Goal: Task Accomplishment & Management: Use online tool/utility

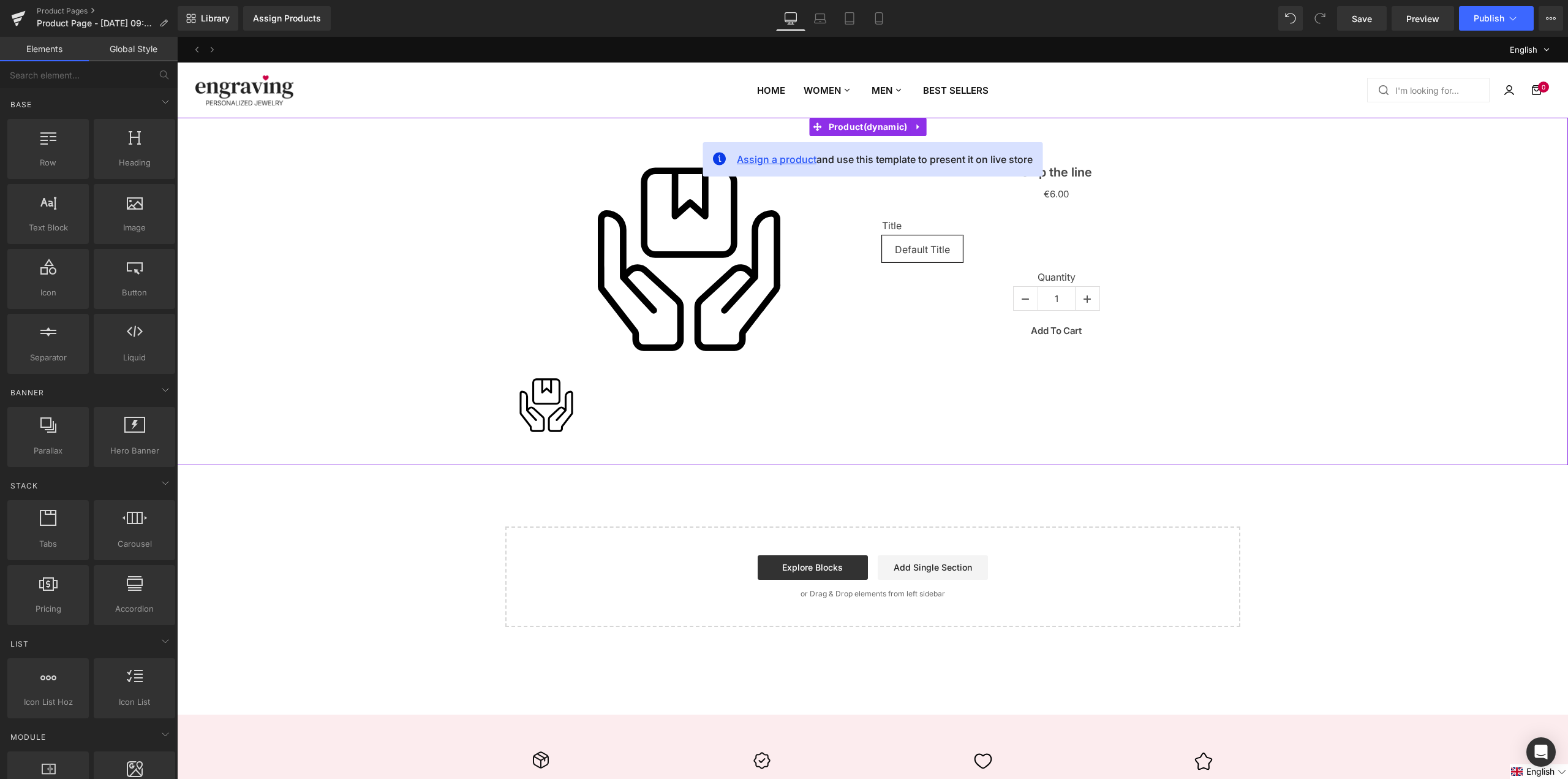
click at [790, 163] on span "Assign a product" at bounding box center [777, 159] width 80 height 12
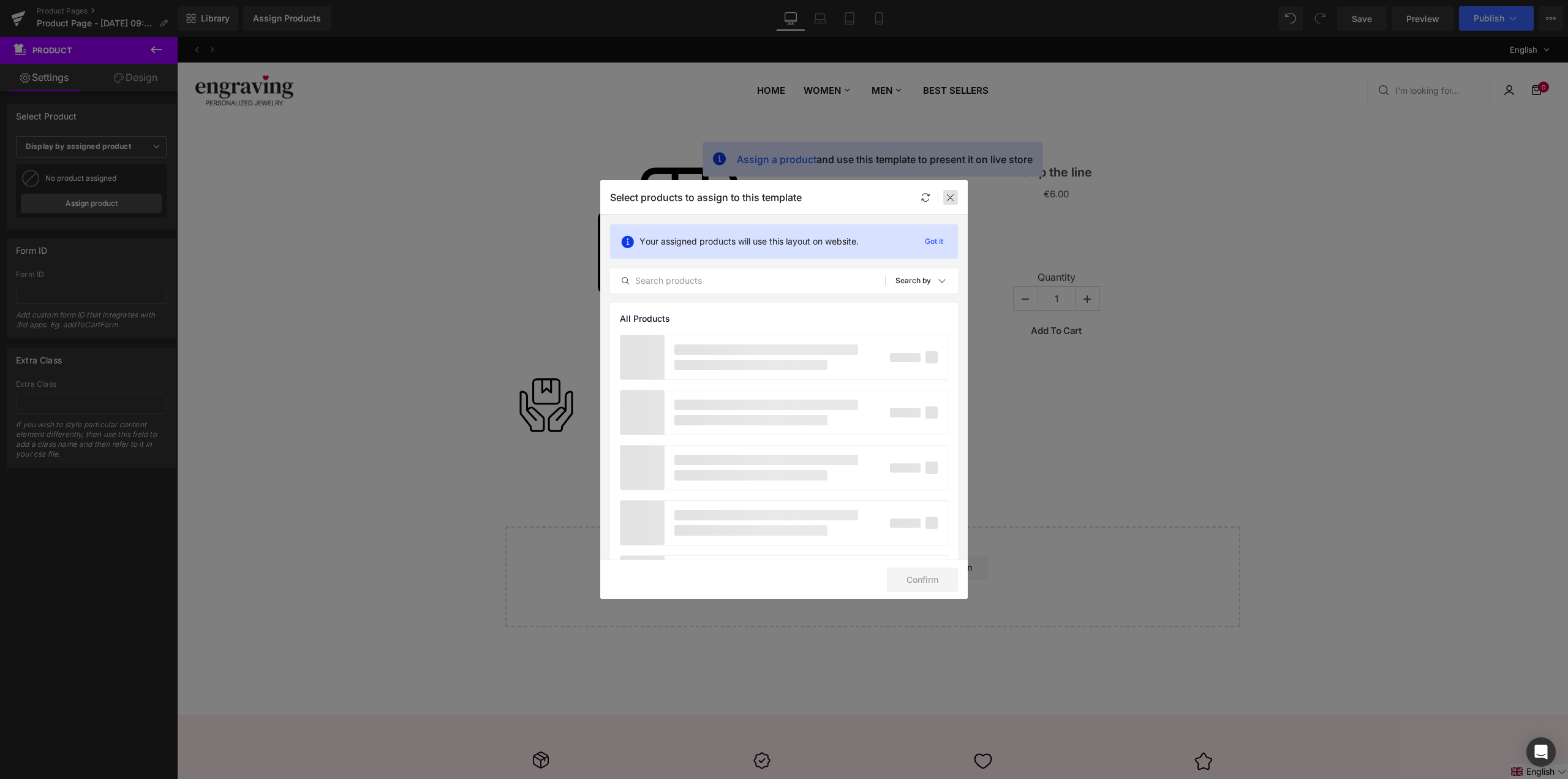
click at [949, 202] on icon at bounding box center [950, 197] width 10 height 10
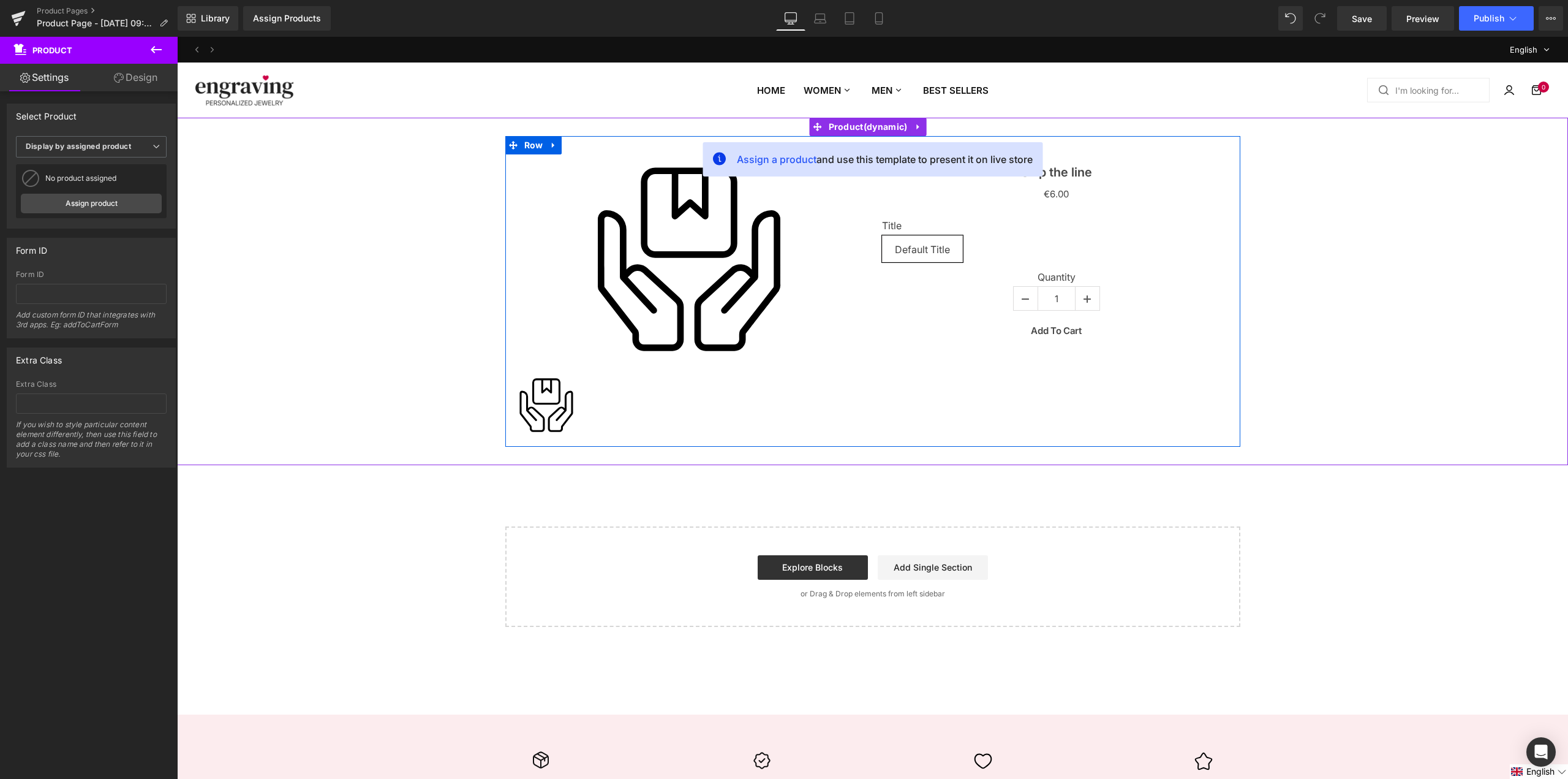
click at [873, 235] on div "Skip the line (P) Title €0 €6.00 (P) Price Title Default Title 0 (P) Swatches Q…" at bounding box center [1057, 250] width 368 height 191
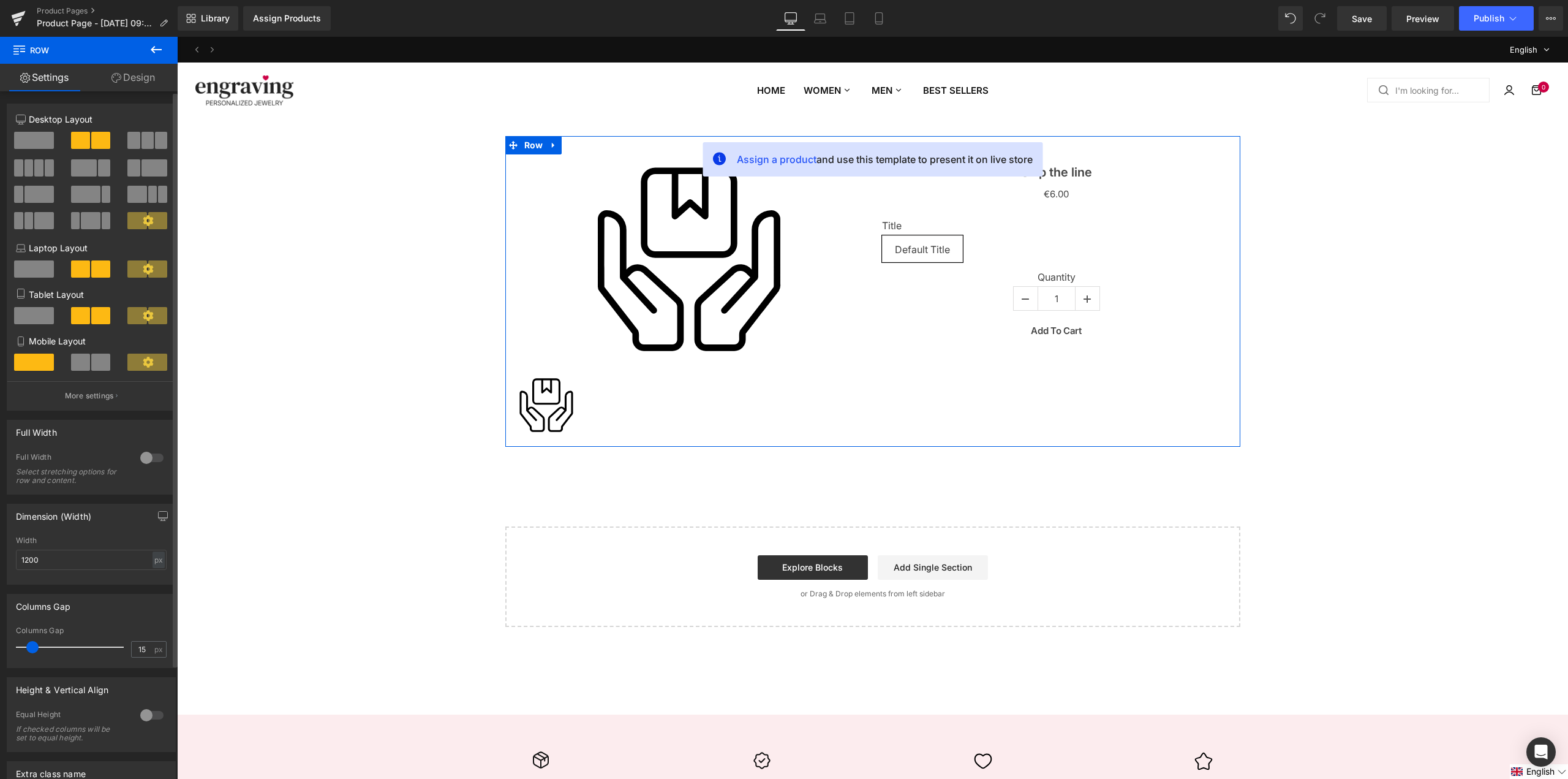
click at [135, 363] on span at bounding box center [147, 361] width 40 height 17
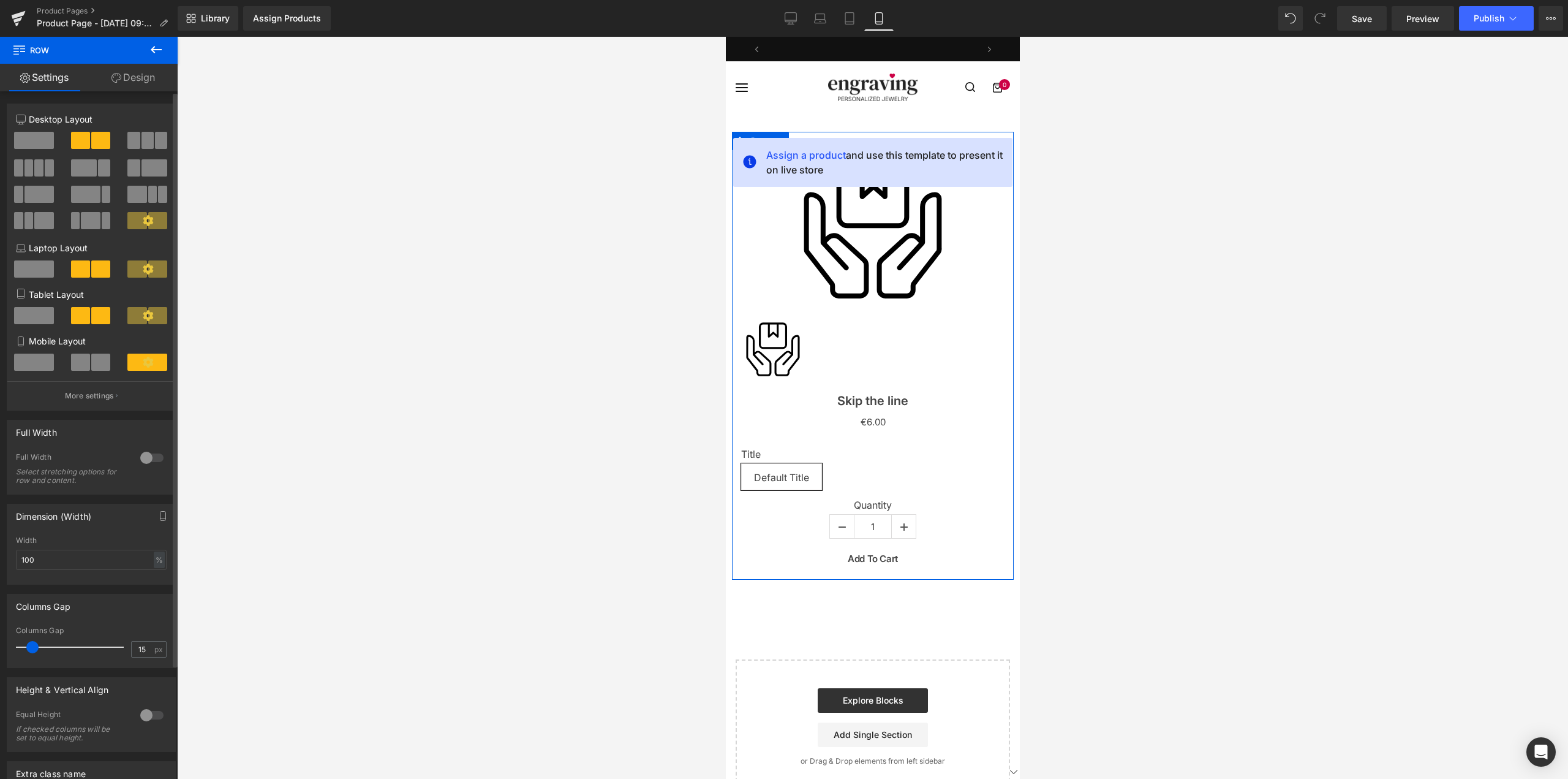
click at [135, 363] on span at bounding box center [147, 361] width 40 height 17
click at [796, 15] on icon at bounding box center [791, 18] width 12 height 12
type input "1200"
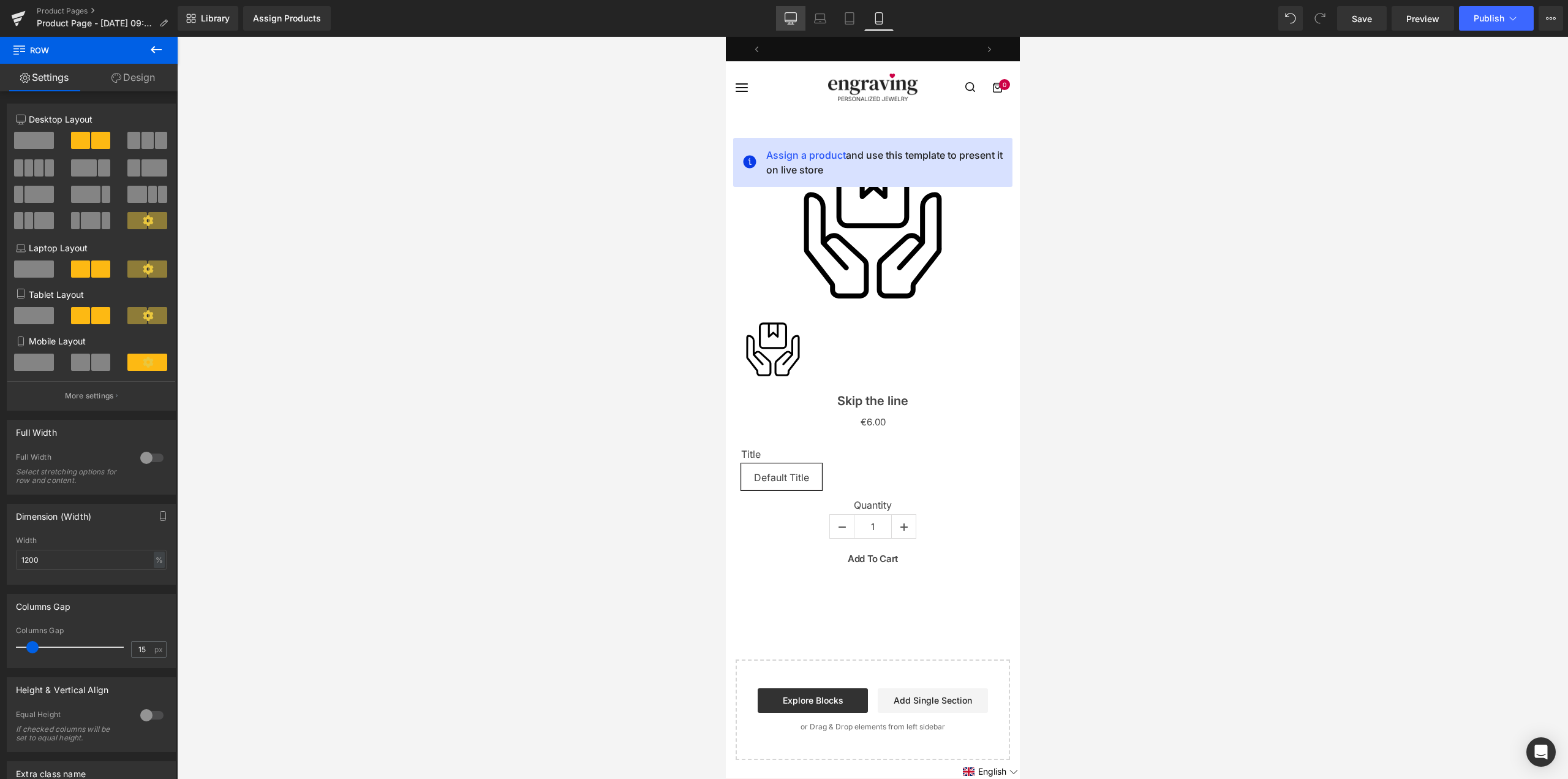
scroll to position [4, 0]
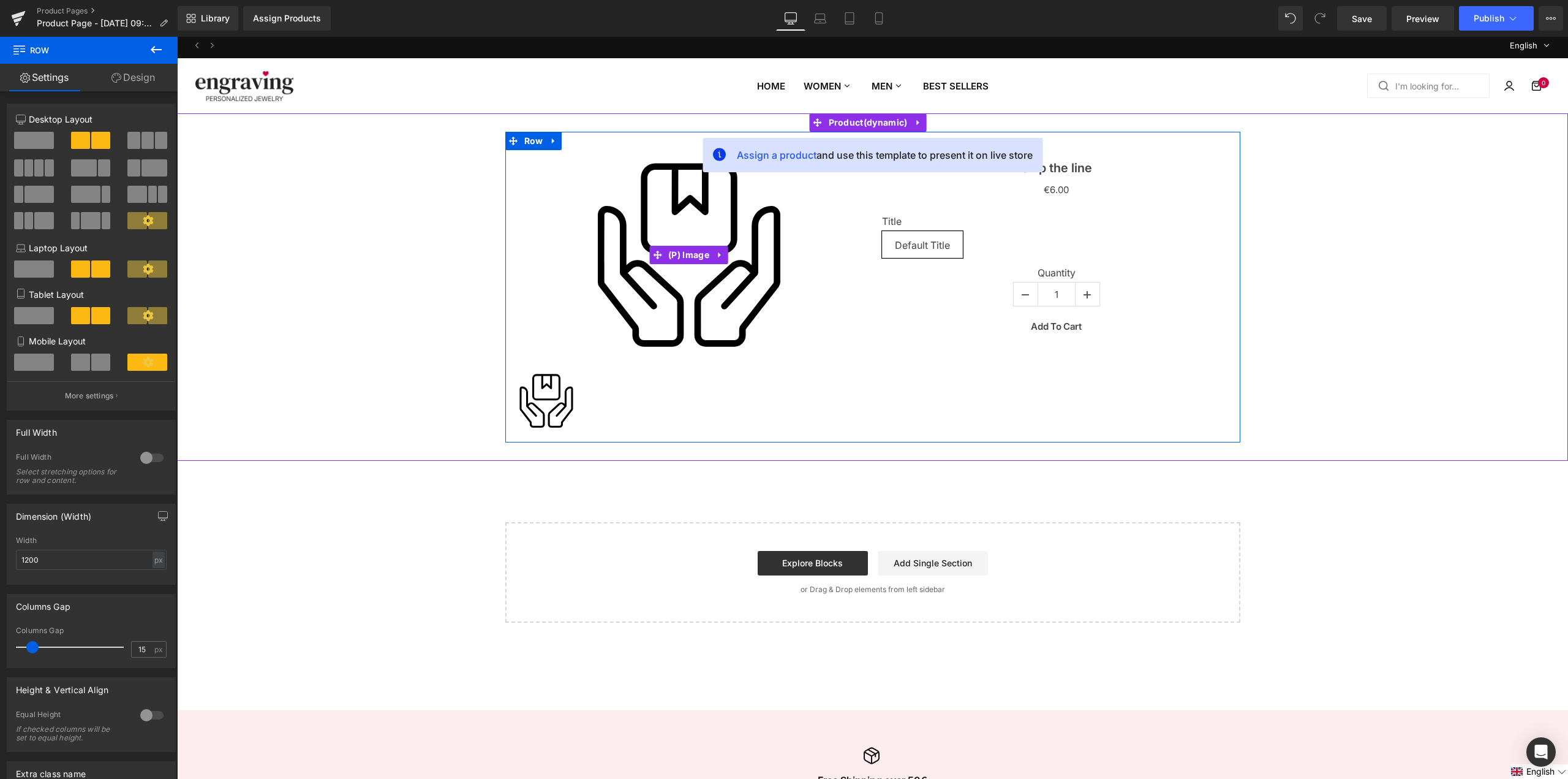
click at [824, 264] on div "Sale Off" at bounding box center [689, 255] width 350 height 210
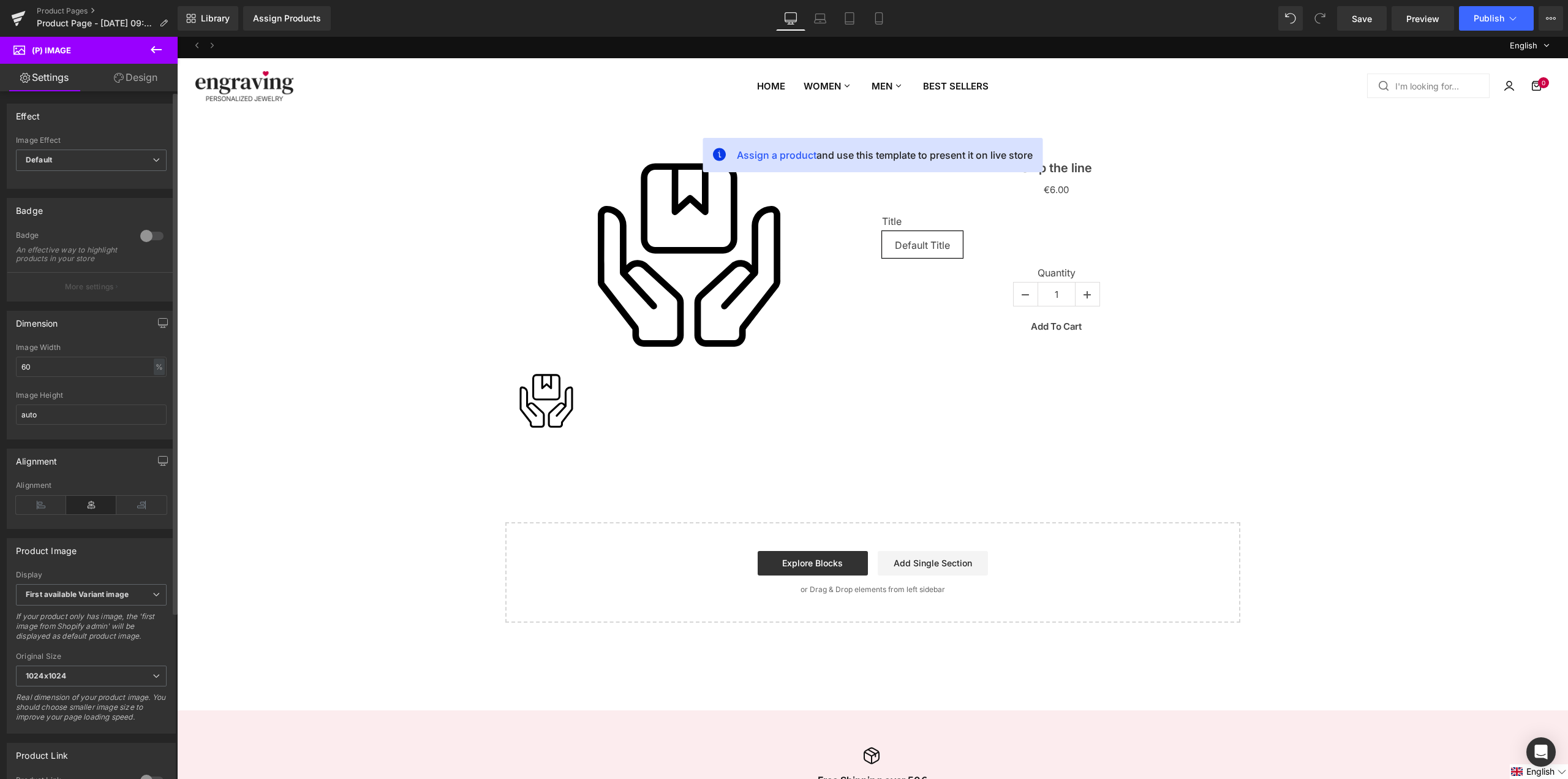
click at [150, 237] on div at bounding box center [152, 236] width 29 height 20
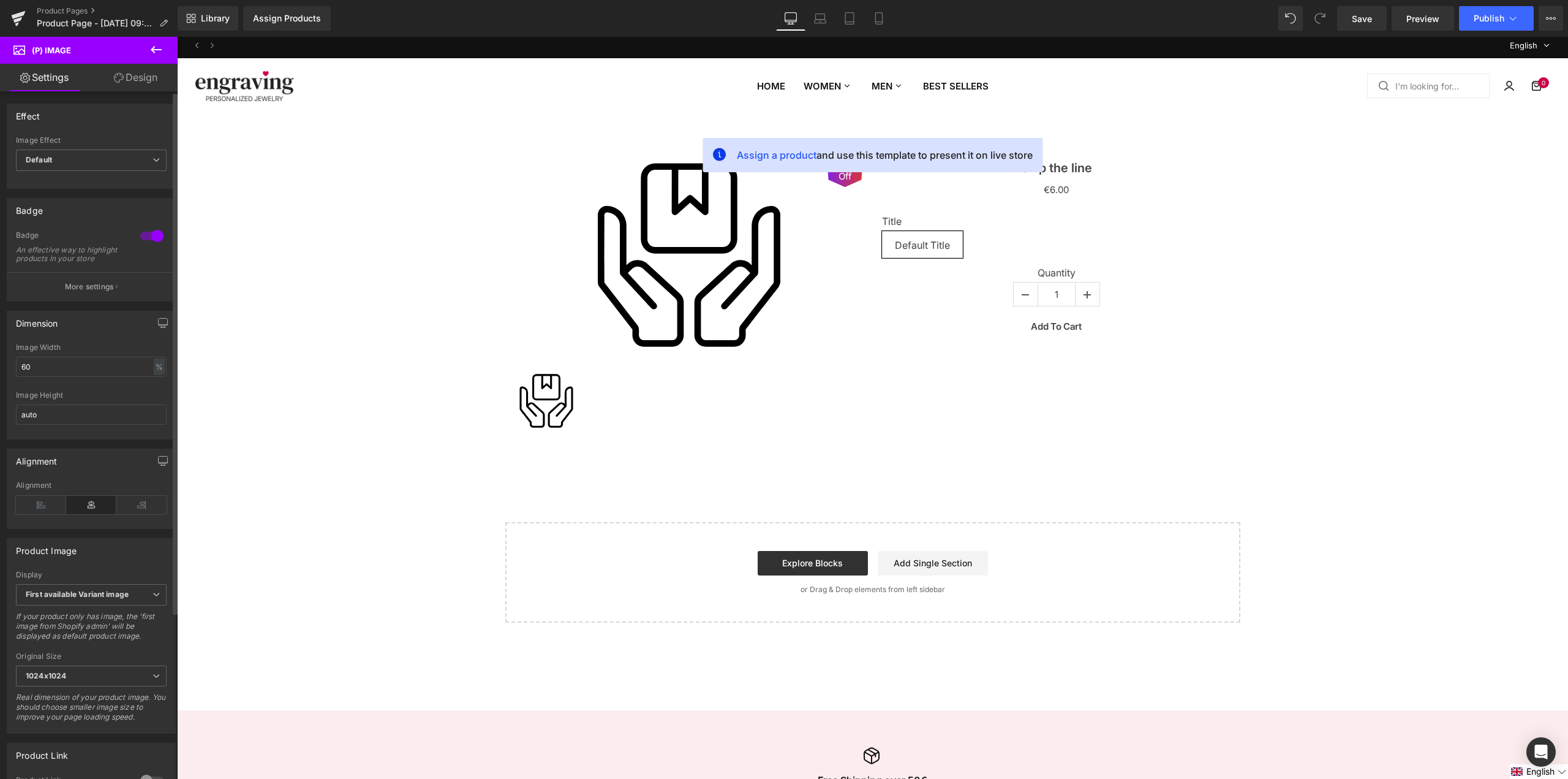
click at [150, 237] on div at bounding box center [152, 236] width 29 height 20
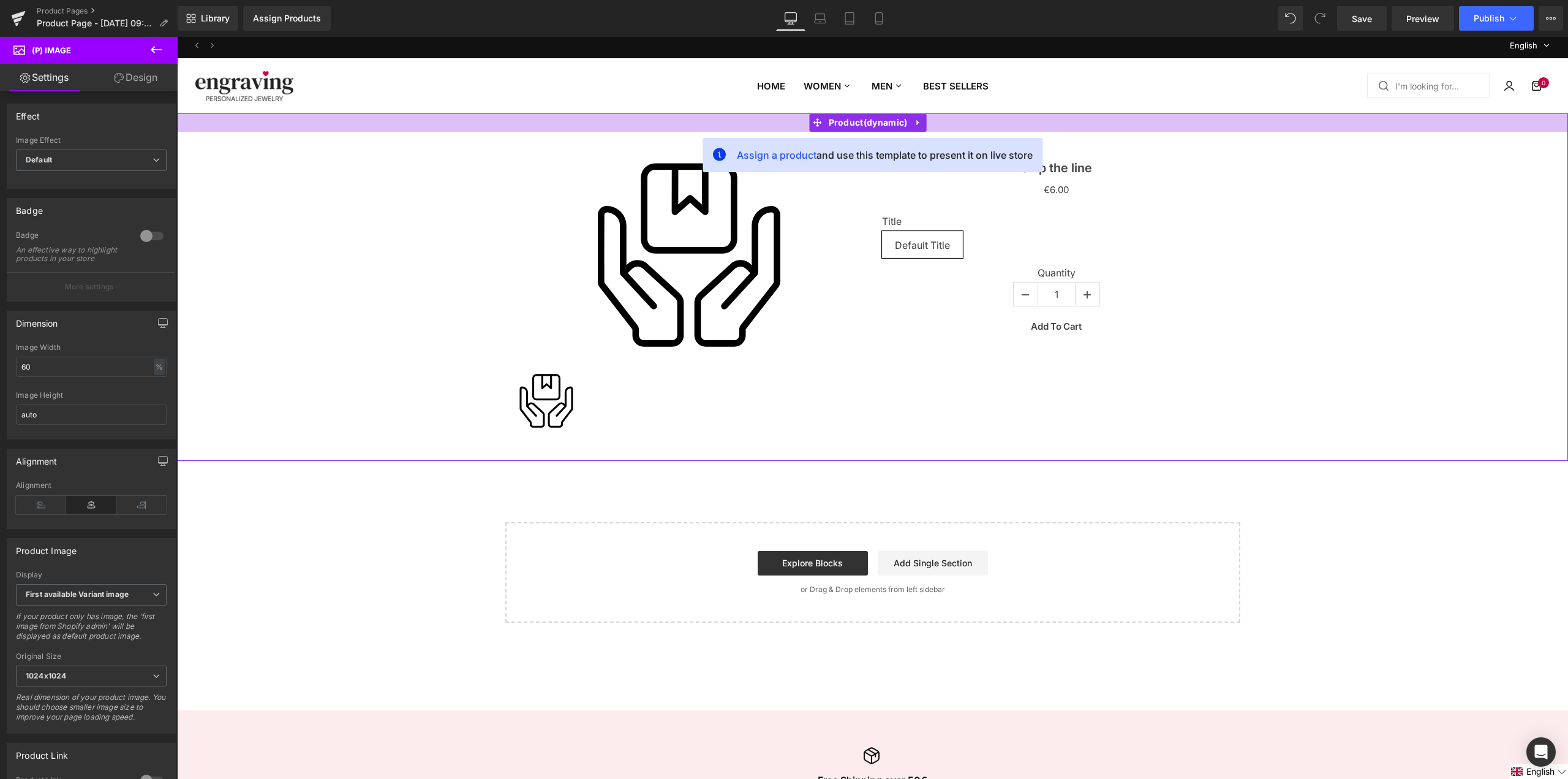
drag, startPoint x: 1063, startPoint y: 125, endPoint x: 1000, endPoint y: 140, distance: 64.8
click at [1063, 125] on div at bounding box center [873, 122] width 1391 height 18
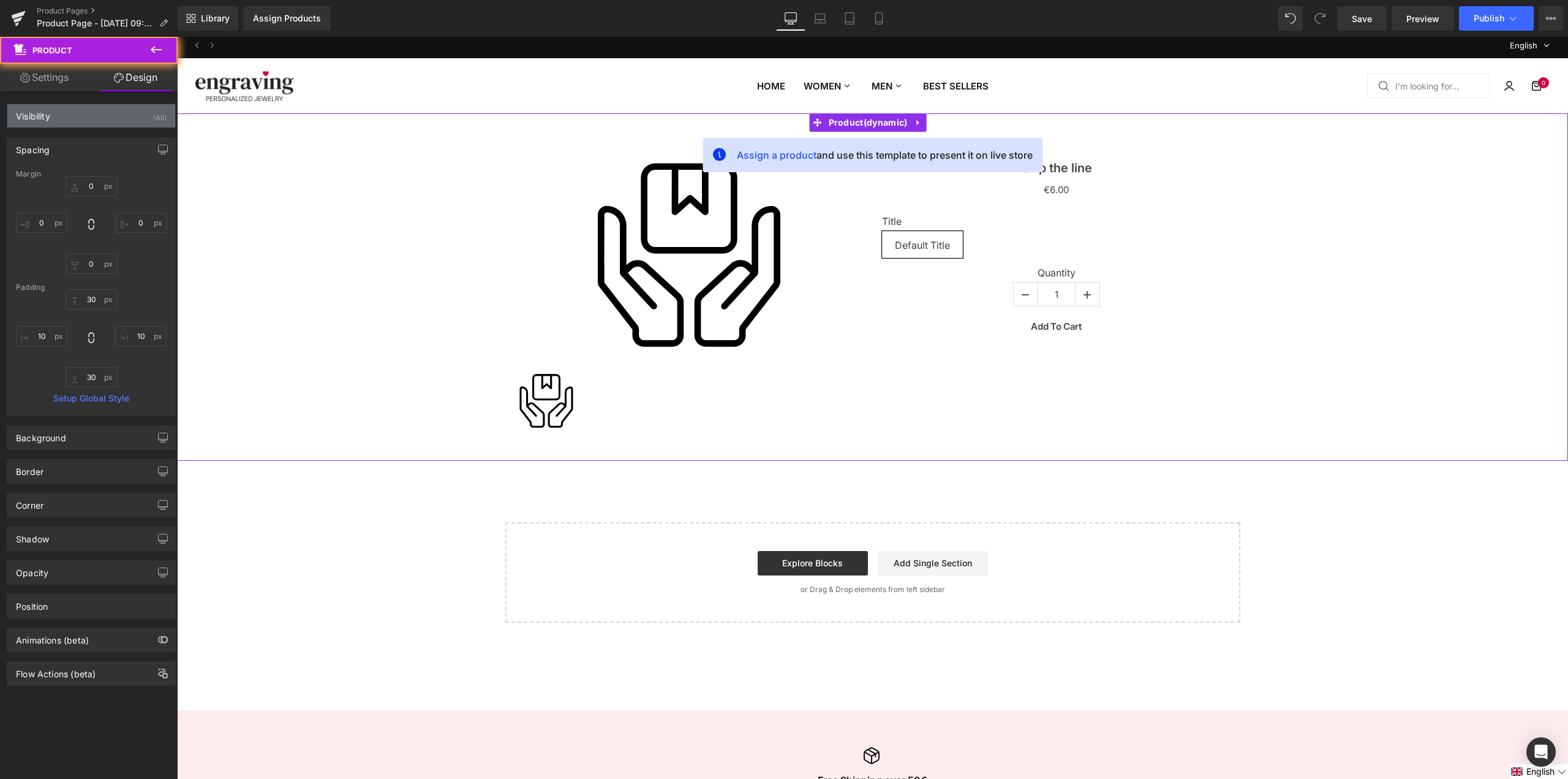
type input "0"
type input "30"
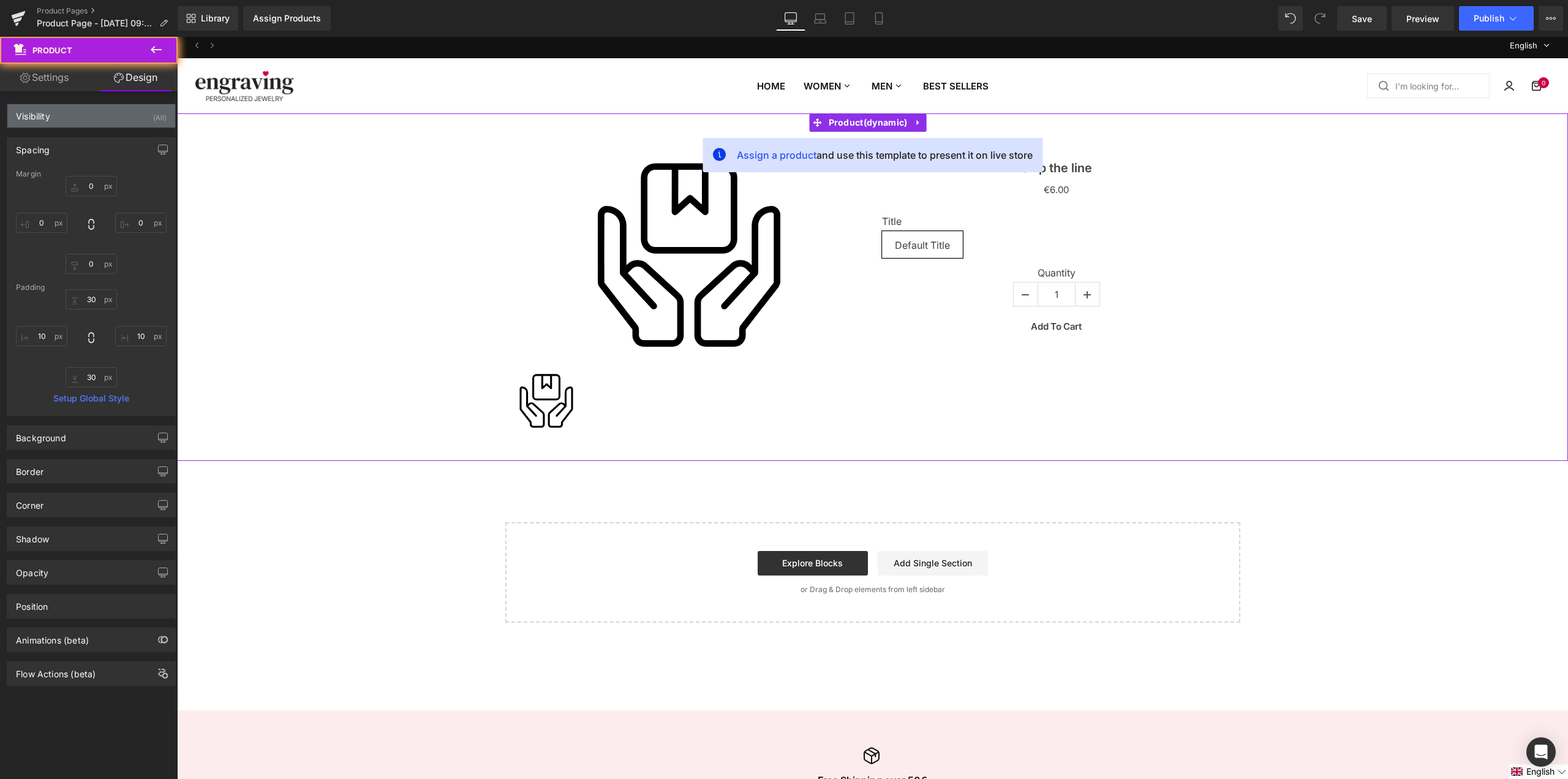
type input "10"
type input "30"
type input "10"
click at [81, 127] on div "Visibility (All)" at bounding box center [91, 116] width 168 height 23
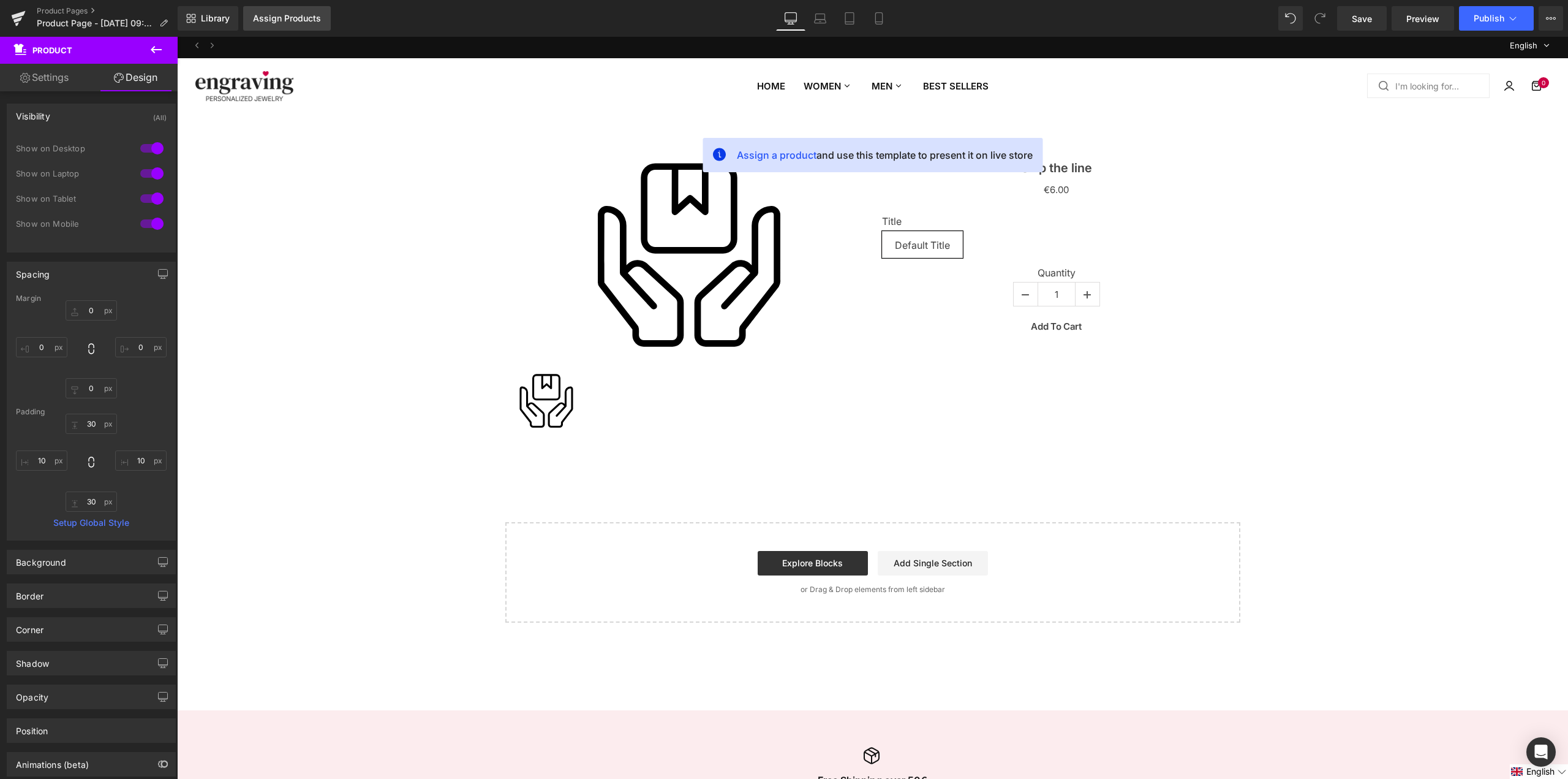
click at [324, 23] on link "Assign Products" at bounding box center [287, 18] width 88 height 24
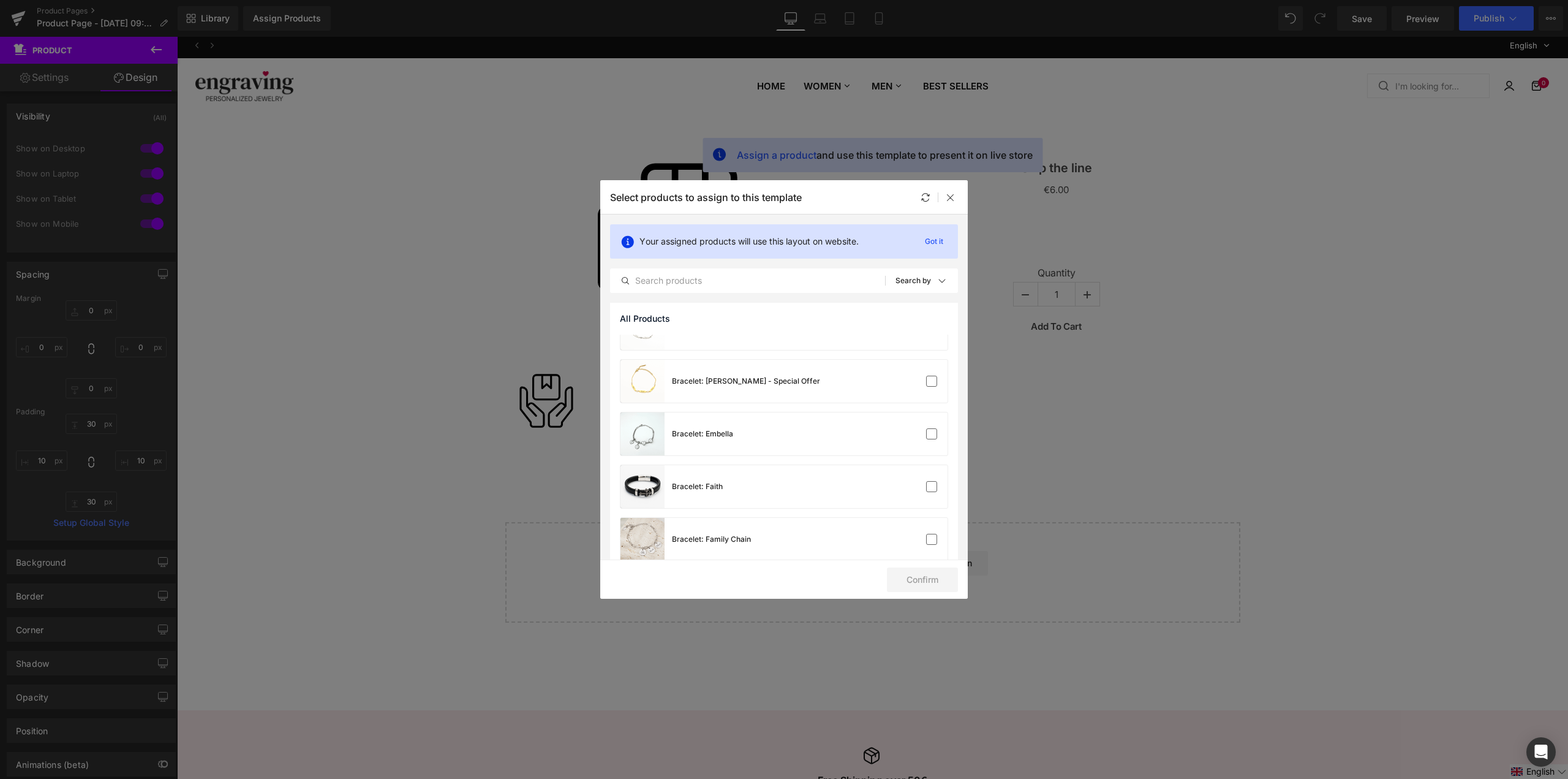
scroll to position [1112, 0]
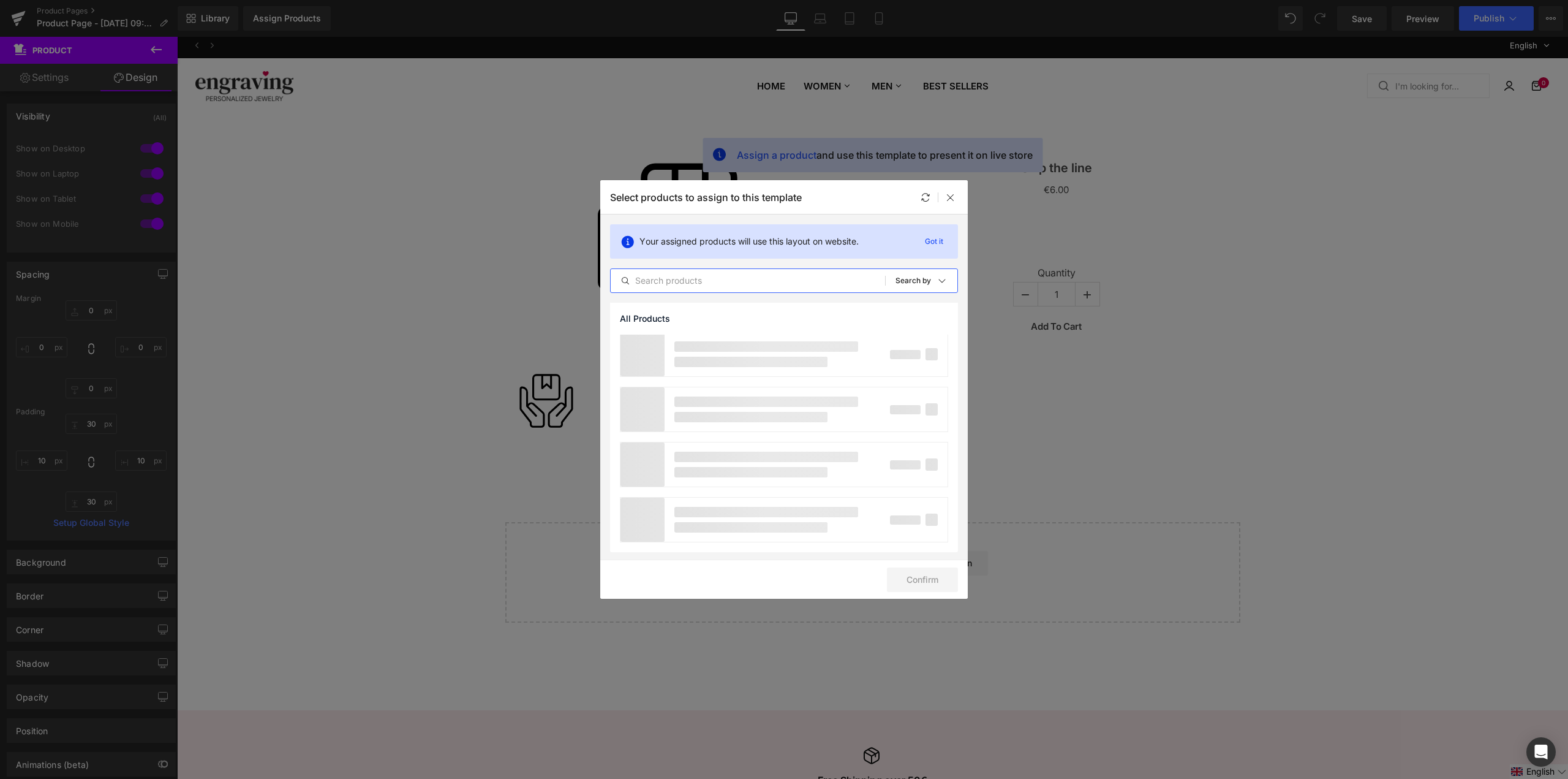
click at [706, 287] on input "text" at bounding box center [748, 281] width 275 height 15
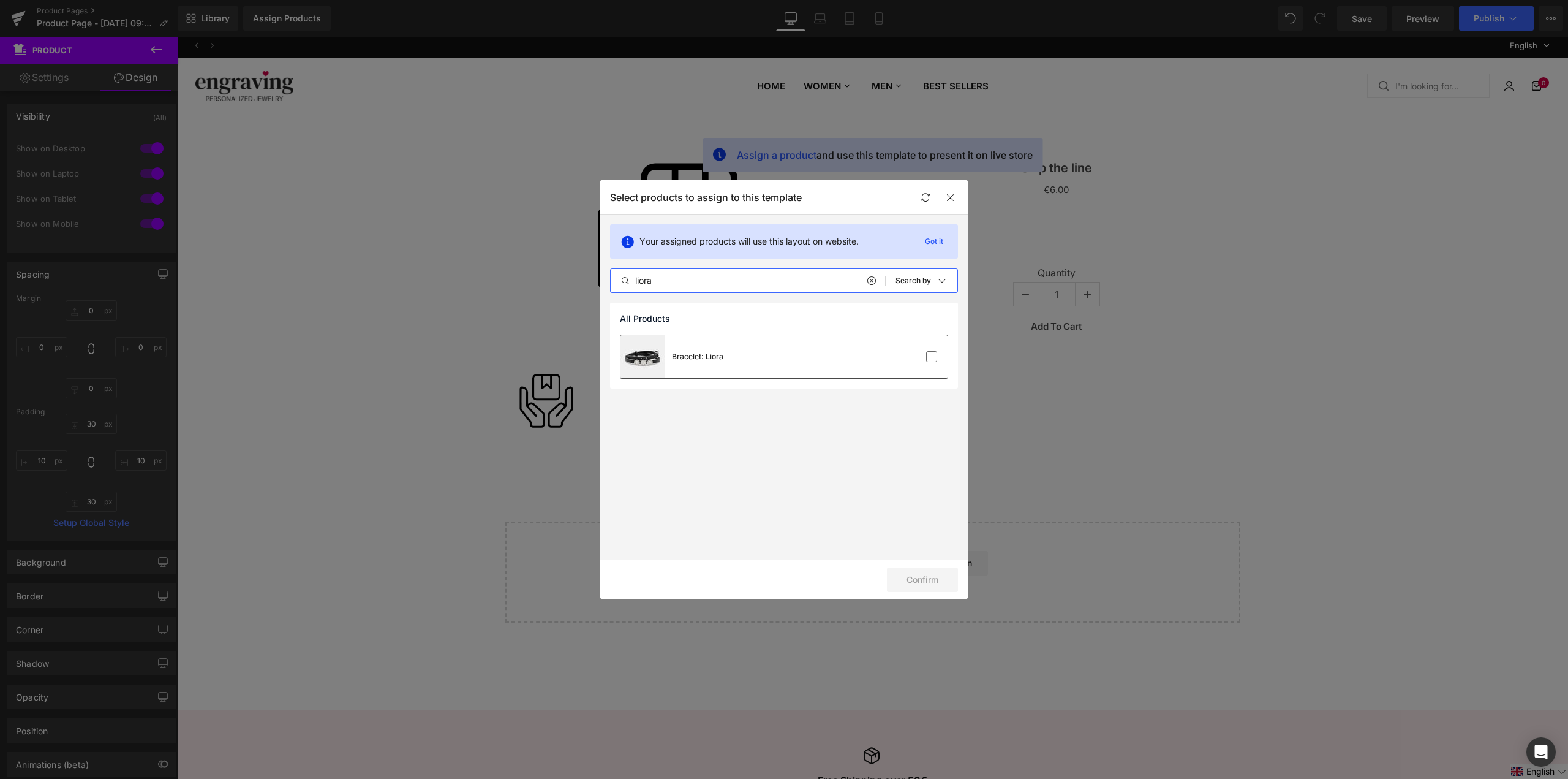
type input "liora"
click at [777, 352] on div "Bracelet: Liora" at bounding box center [784, 356] width 327 height 43
click at [950, 586] on button "Confirm" at bounding box center [922, 579] width 71 height 24
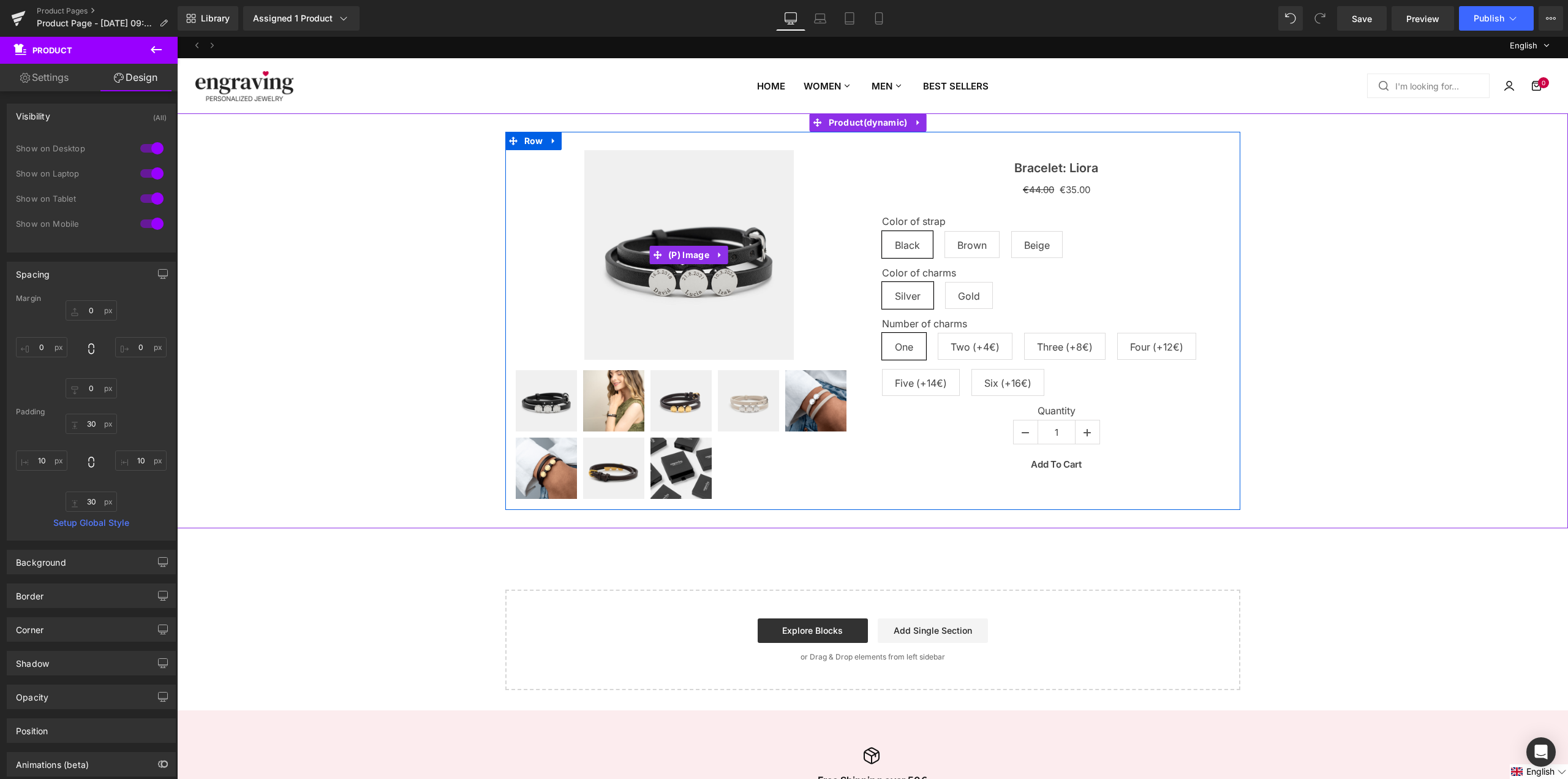
click at [842, 176] on div "Sale Off" at bounding box center [689, 255] width 350 height 210
click at [820, 187] on div "Sale Off" at bounding box center [689, 255] width 350 height 210
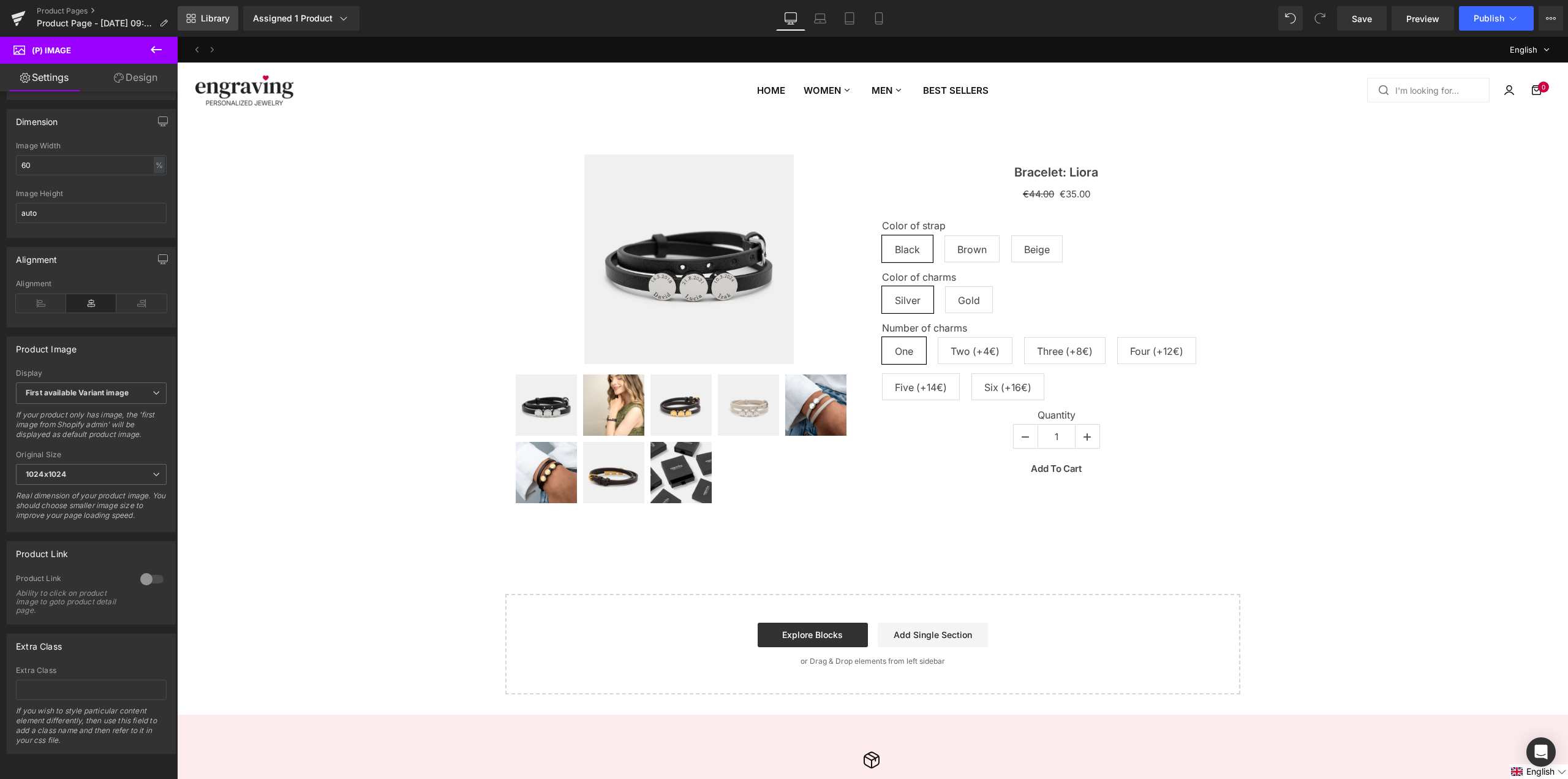
click at [224, 21] on span "Library" at bounding box center [215, 18] width 29 height 11
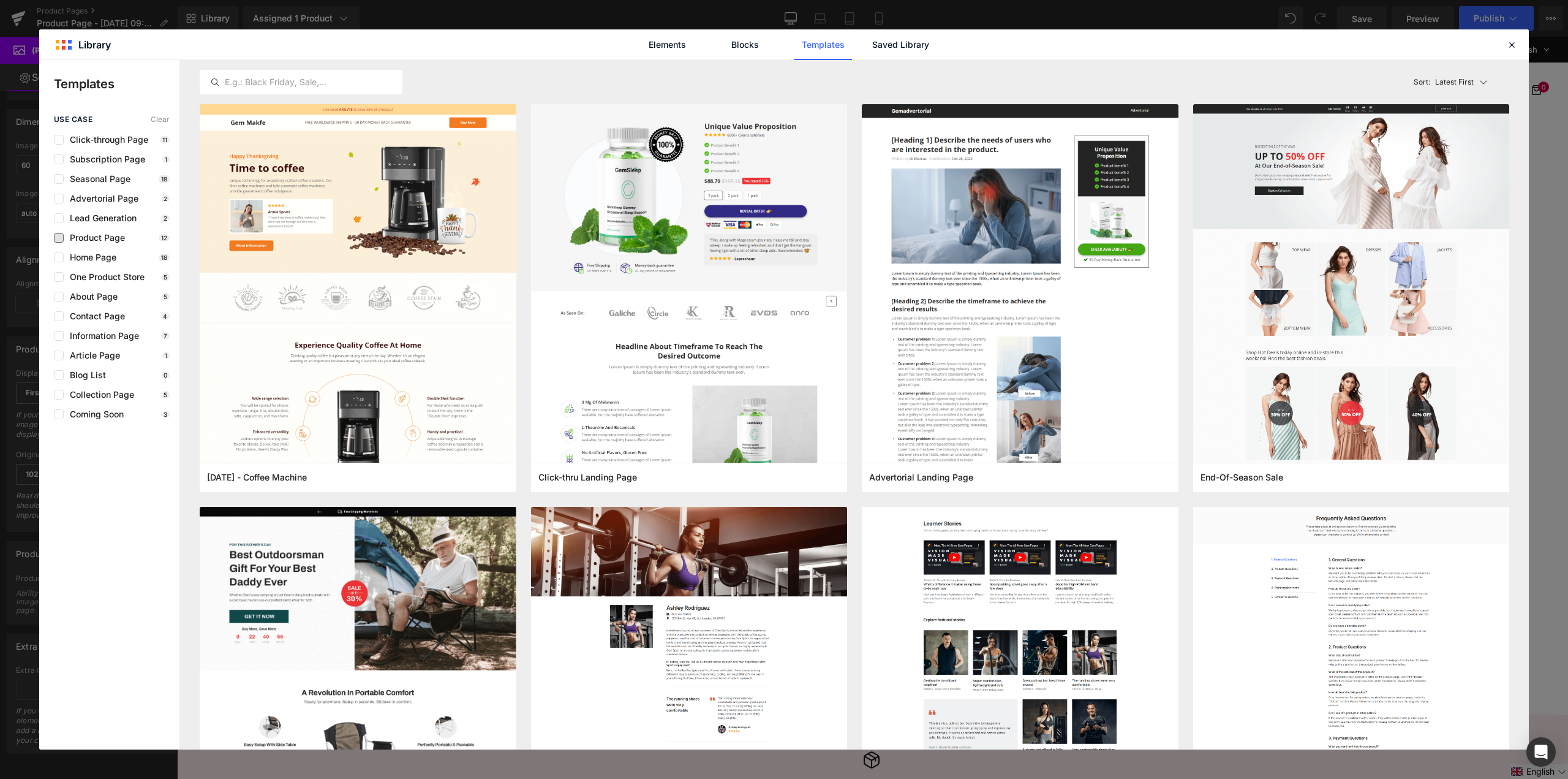
click at [115, 241] on span "Product Page" at bounding box center [95, 237] width 62 height 10
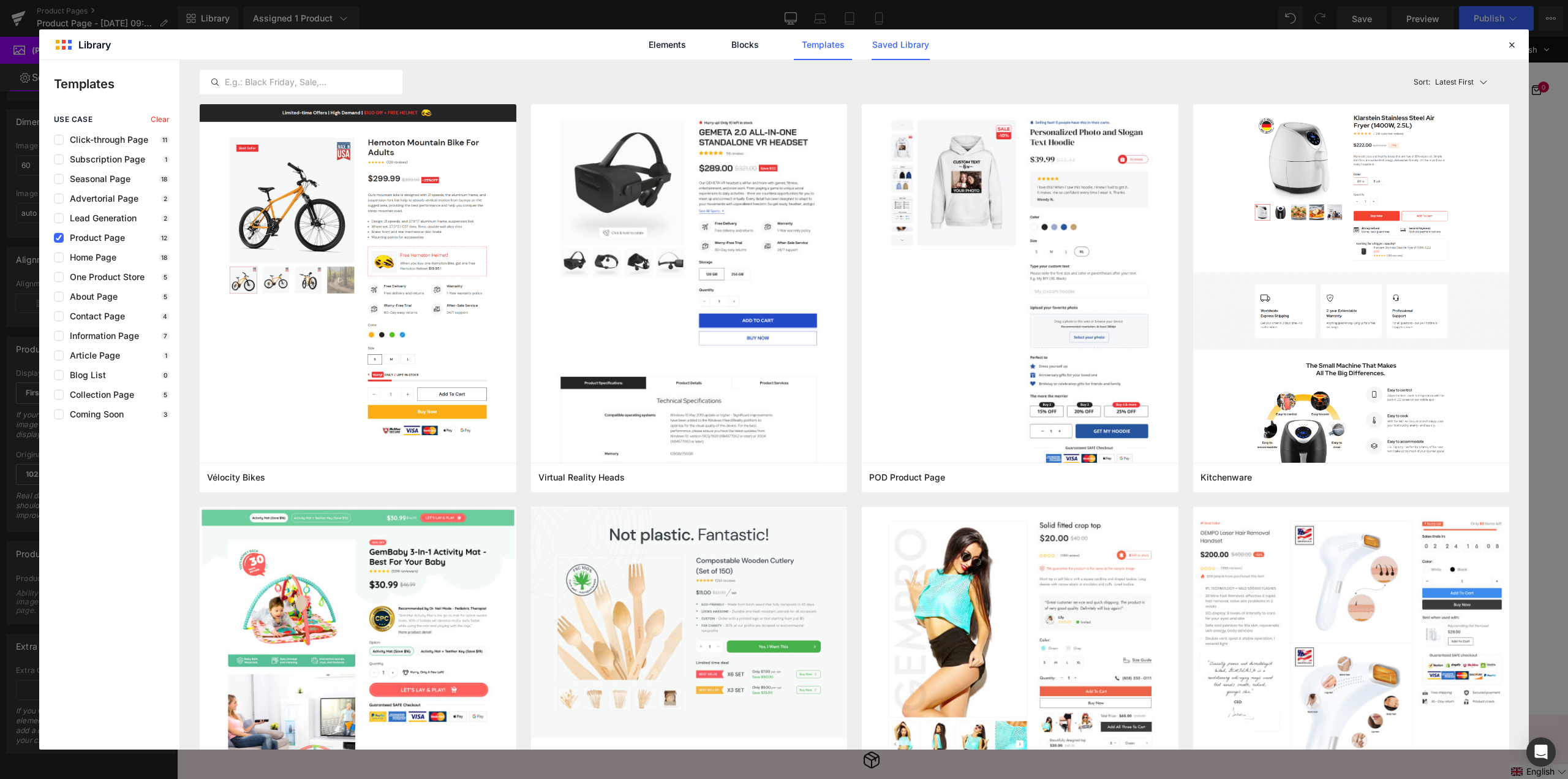
click at [884, 47] on link "Saved Library" at bounding box center [901, 45] width 58 height 31
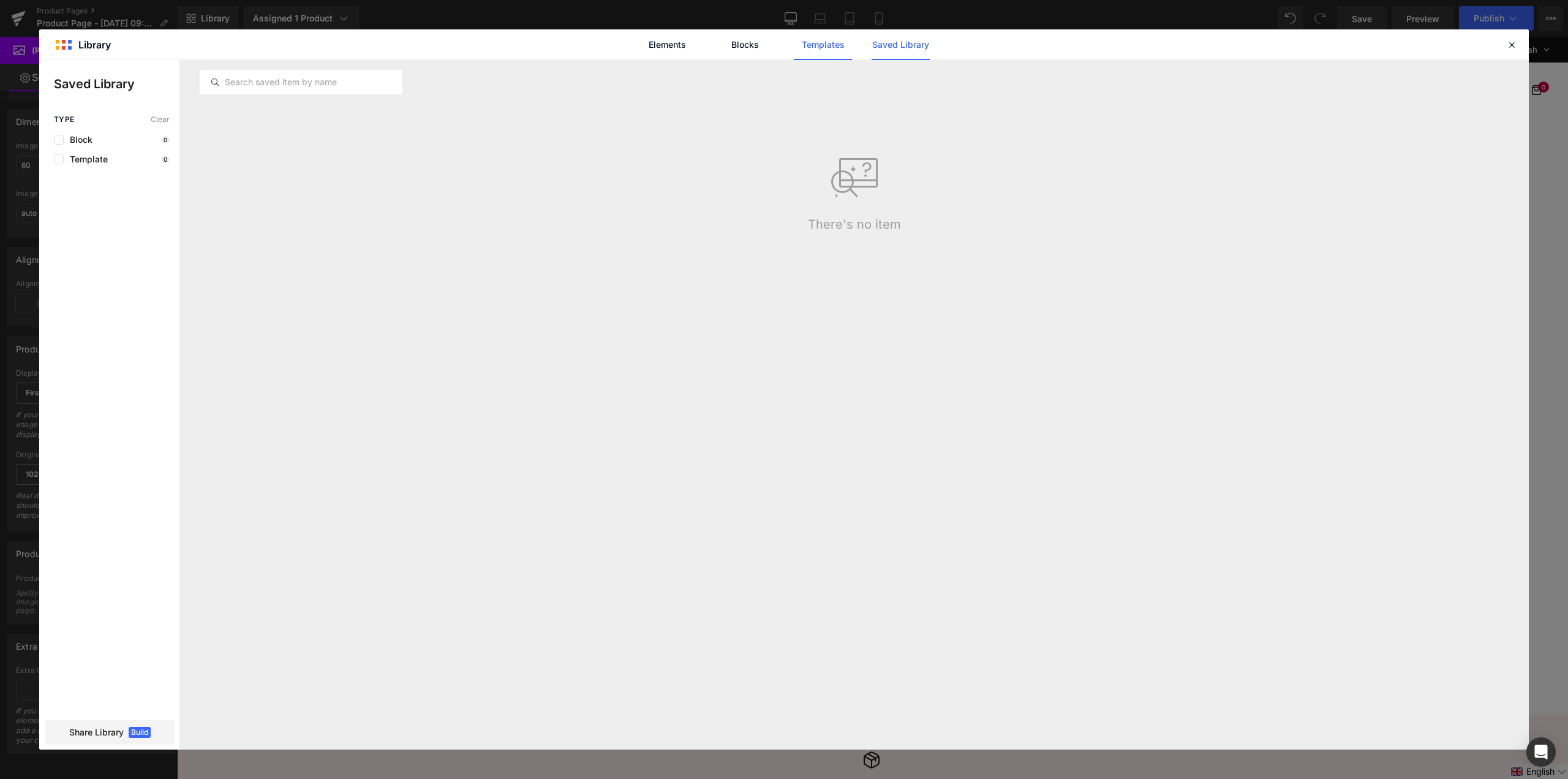
click at [828, 51] on link "Templates" at bounding box center [823, 45] width 58 height 31
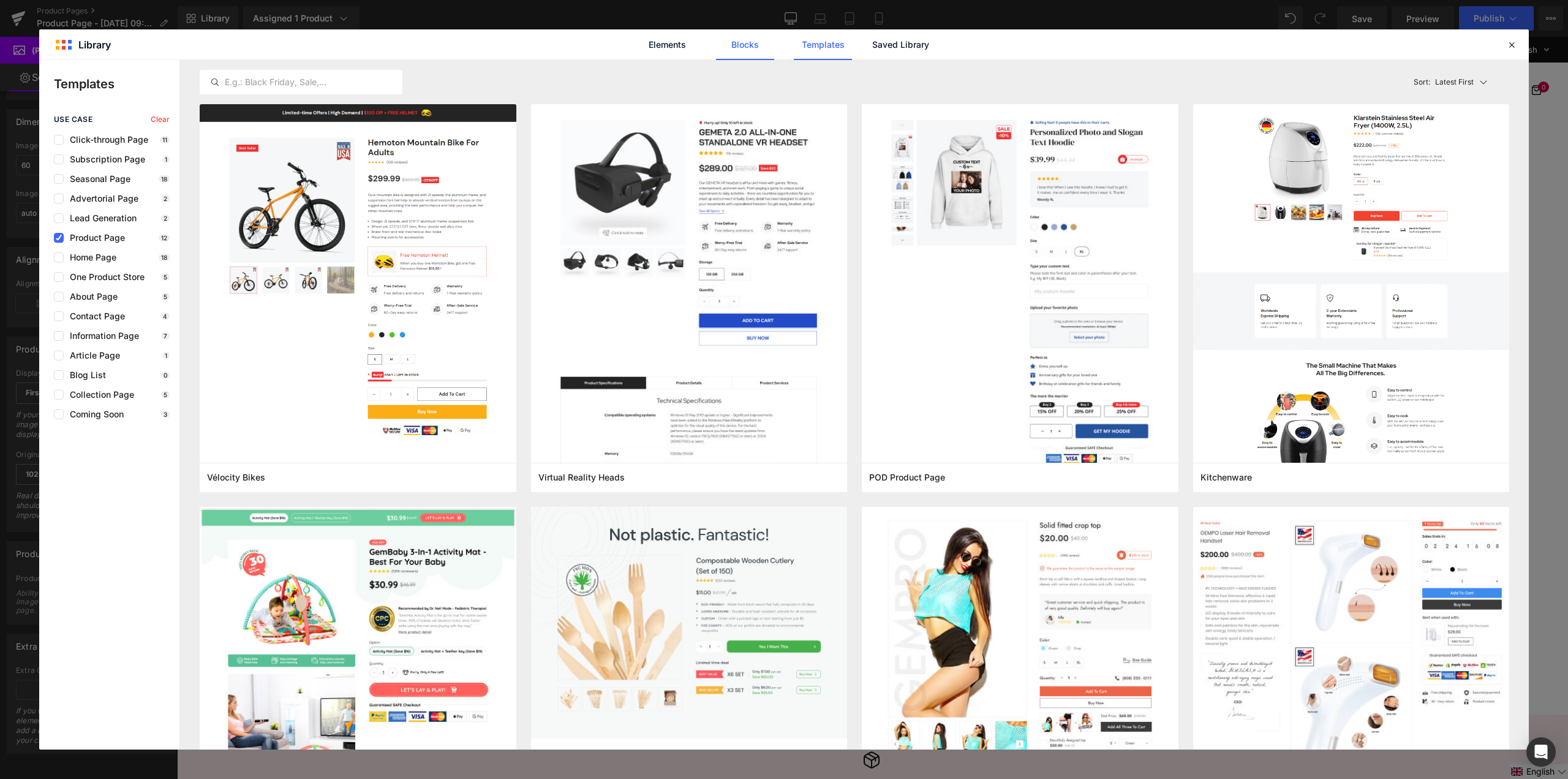
click at [737, 49] on link "Blocks" at bounding box center [744, 45] width 58 height 31
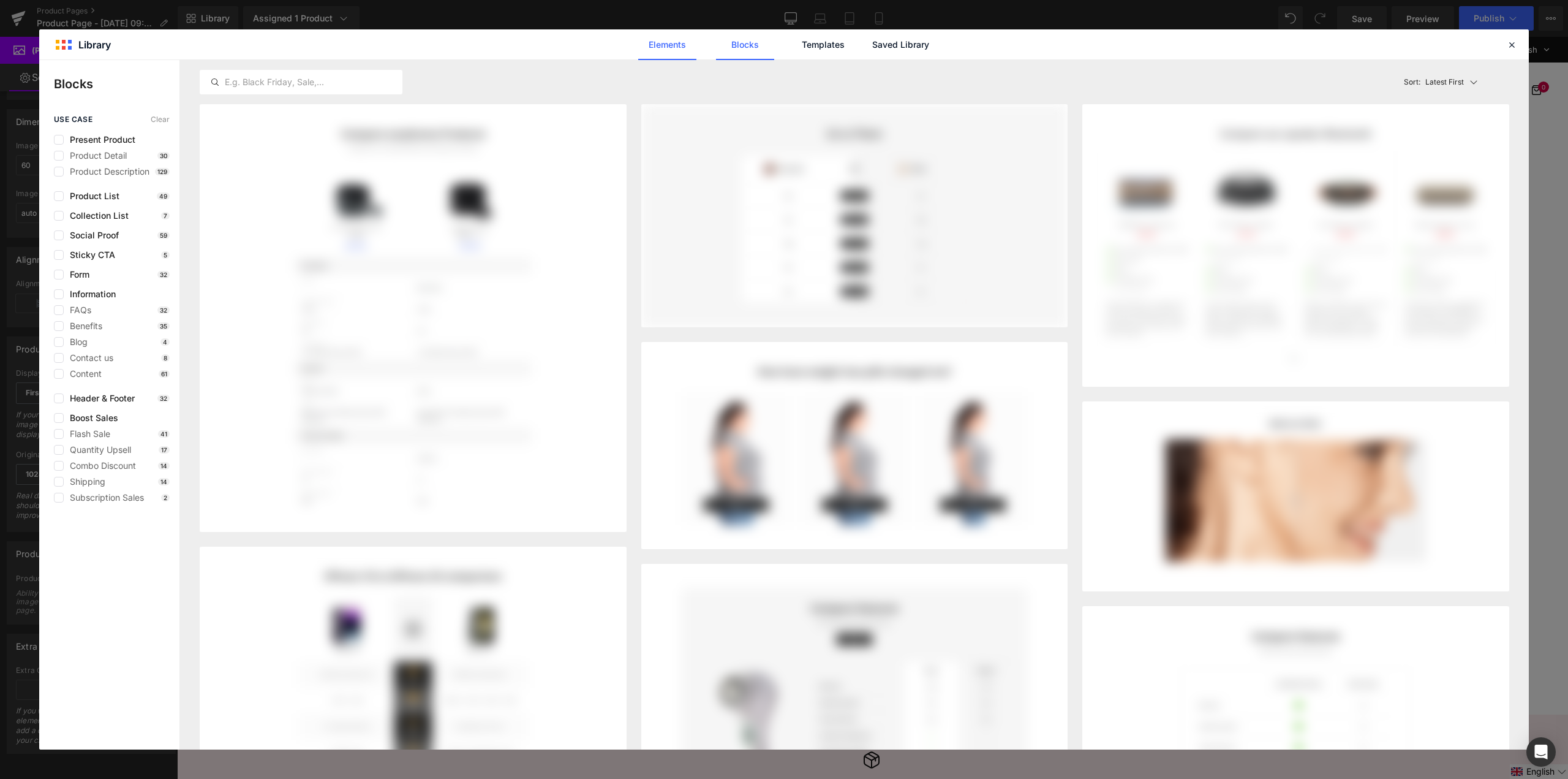
click at [678, 54] on link "Elements" at bounding box center [667, 45] width 58 height 31
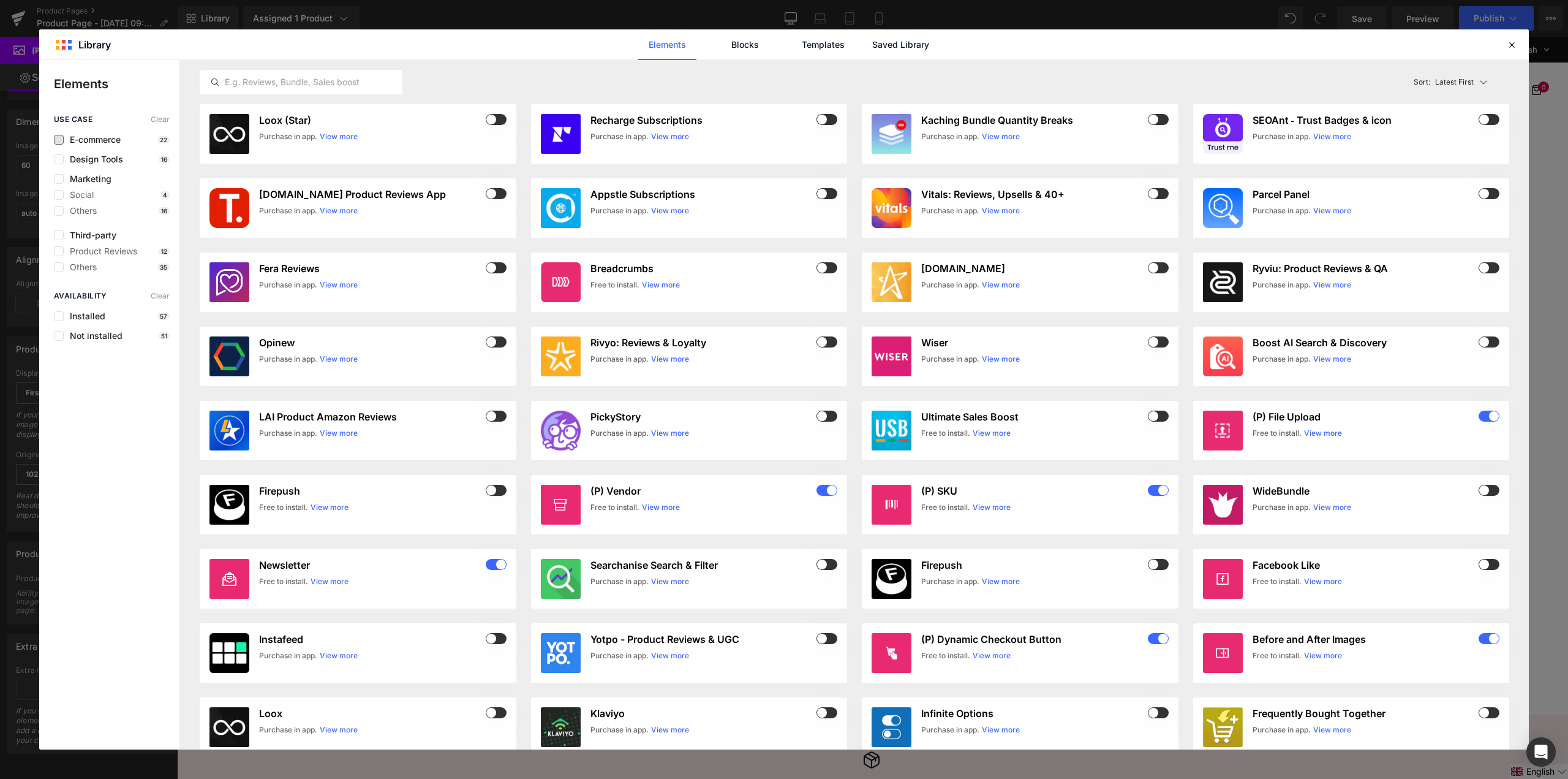
click at [108, 135] on span "E-commerce" at bounding box center [92, 139] width 57 height 10
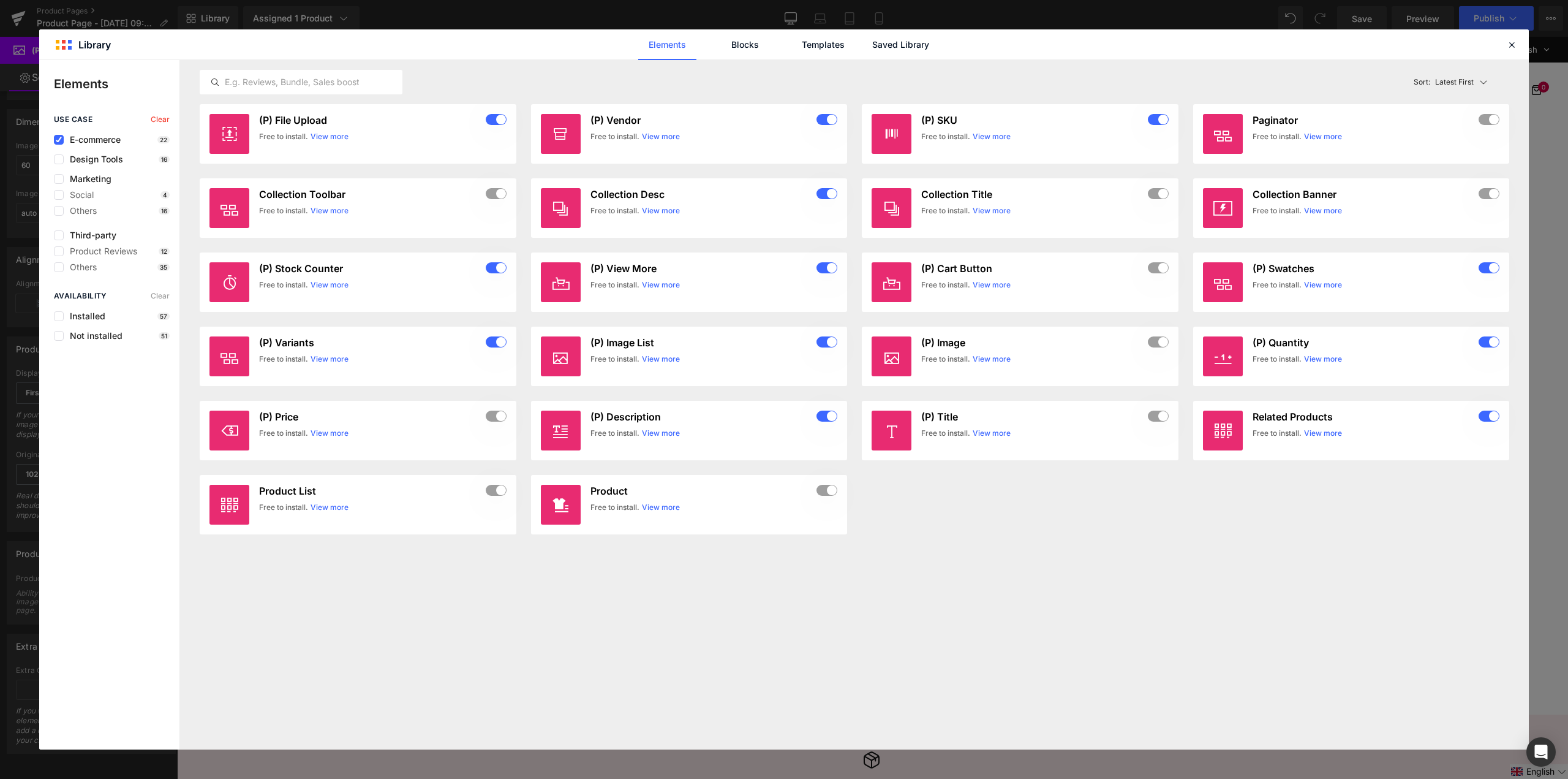
click at [108, 135] on span "E-commerce" at bounding box center [92, 139] width 57 height 10
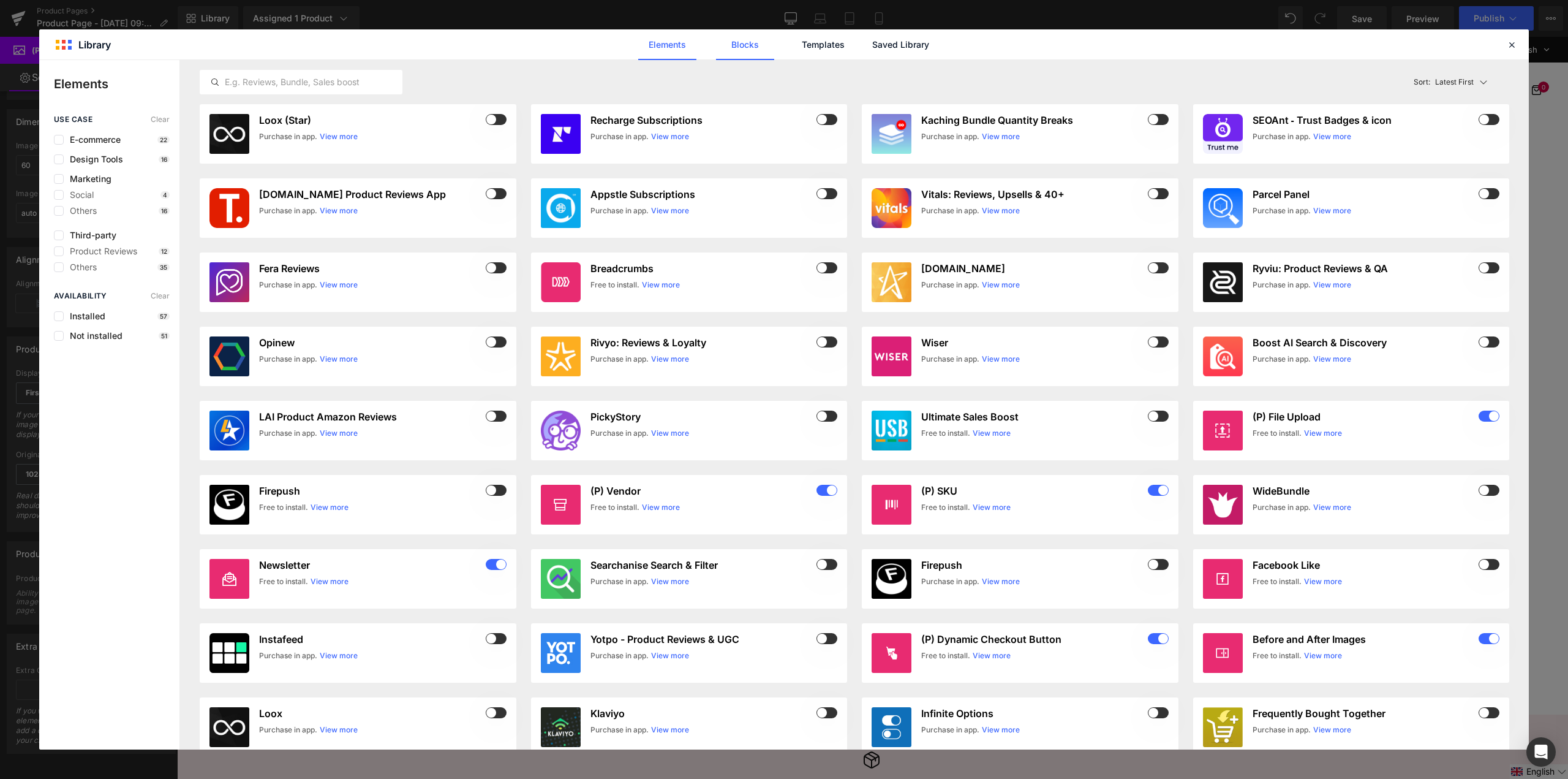
click at [772, 47] on link "Blocks" at bounding box center [744, 45] width 58 height 31
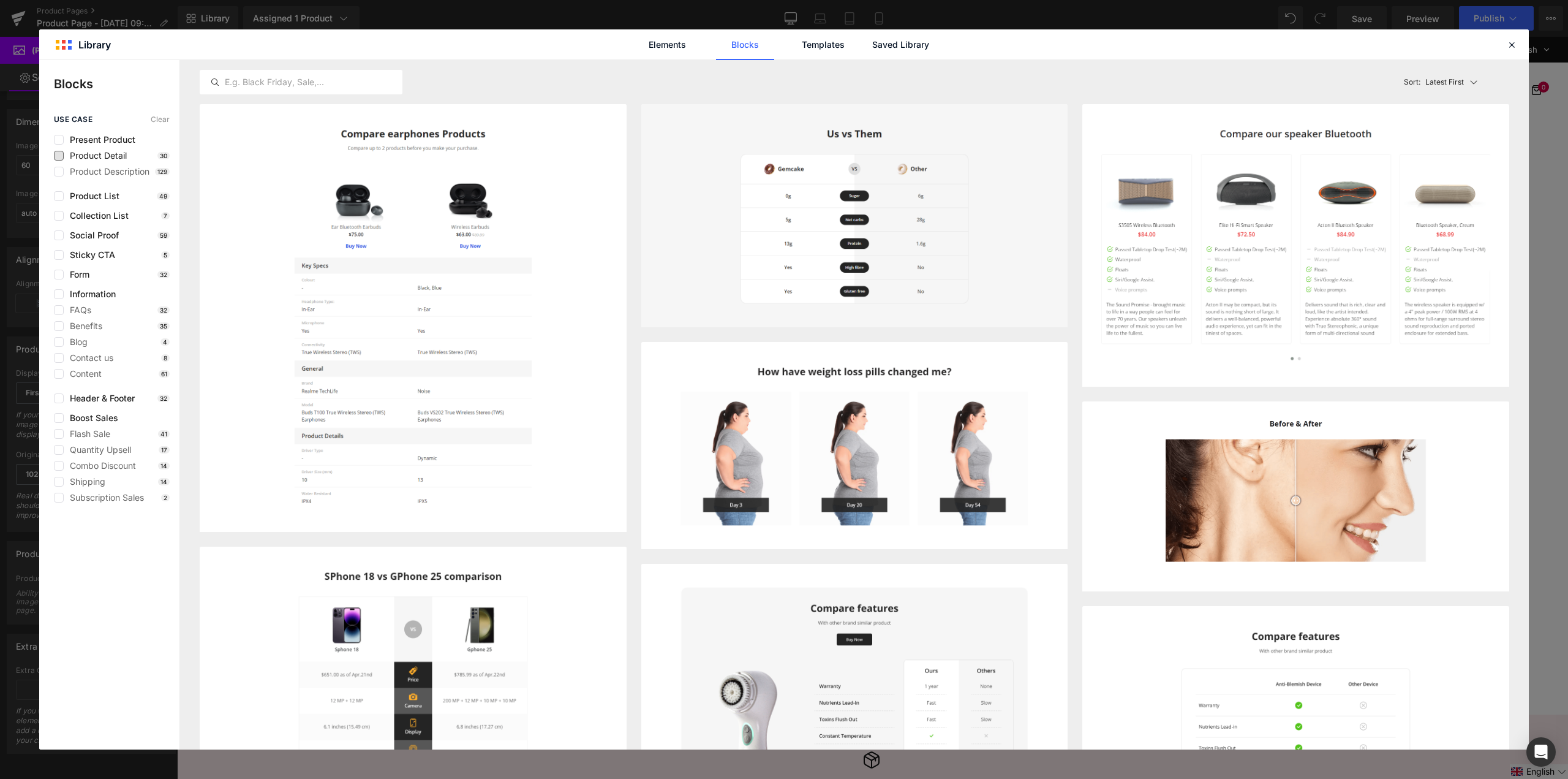
click at [126, 155] on span "Product Detail" at bounding box center [95, 155] width 63 height 10
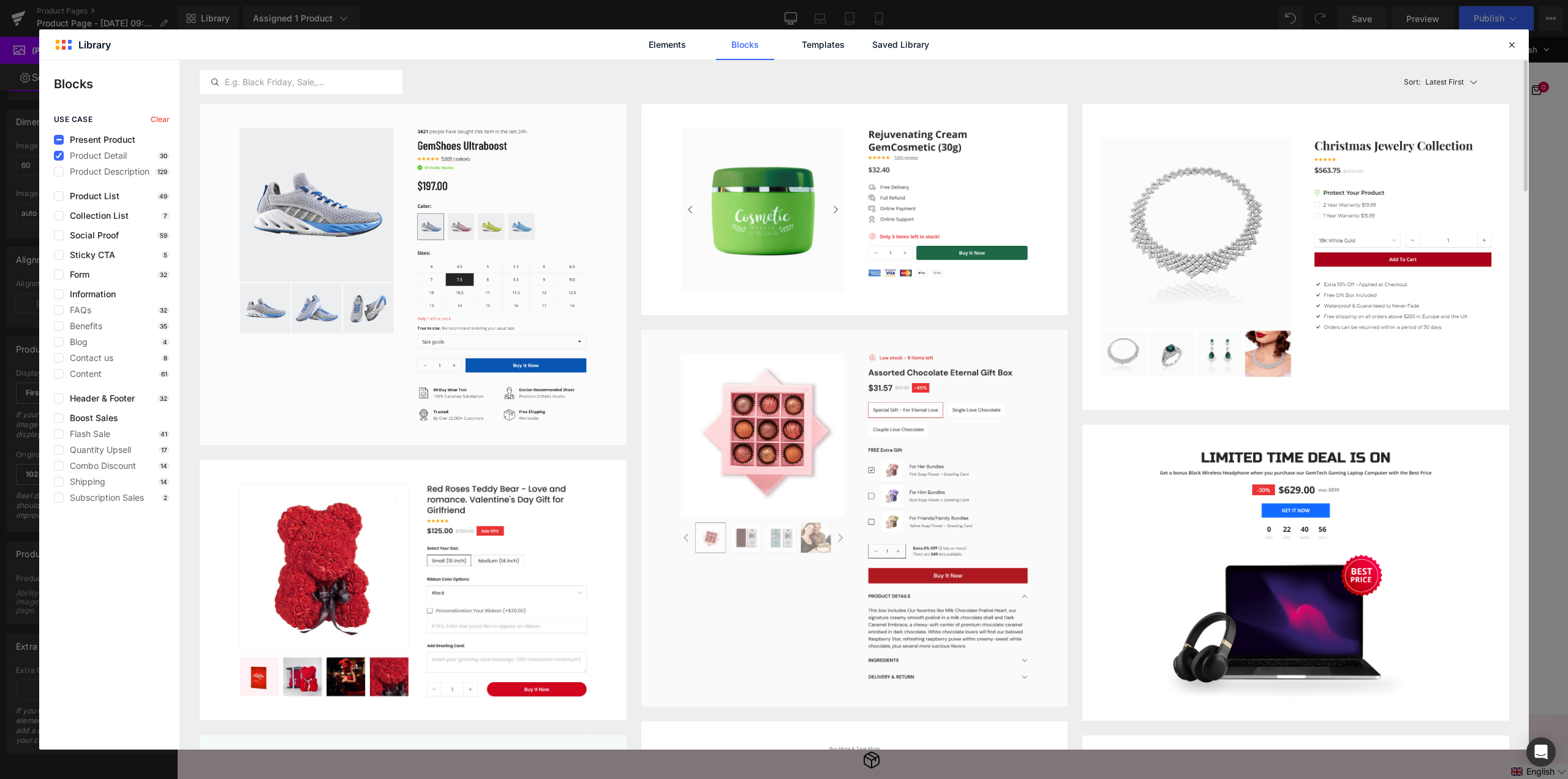
click at [1448, 85] on p "Latest First" at bounding box center [1445, 82] width 39 height 11
click at [1457, 133] on p "Most View" at bounding box center [1448, 136] width 42 height 10
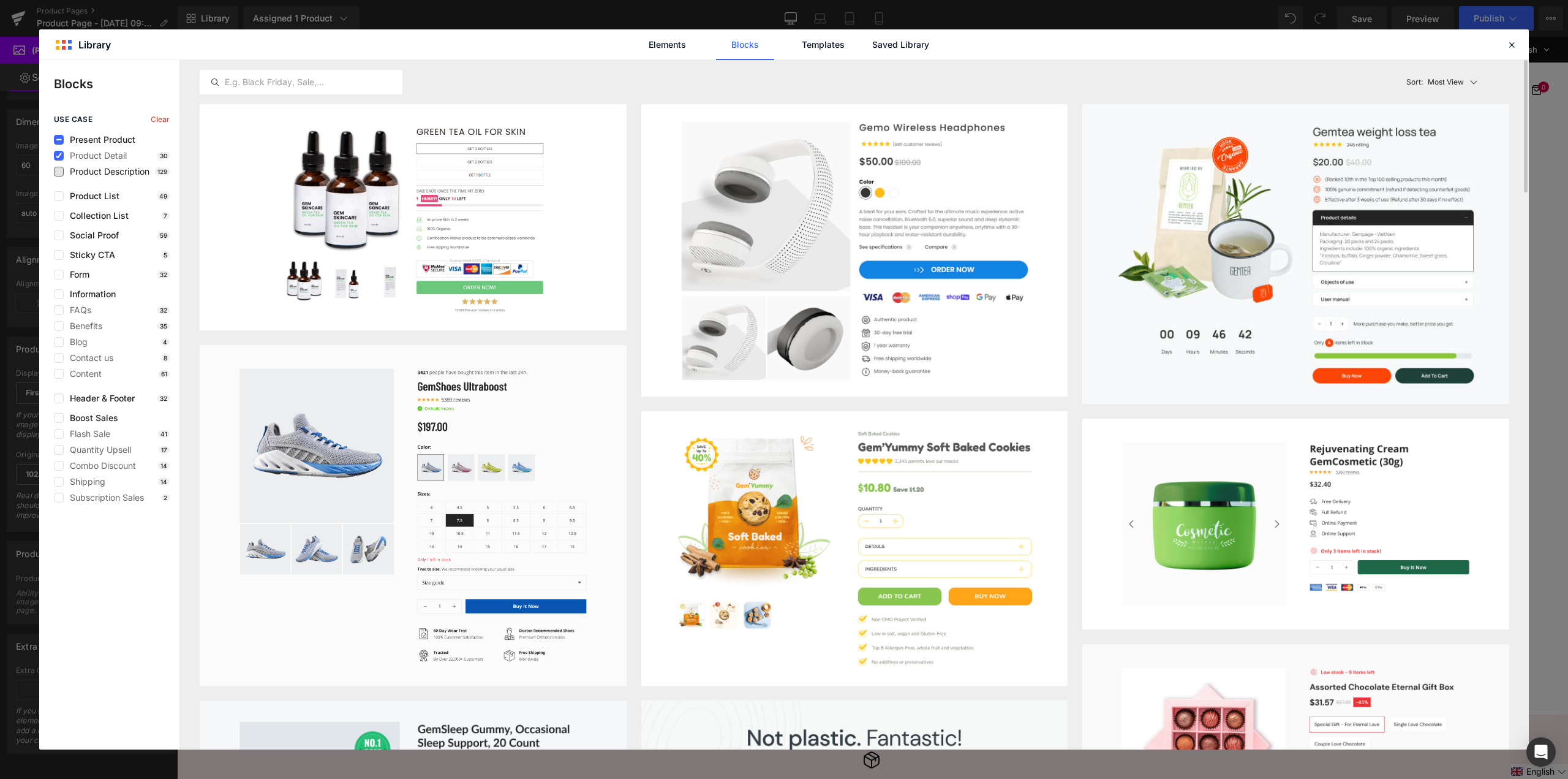
click at [116, 175] on span "Product Description" at bounding box center [106, 171] width 86 height 10
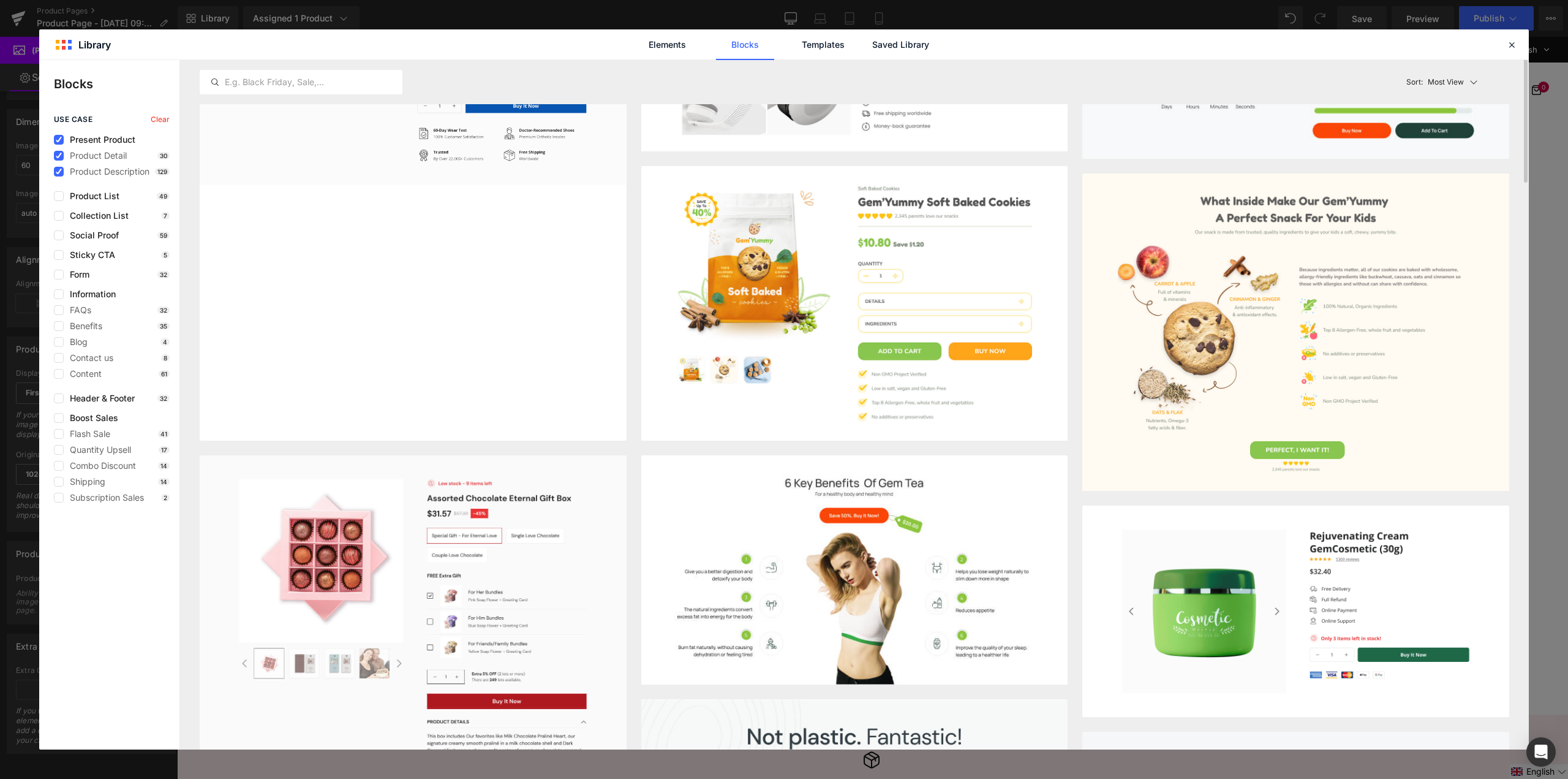
scroll to position [184, 0]
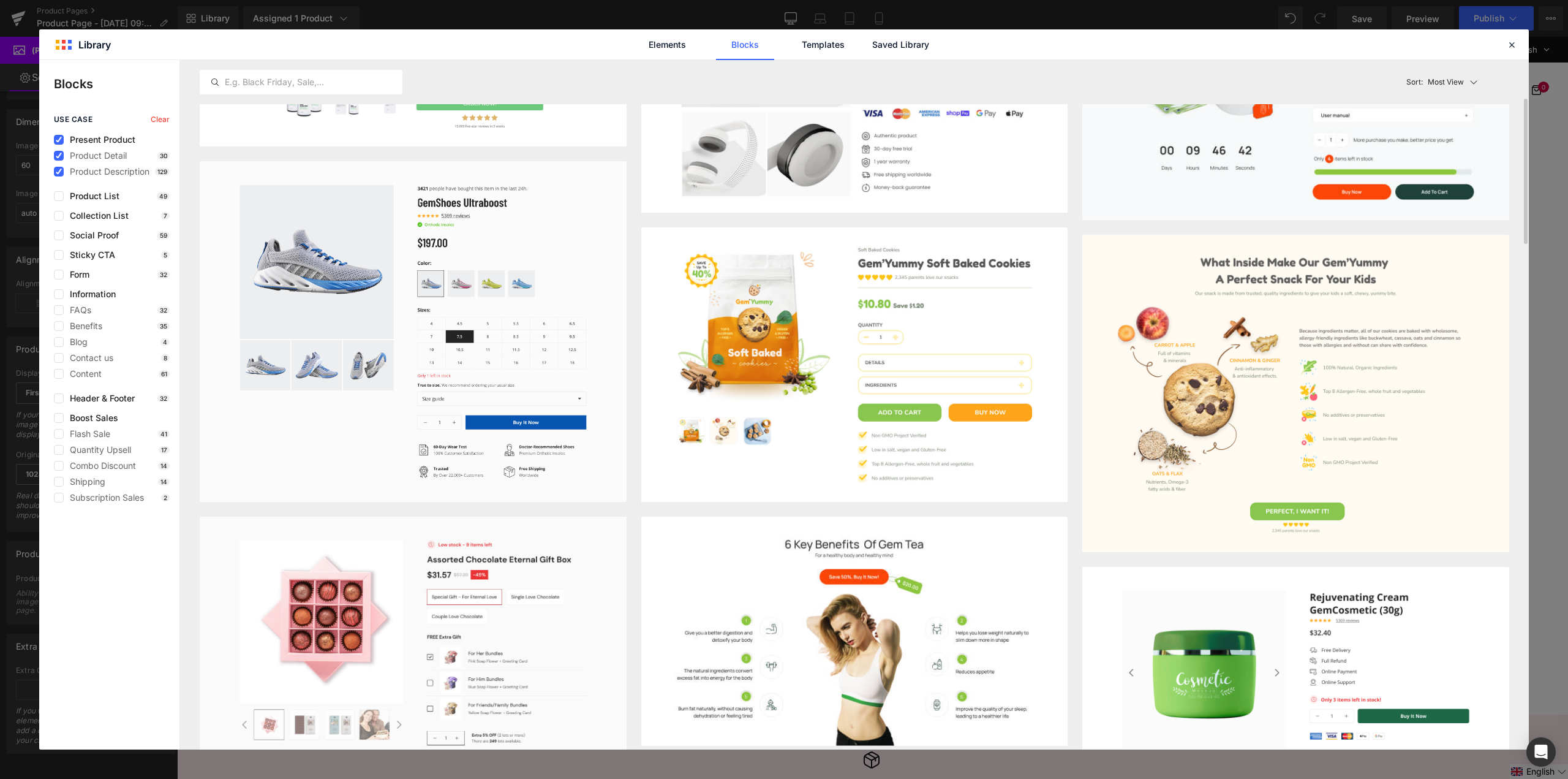
click at [53, 154] on div "use case Clear Present Product Product Detail 30 Product Description 129 Produc…" at bounding box center [109, 309] width 140 height 387
click at [58, 155] on icon at bounding box center [59, 155] width 6 height 0
click at [59, 155] on input "checkbox" at bounding box center [59, 155] width 0 height 0
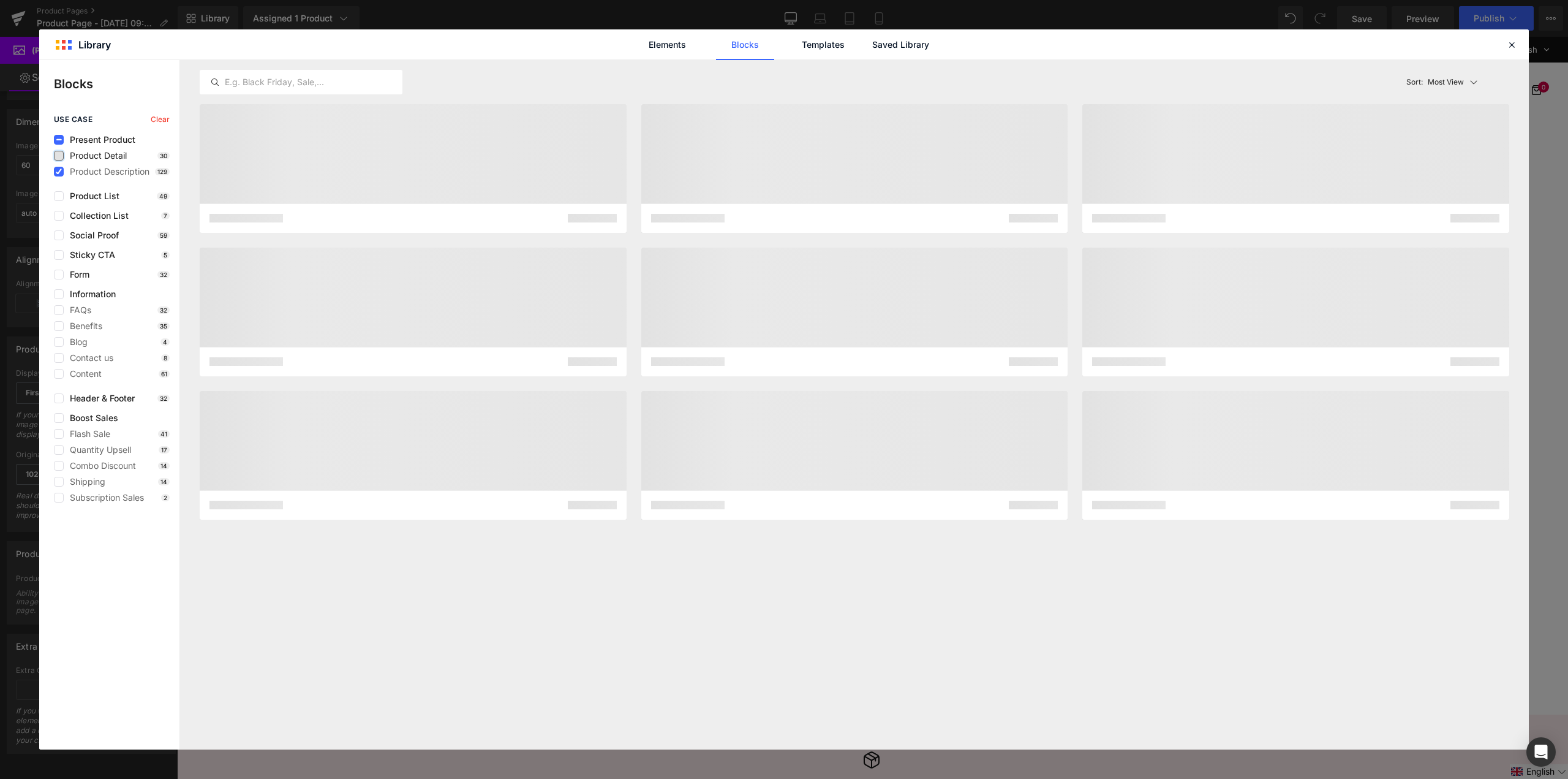
scroll to position [0, 0]
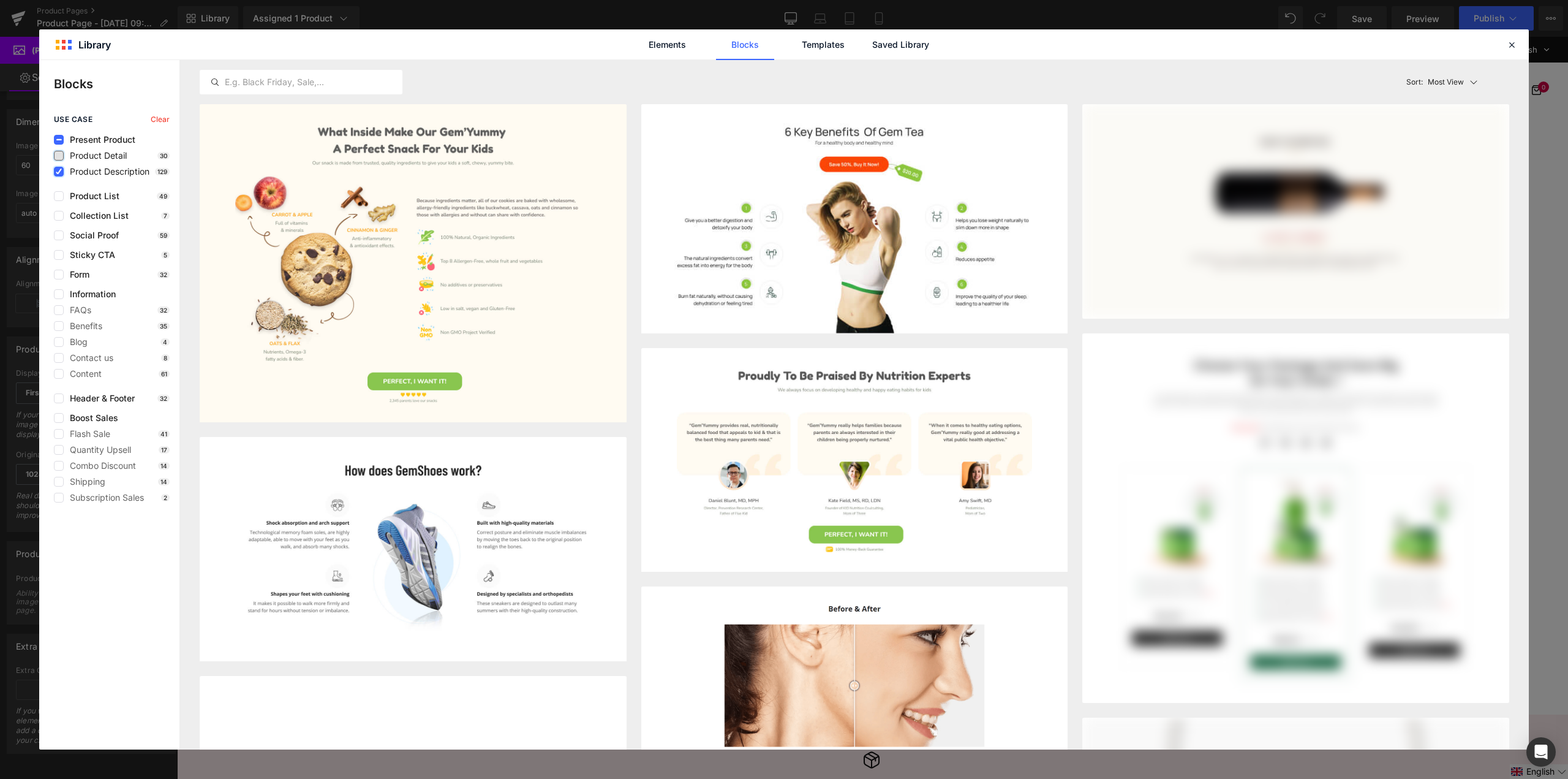
click at [59, 171] on icon at bounding box center [59, 171] width 6 height 0
click at [59, 171] on input "checkbox" at bounding box center [59, 171] width 0 height 0
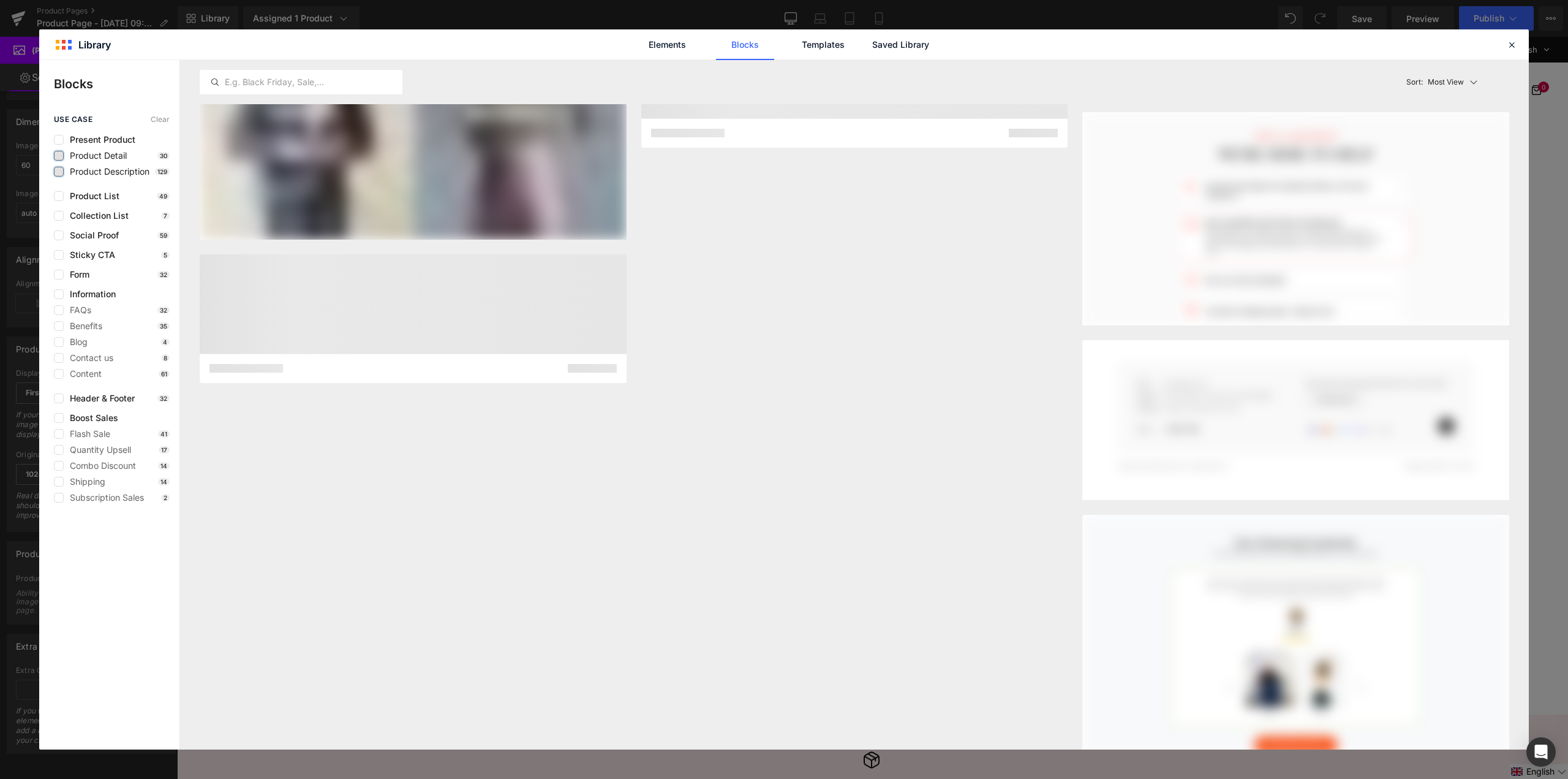
scroll to position [3799, 0]
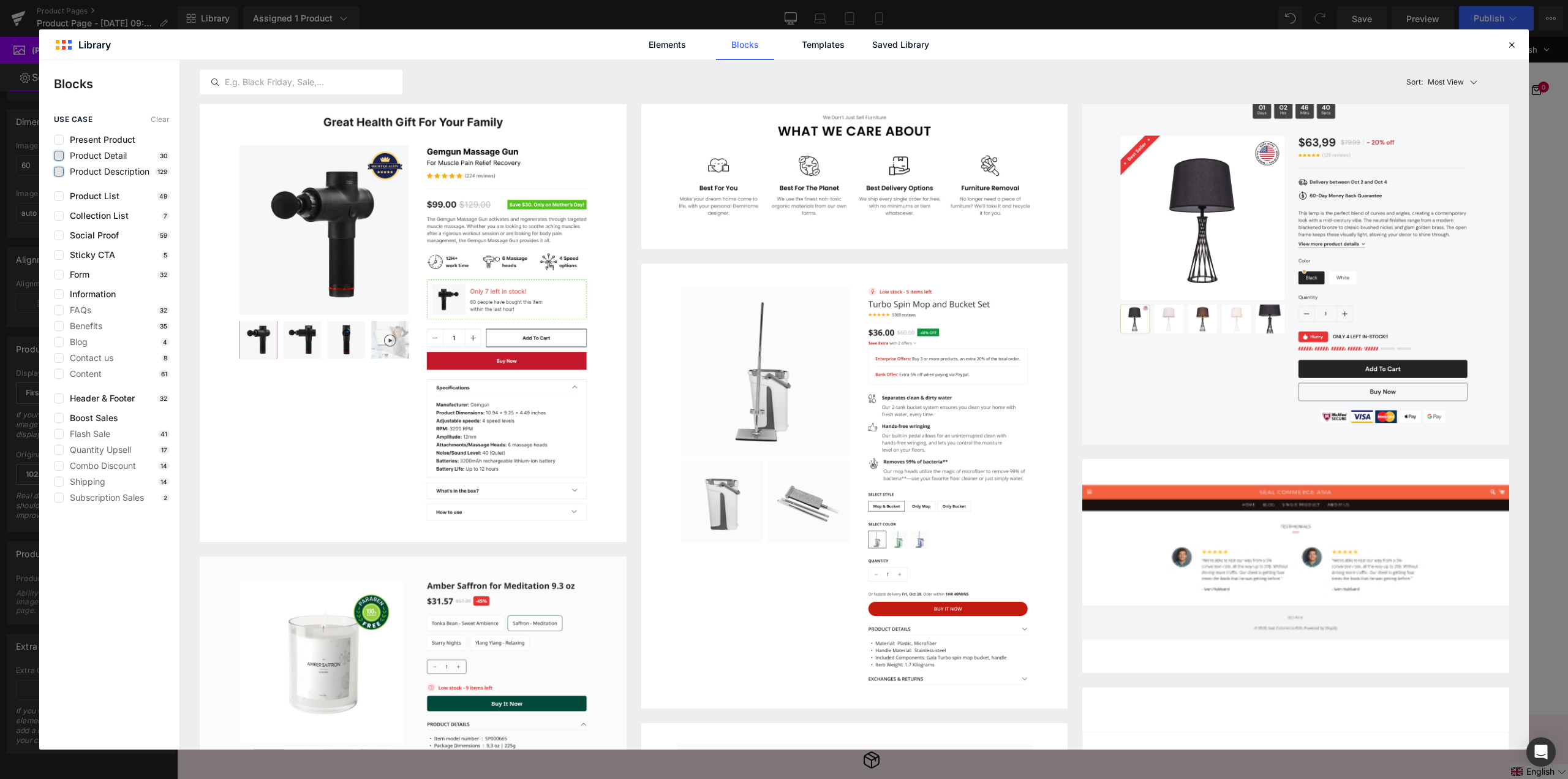
drag, startPoint x: 1460, startPoint y: 439, endPoint x: 1076, endPoint y: 88, distance: 520.2
click at [1076, 88] on div "Latest First Most View Latest First Sort: Most View" at bounding box center [854, 82] width 1309 height 44
click at [880, 695] on rect at bounding box center [884, 693] width 20 height 20
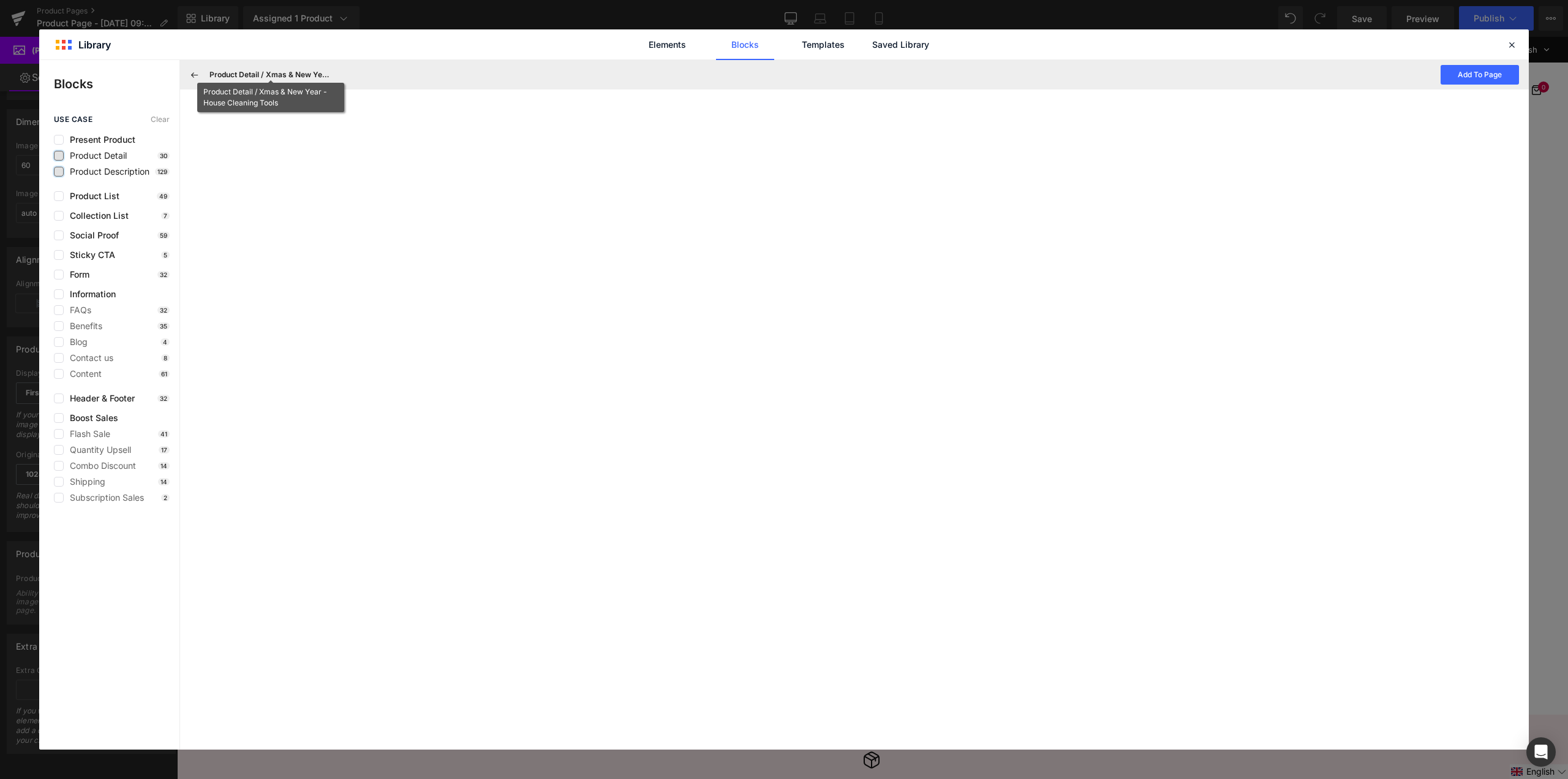
click at [212, 73] on h3 "Product Detail / Xmas & New Year - House Cleaning Tools" at bounding box center [270, 74] width 122 height 11
click at [193, 78] on icon at bounding box center [194, 74] width 11 height 11
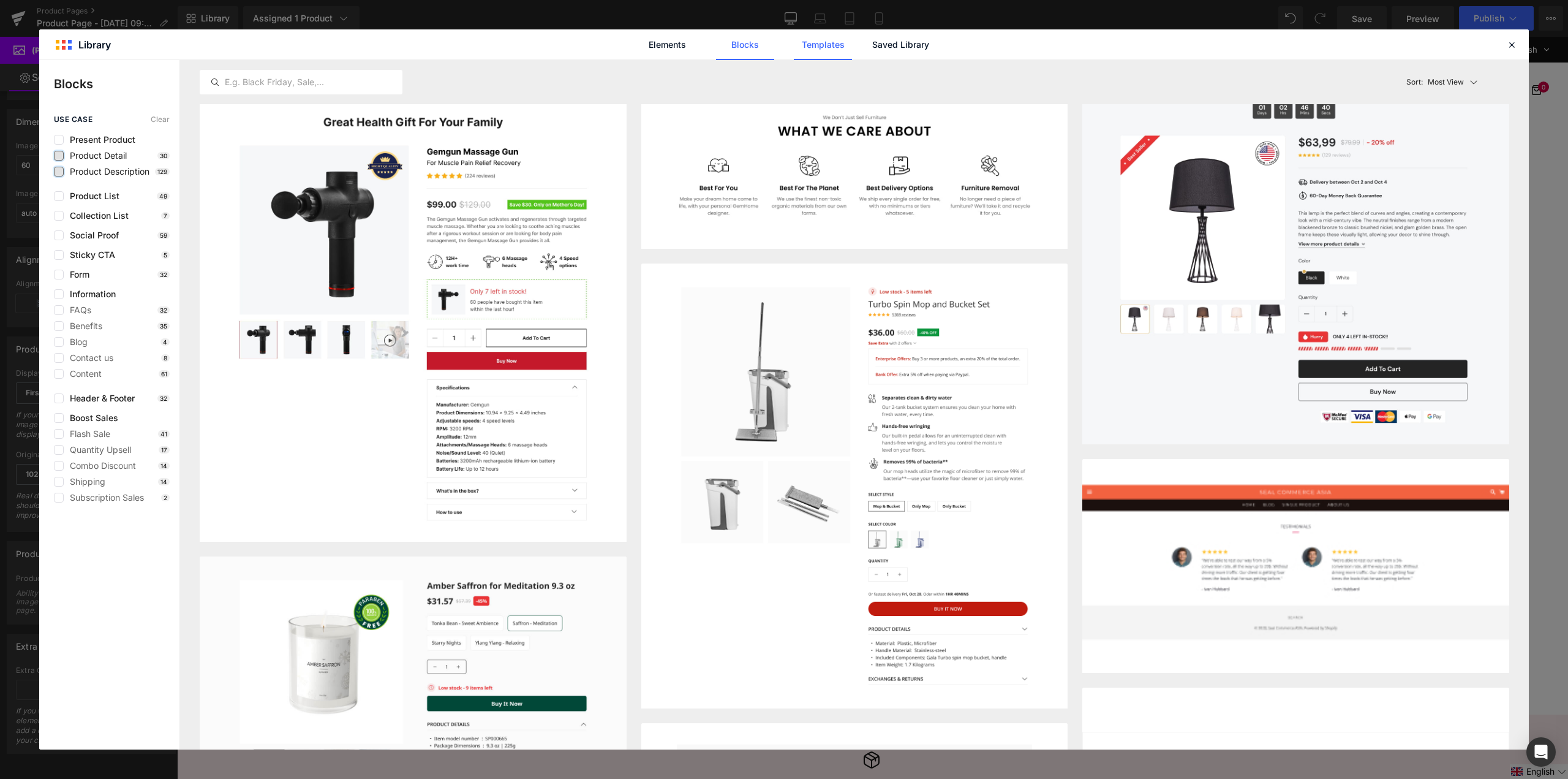
click at [821, 52] on link "Templates" at bounding box center [823, 45] width 58 height 31
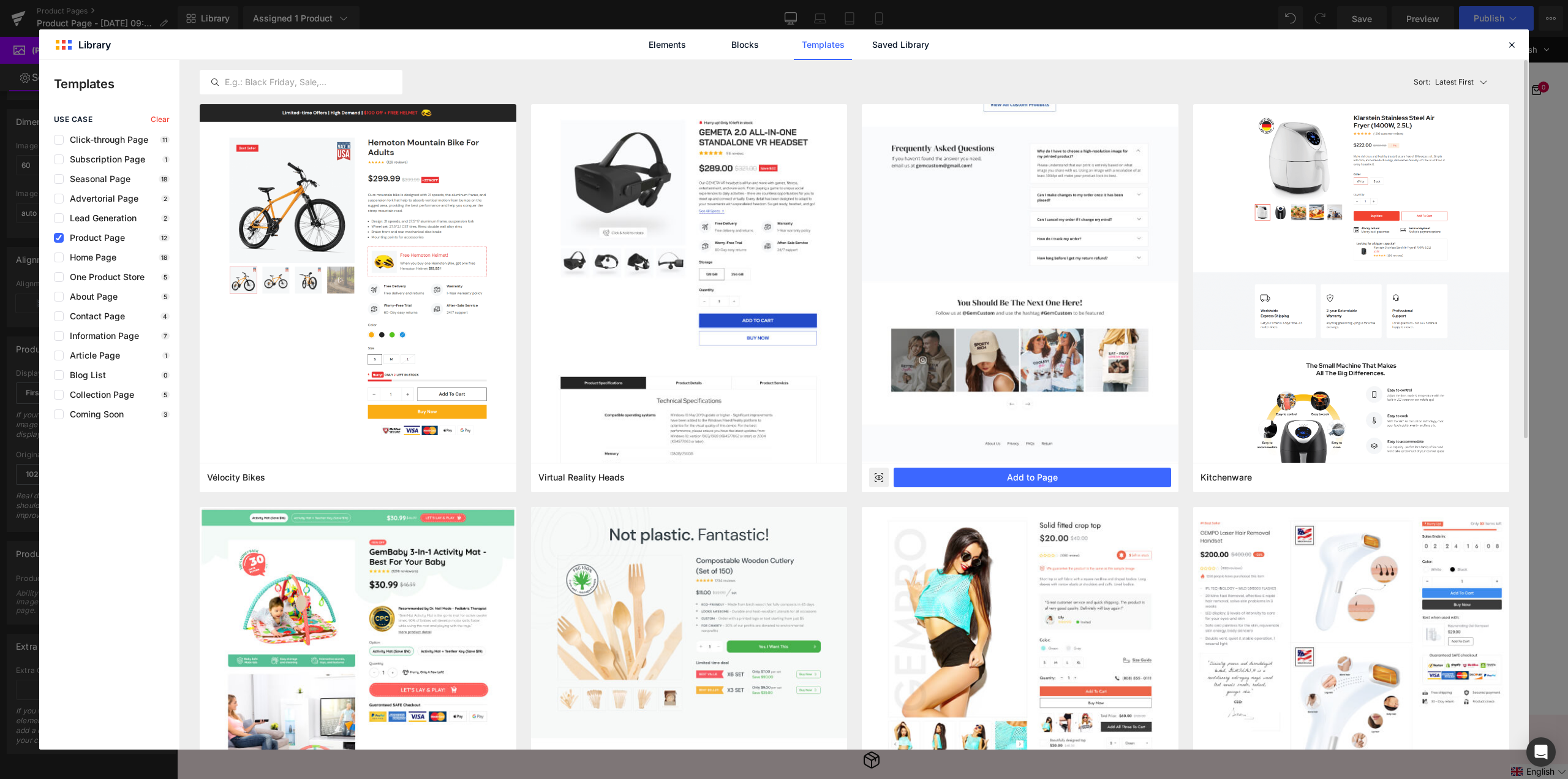
click at [876, 484] on rect at bounding box center [879, 477] width 20 height 20
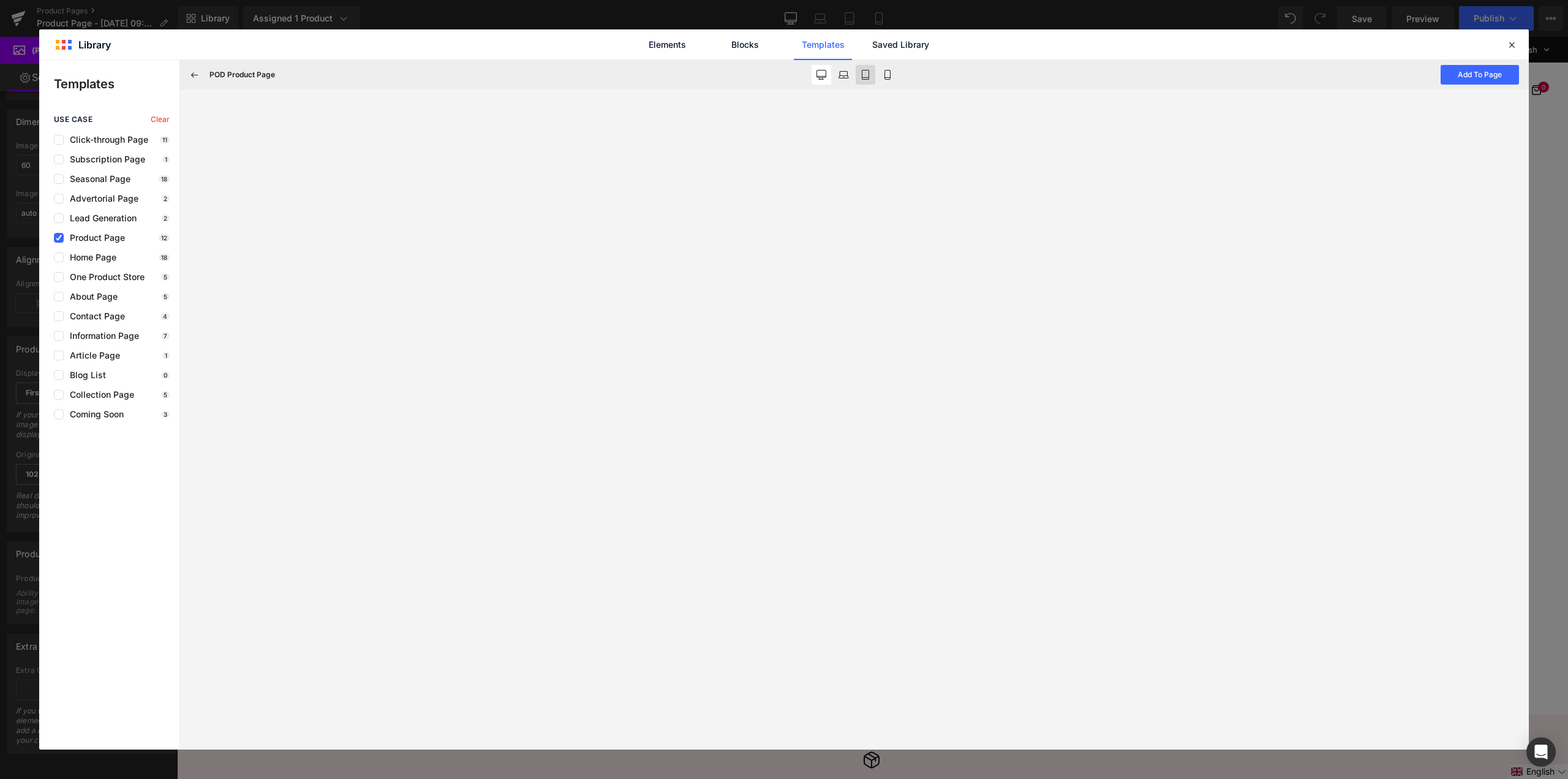
click at [870, 72] on button at bounding box center [865, 75] width 20 height 20
click at [881, 81] on button at bounding box center [887, 75] width 20 height 20
click at [190, 76] on icon at bounding box center [194, 74] width 11 height 11
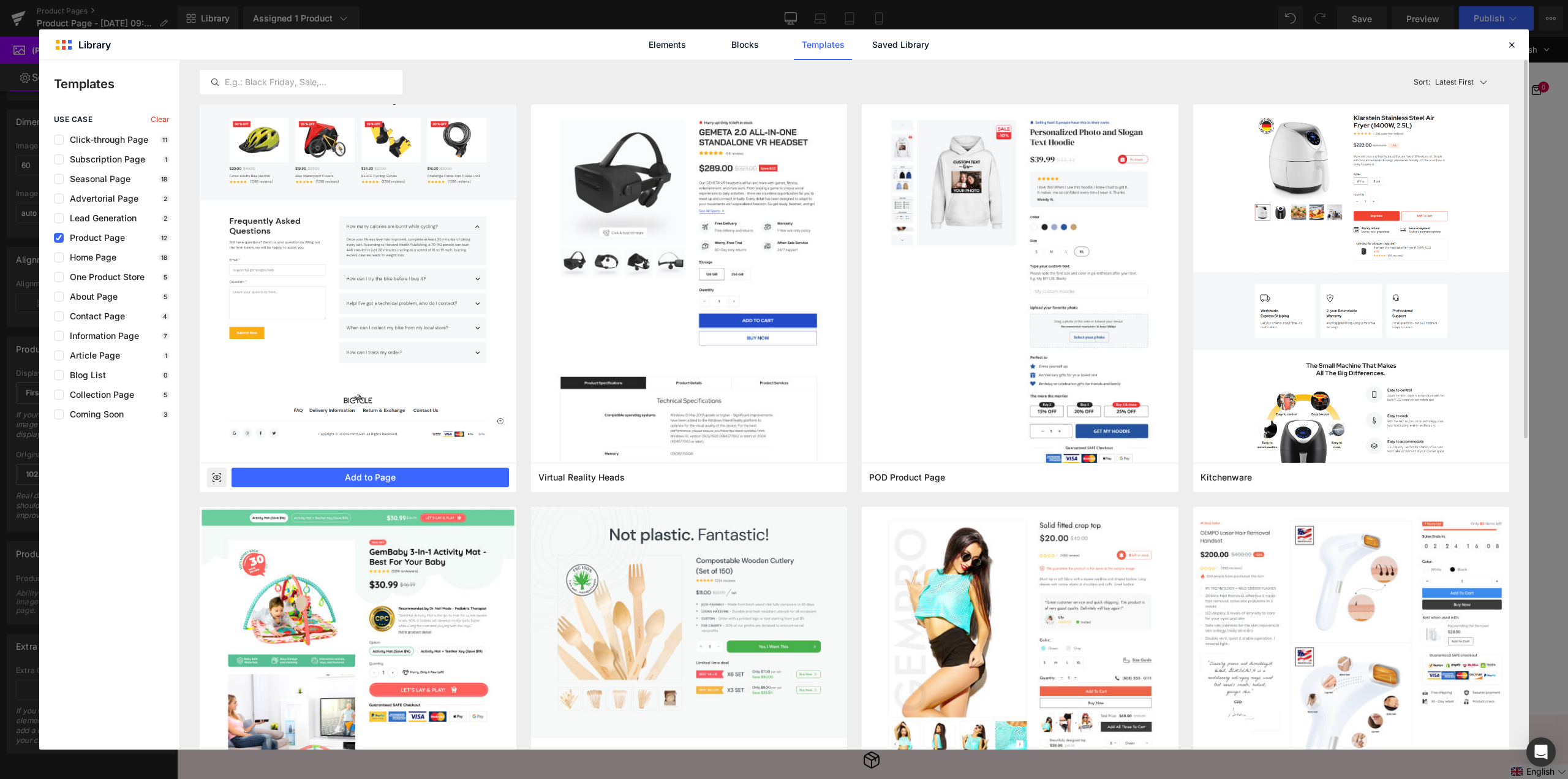
click at [217, 479] on rect at bounding box center [217, 477] width 20 height 20
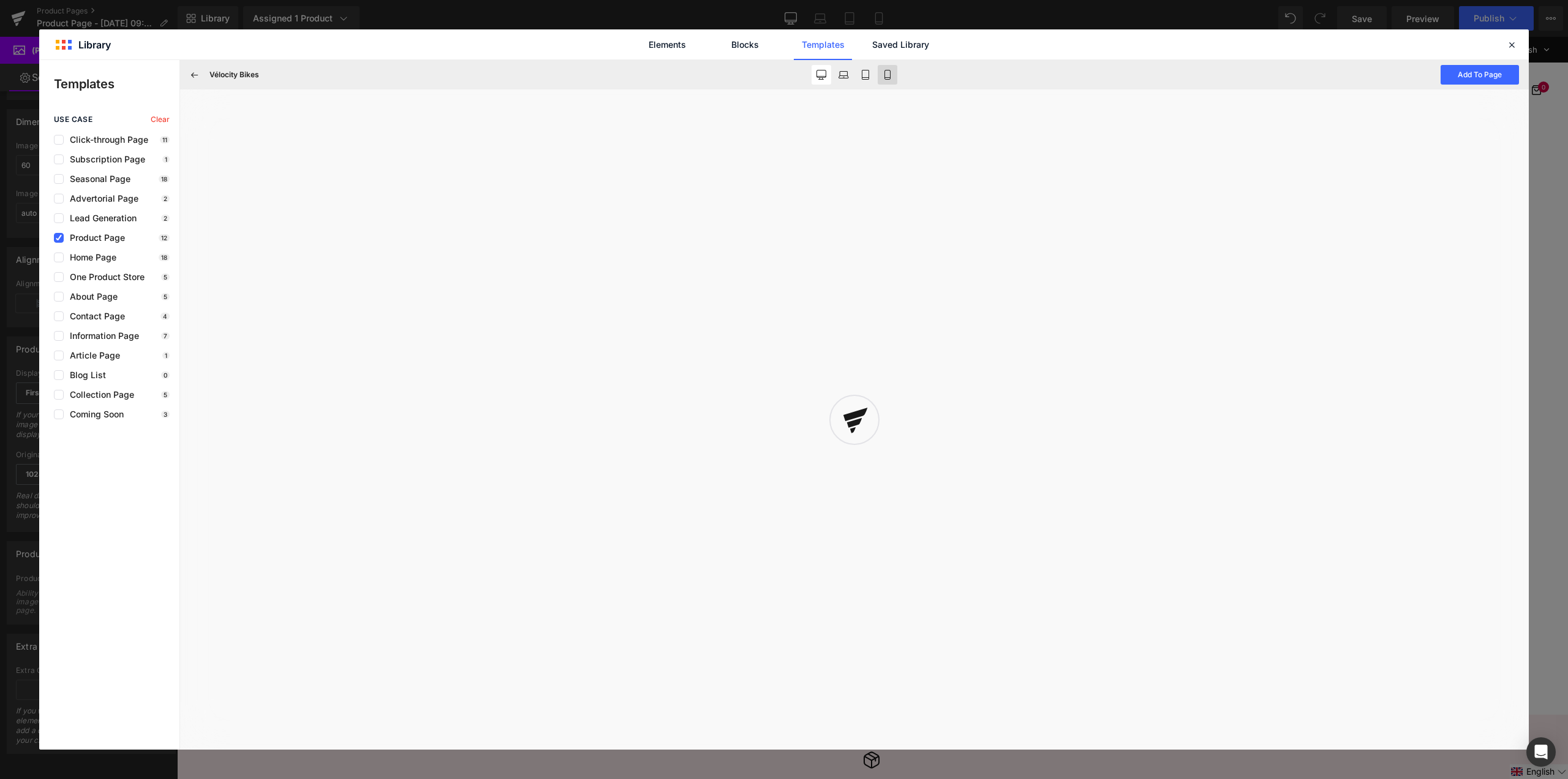
click at [887, 73] on icon at bounding box center [887, 74] width 10 height 10
click at [193, 64] on div "Vélocity Bikes Add To Page" at bounding box center [854, 75] width 1349 height 29
click at [198, 72] on icon at bounding box center [194, 74] width 11 height 11
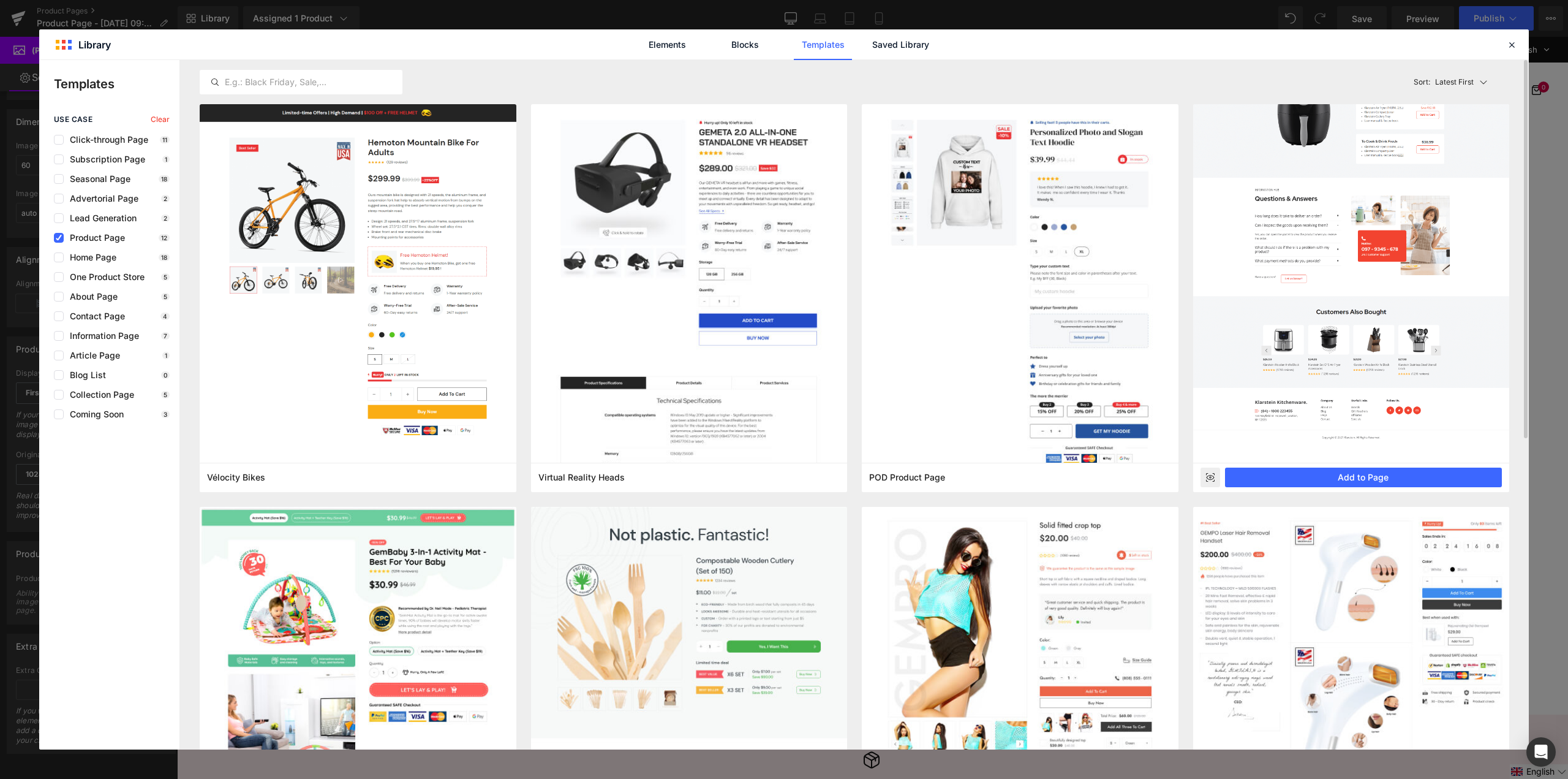
click at [1207, 477] on icon at bounding box center [1210, 476] width 8 height 5
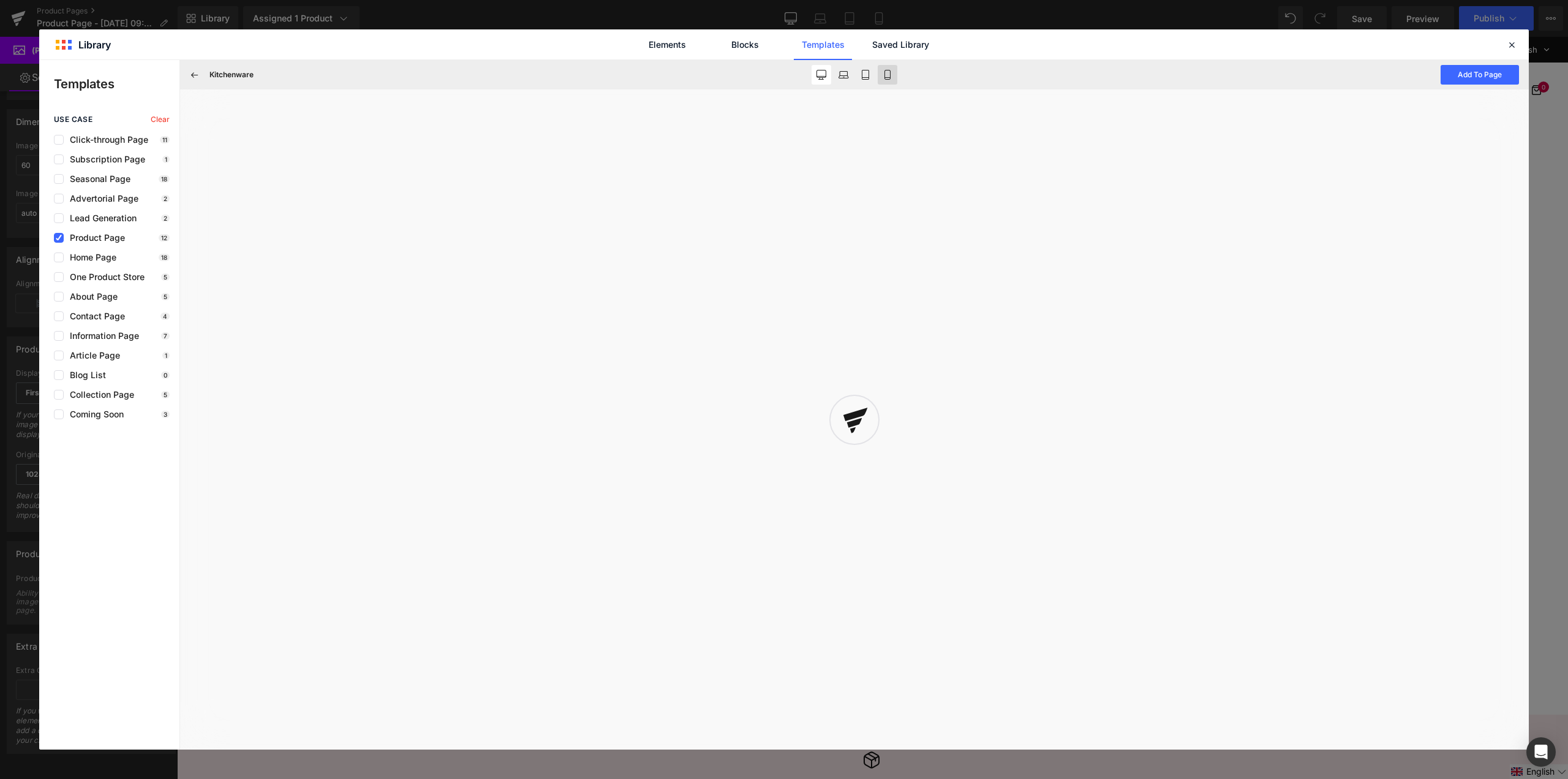
click at [884, 75] on icon at bounding box center [887, 74] width 10 height 10
click at [199, 77] on icon at bounding box center [194, 74] width 11 height 11
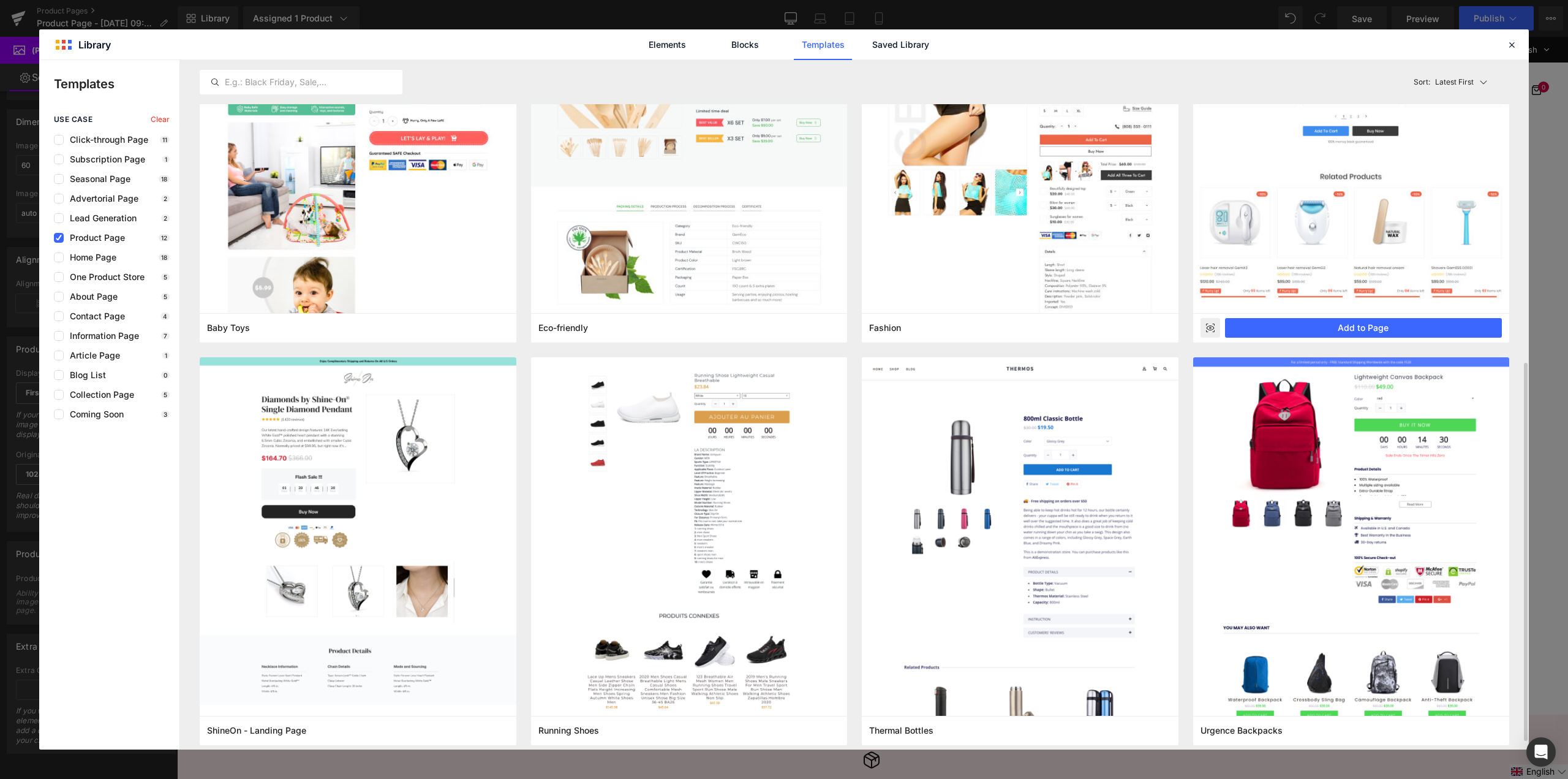
scroll to position [566, 0]
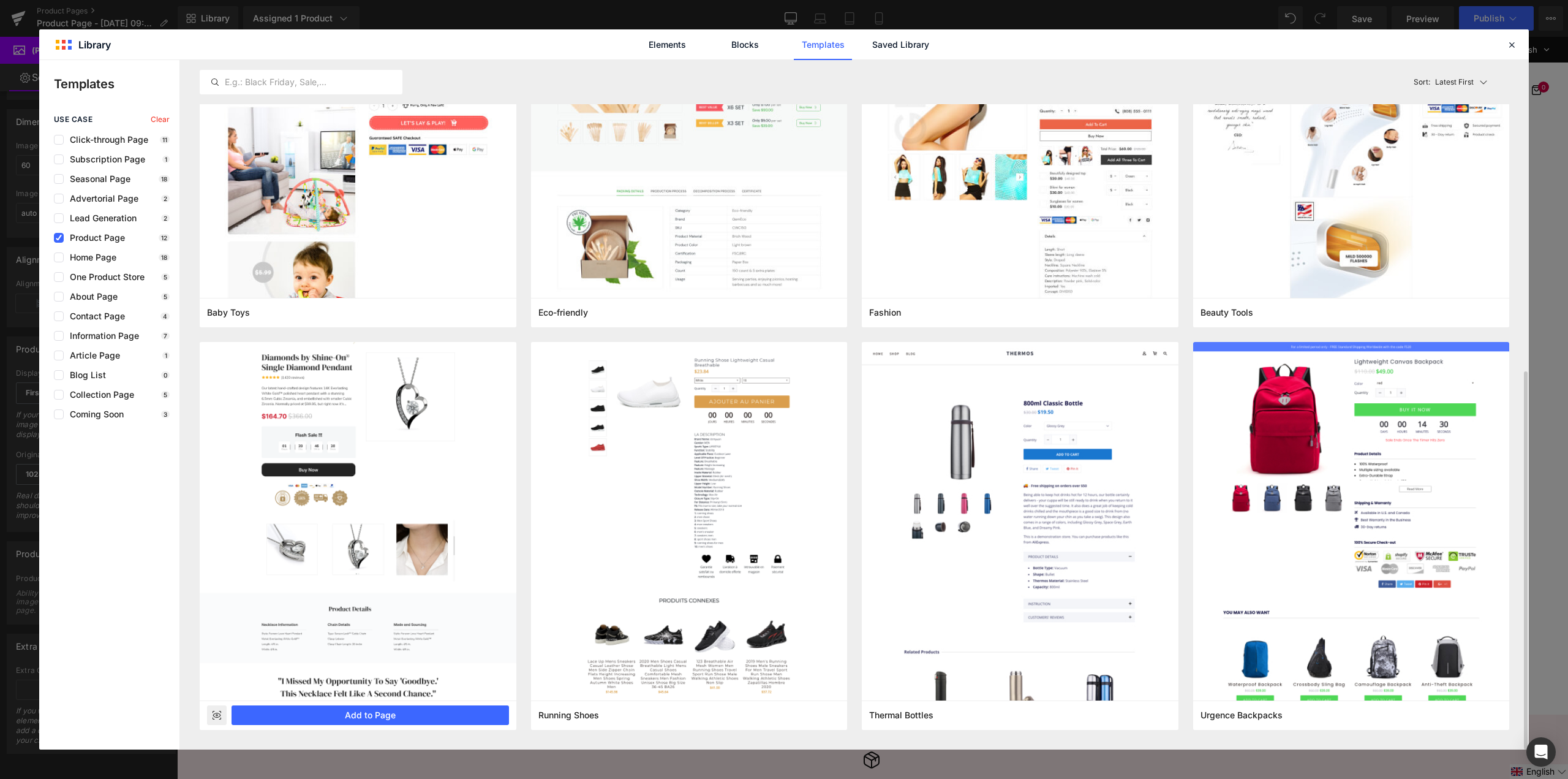
click at [219, 716] on icon at bounding box center [217, 715] width 8 height 5
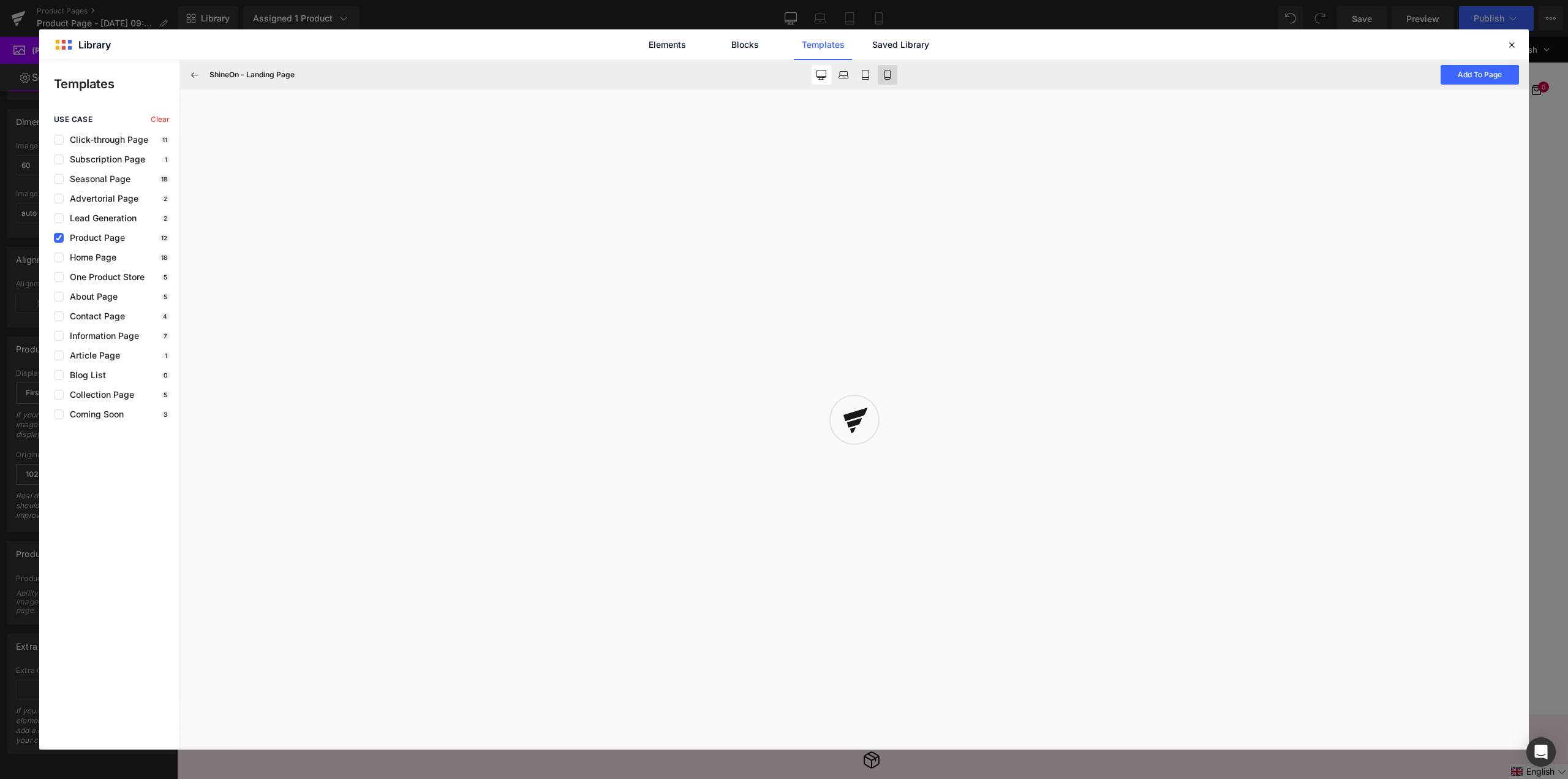
click at [890, 70] on icon at bounding box center [887, 74] width 10 height 10
click at [194, 65] on button at bounding box center [194, 75] width 20 height 20
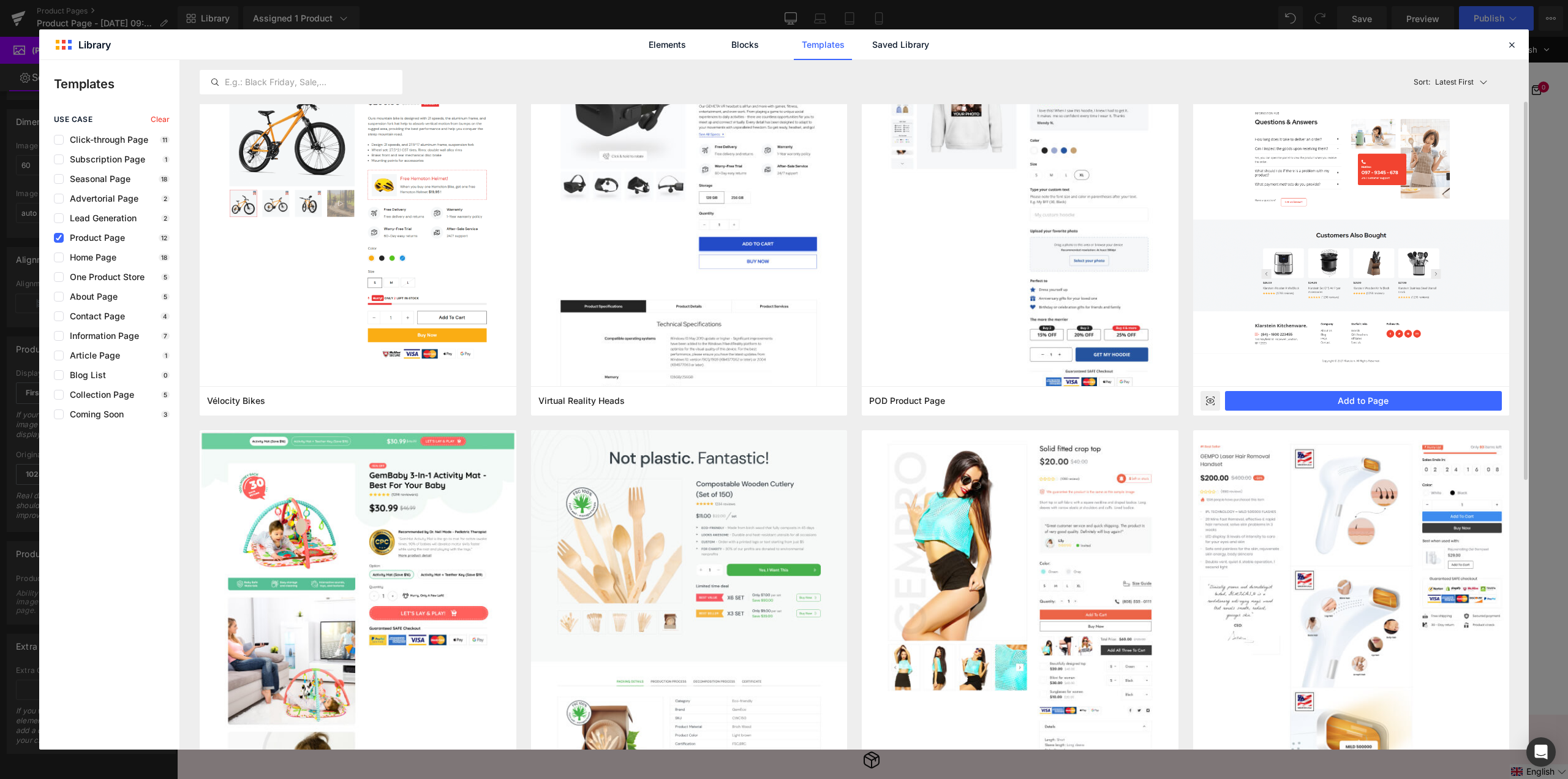
scroll to position [0, 0]
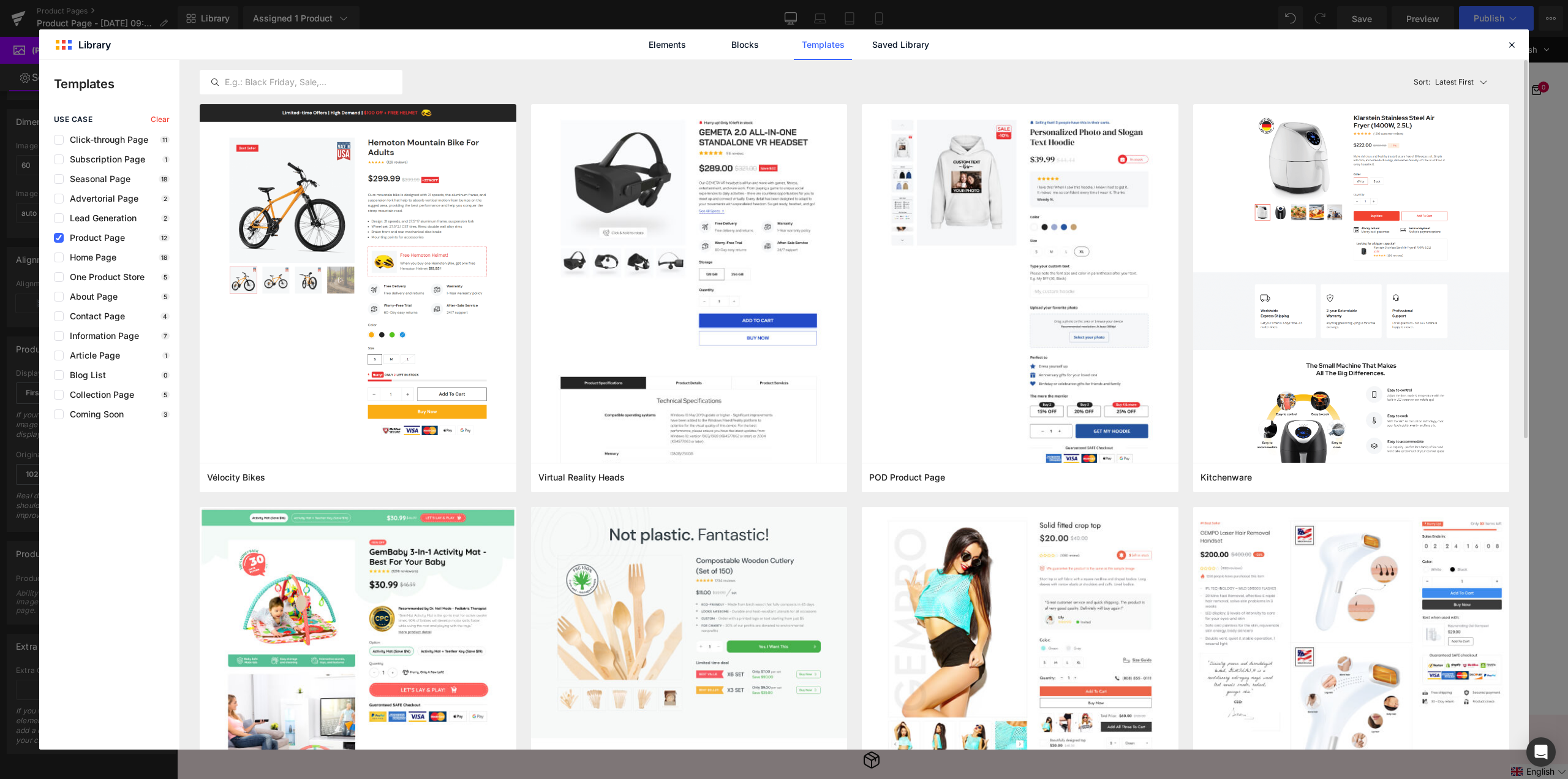
click at [1482, 83] on icon at bounding box center [1483, 82] width 7 height 4
click at [1489, 136] on div "Most View" at bounding box center [1460, 136] width 92 height 24
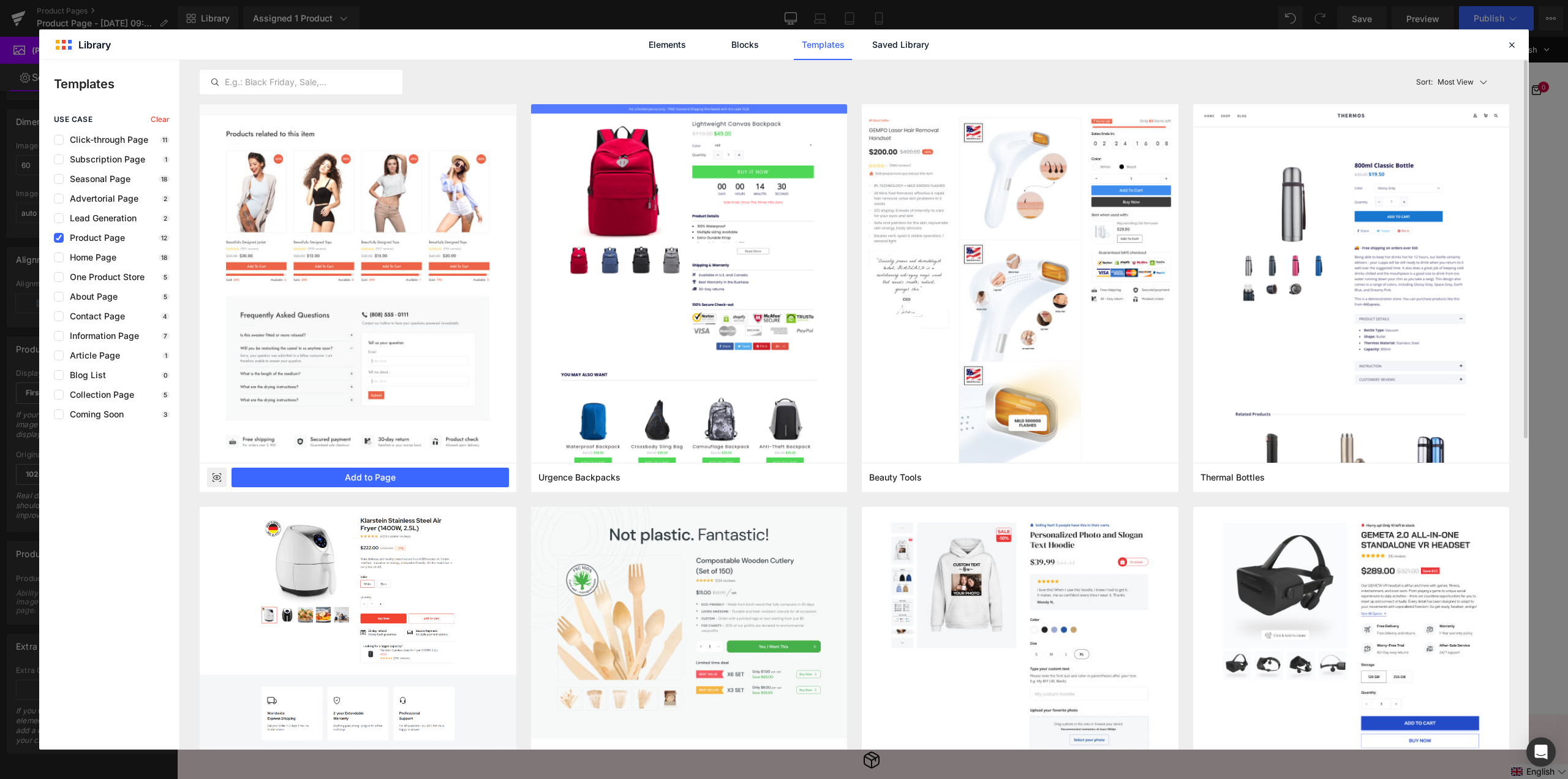
click at [221, 470] on rect at bounding box center [217, 477] width 20 height 20
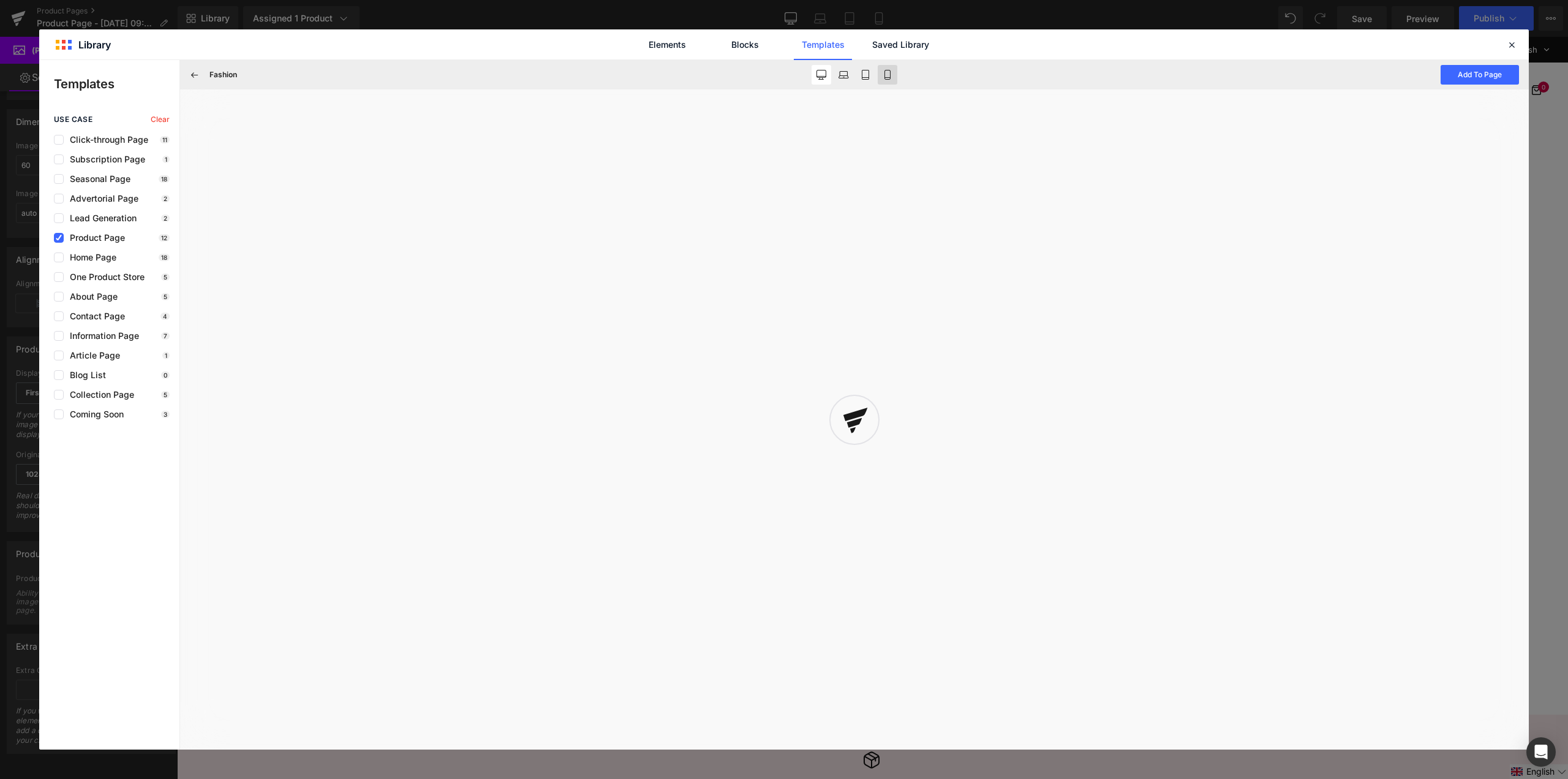
click at [887, 74] on icon at bounding box center [887, 74] width 10 height 10
click at [193, 80] on icon at bounding box center [194, 74] width 11 height 11
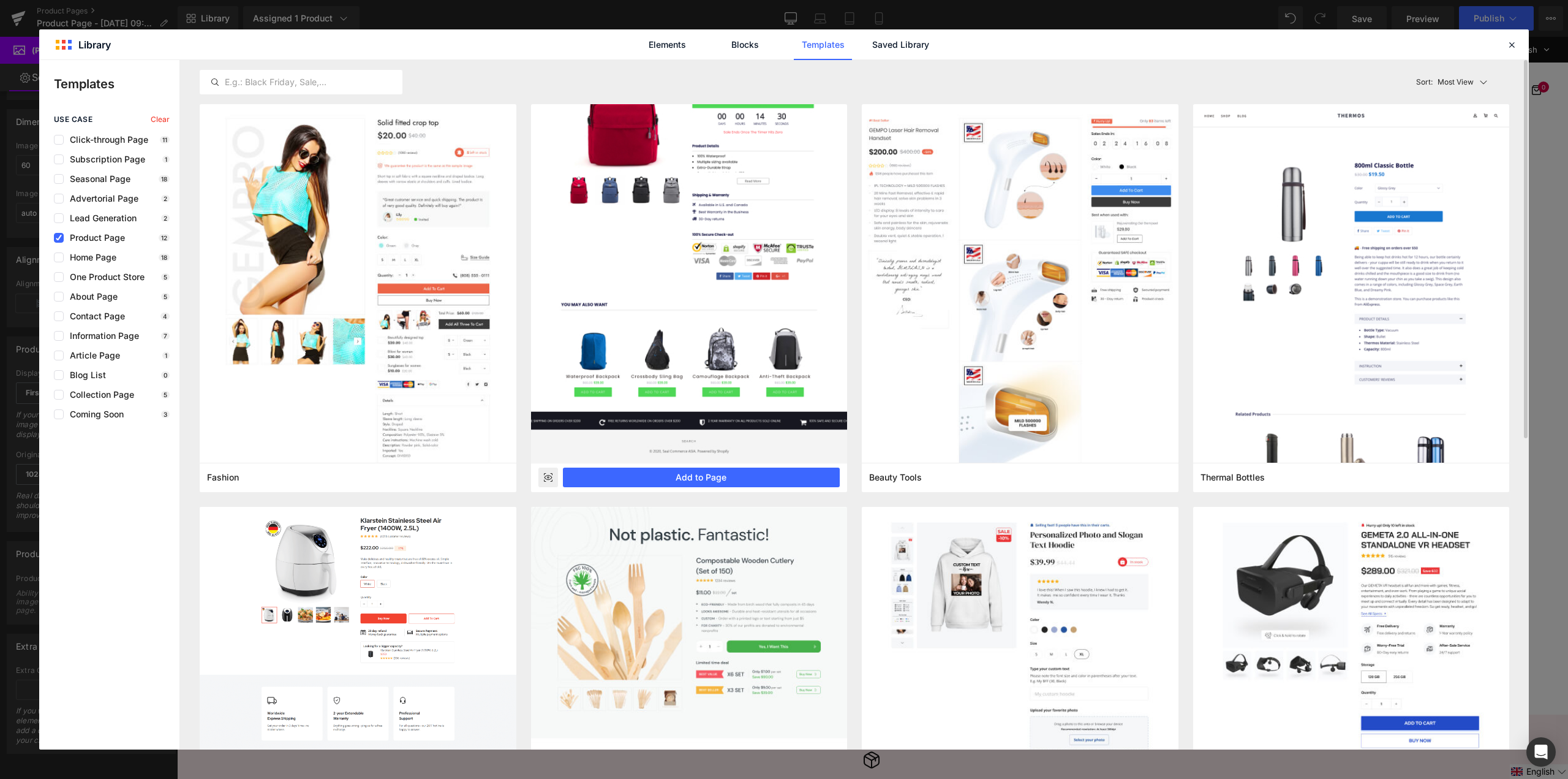
click at [727, 145] on img at bounding box center [689, 248] width 317 height 428
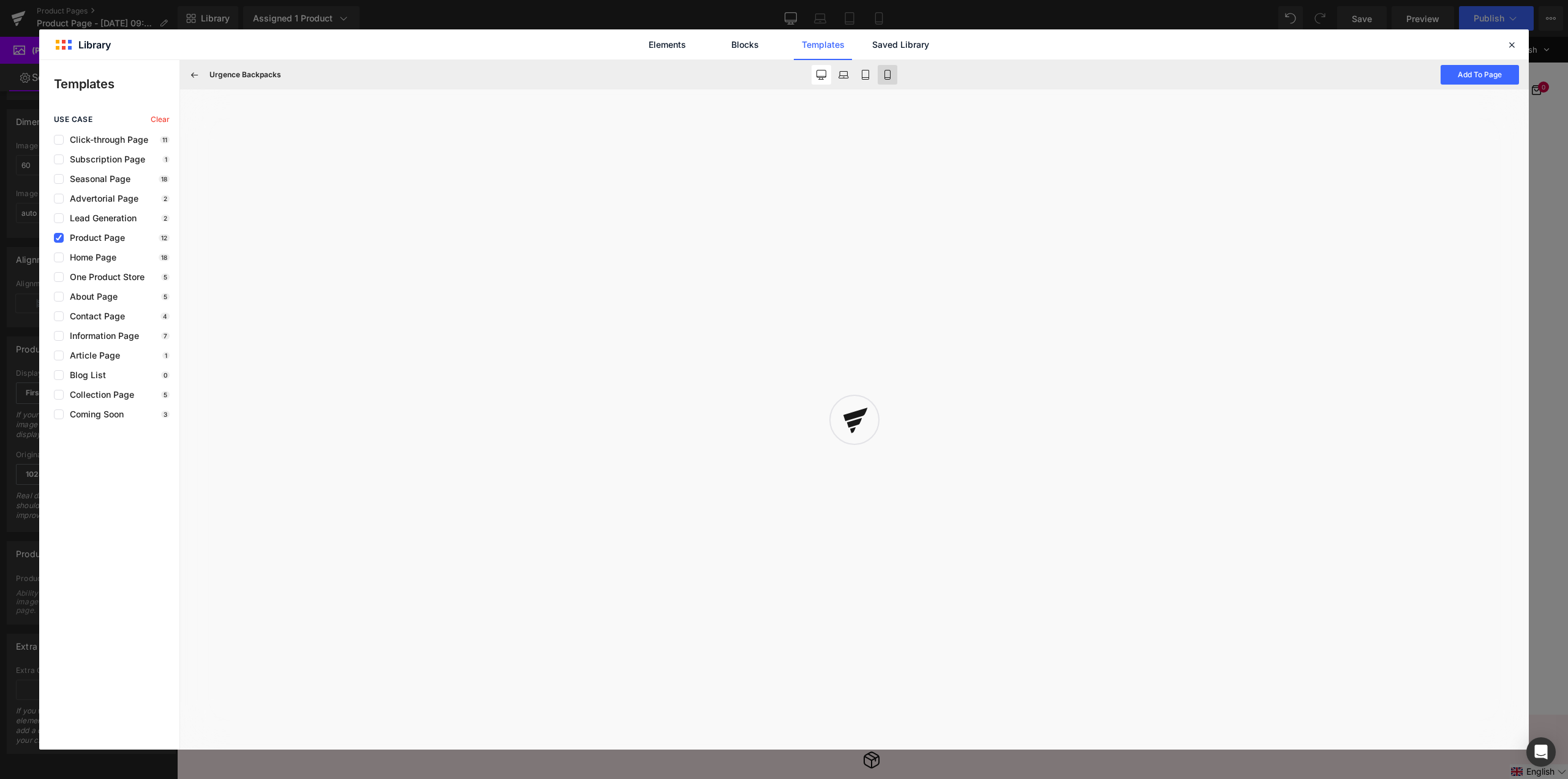
click at [885, 74] on icon at bounding box center [887, 74] width 10 height 10
click at [199, 73] on icon at bounding box center [194, 74] width 11 height 11
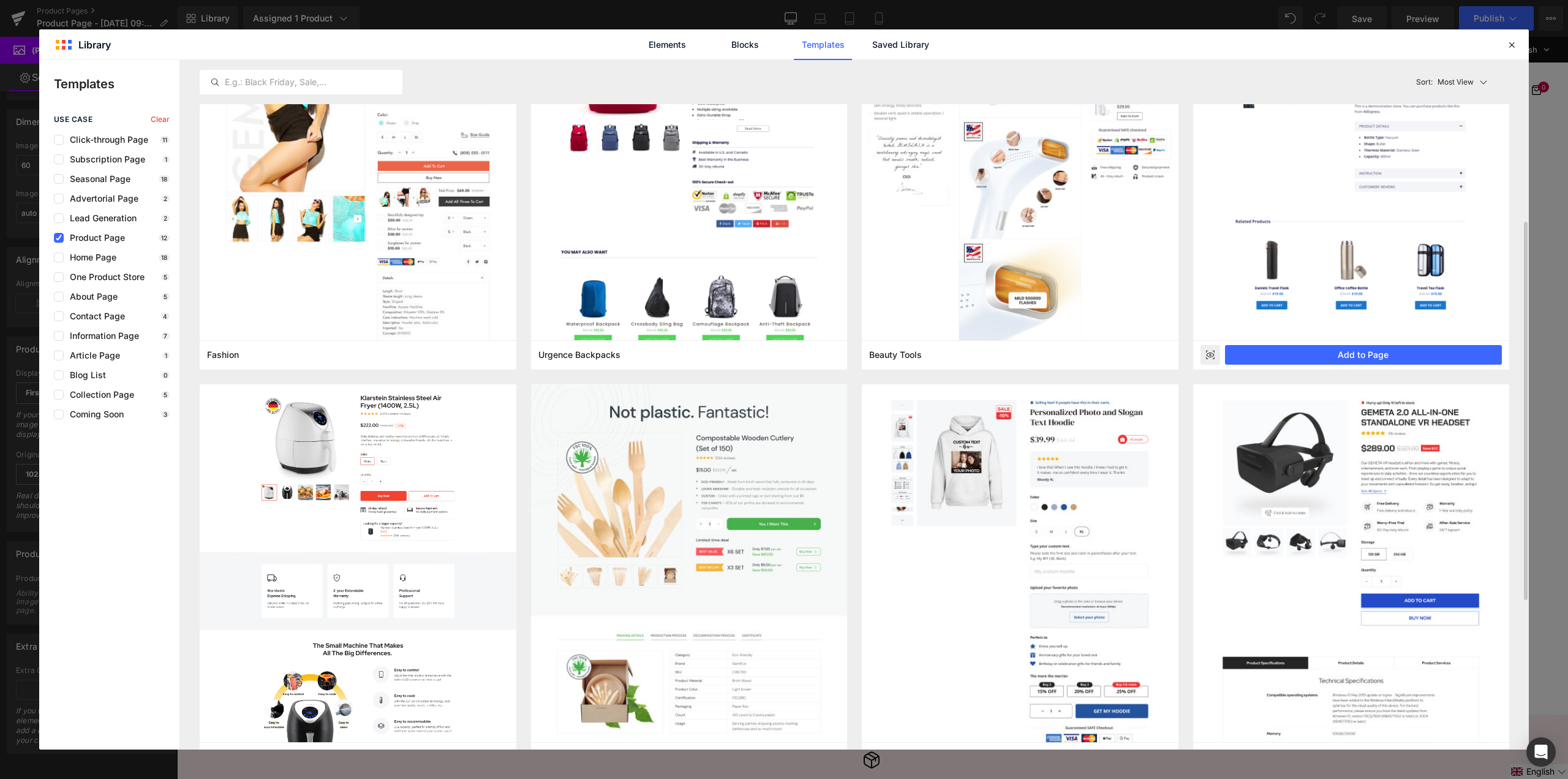
scroll to position [184, 0]
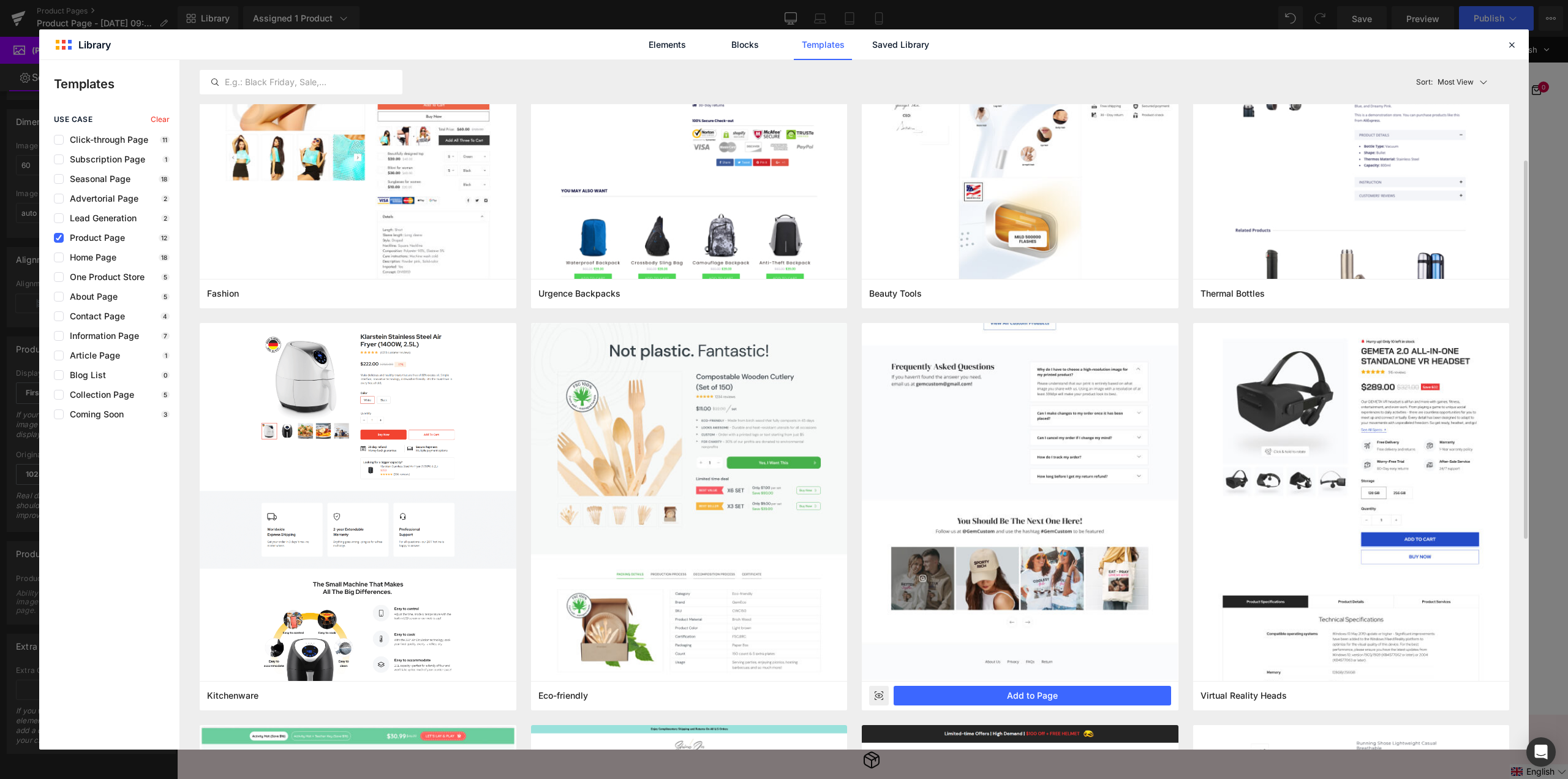
click at [882, 695] on rect at bounding box center [879, 695] width 20 height 20
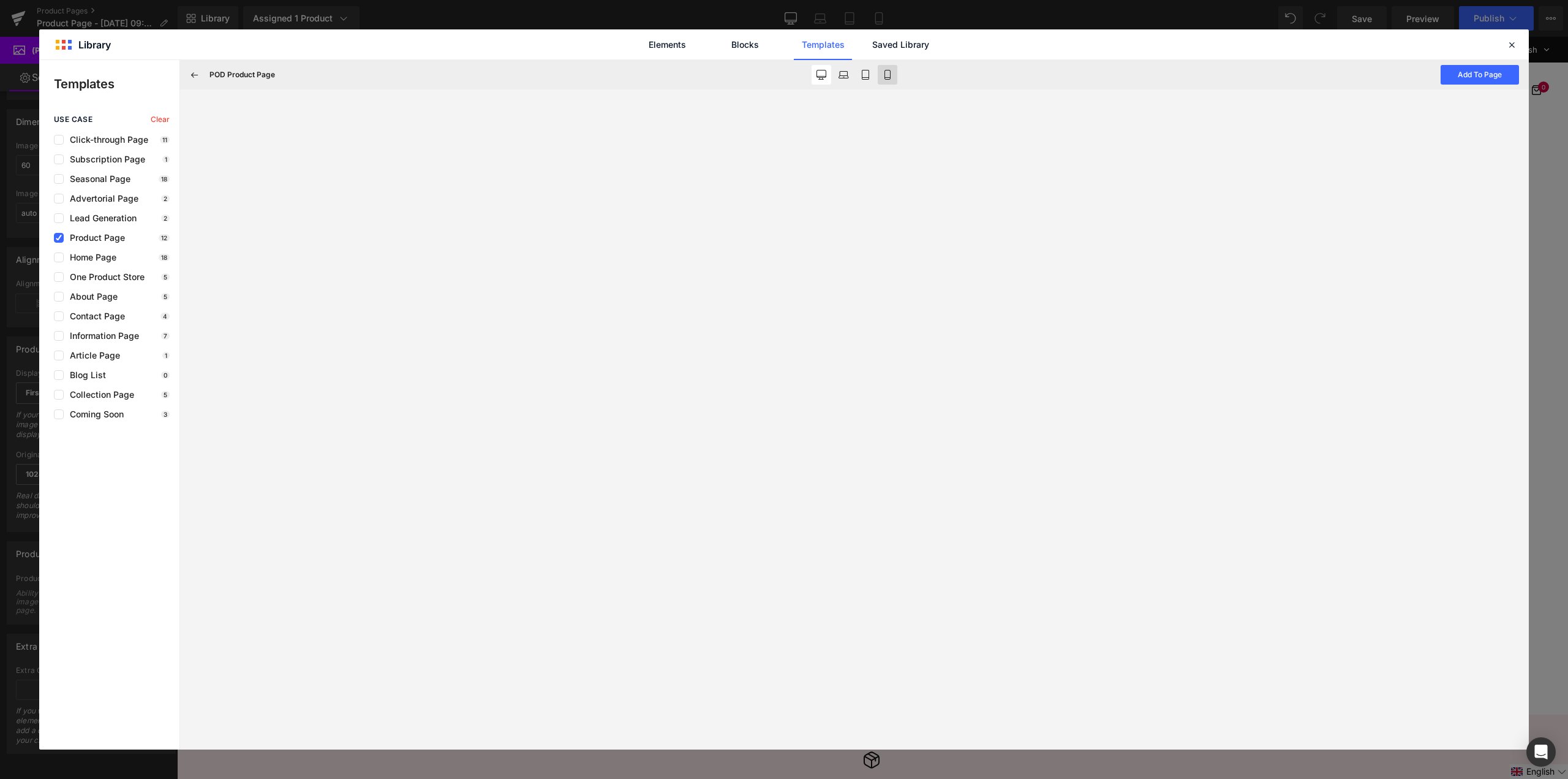
click at [891, 76] on icon at bounding box center [887, 74] width 10 height 10
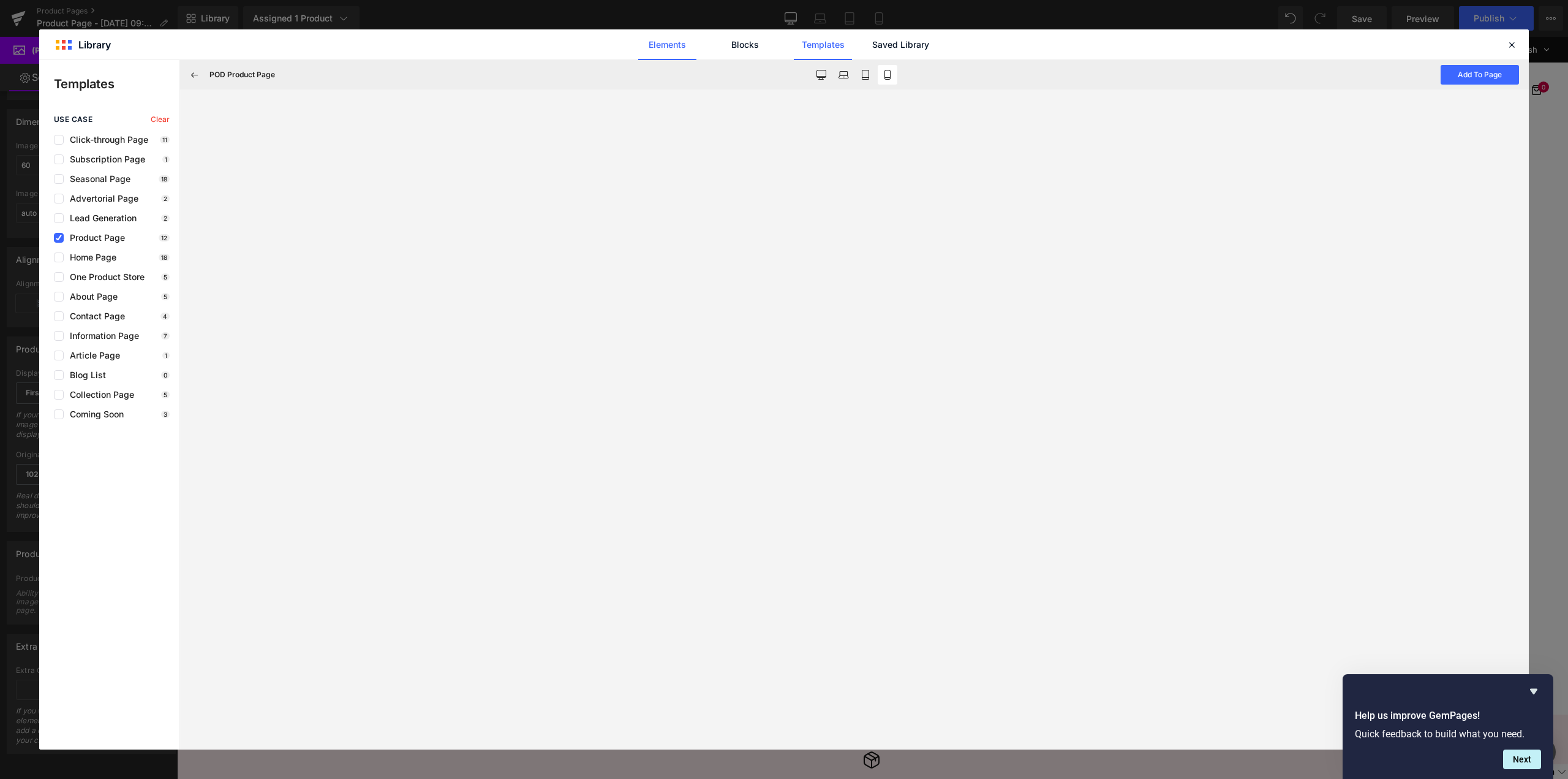
click at [688, 49] on link "Elements" at bounding box center [667, 45] width 58 height 31
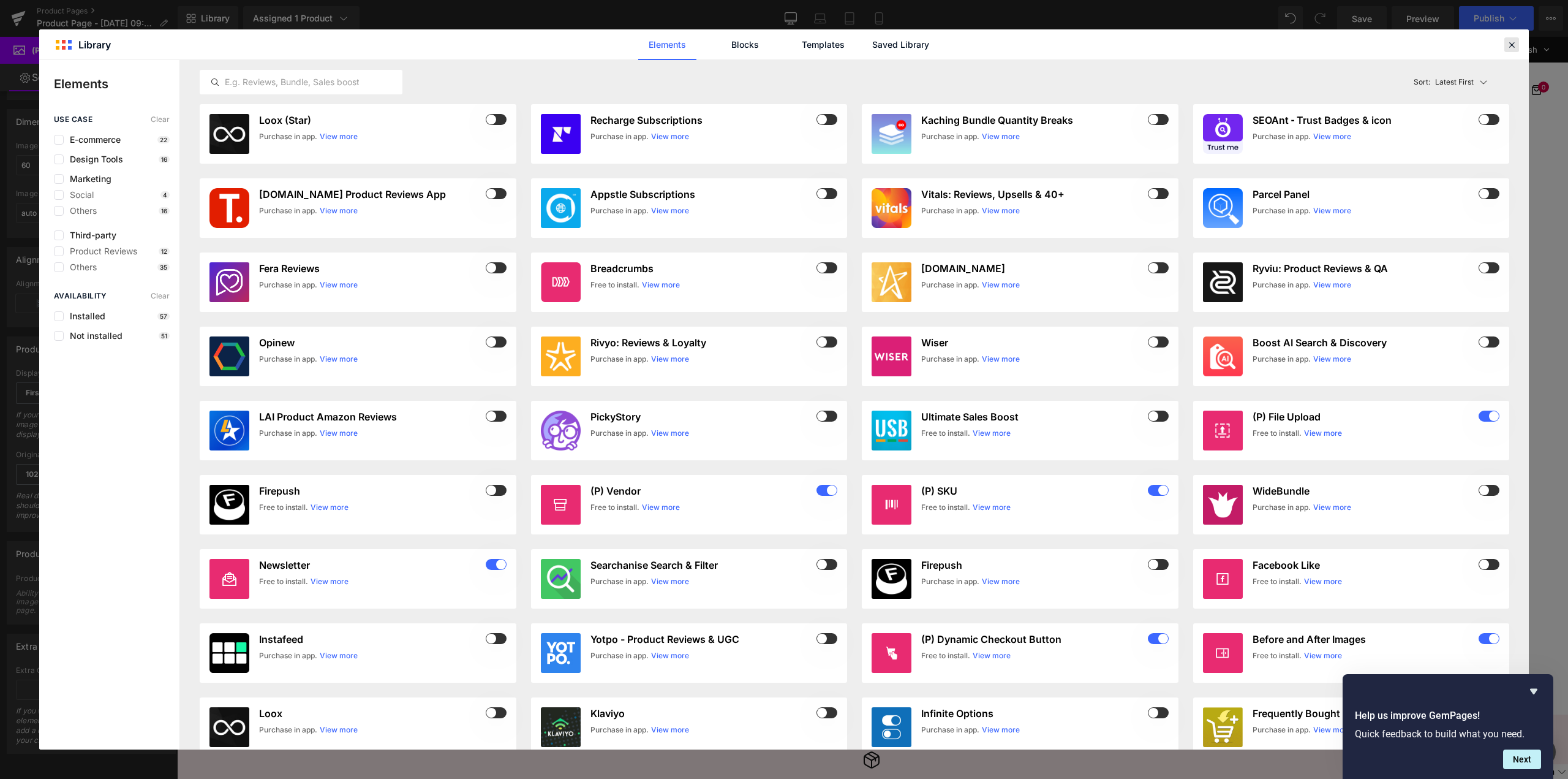
click at [1514, 47] on icon at bounding box center [1512, 45] width 11 height 11
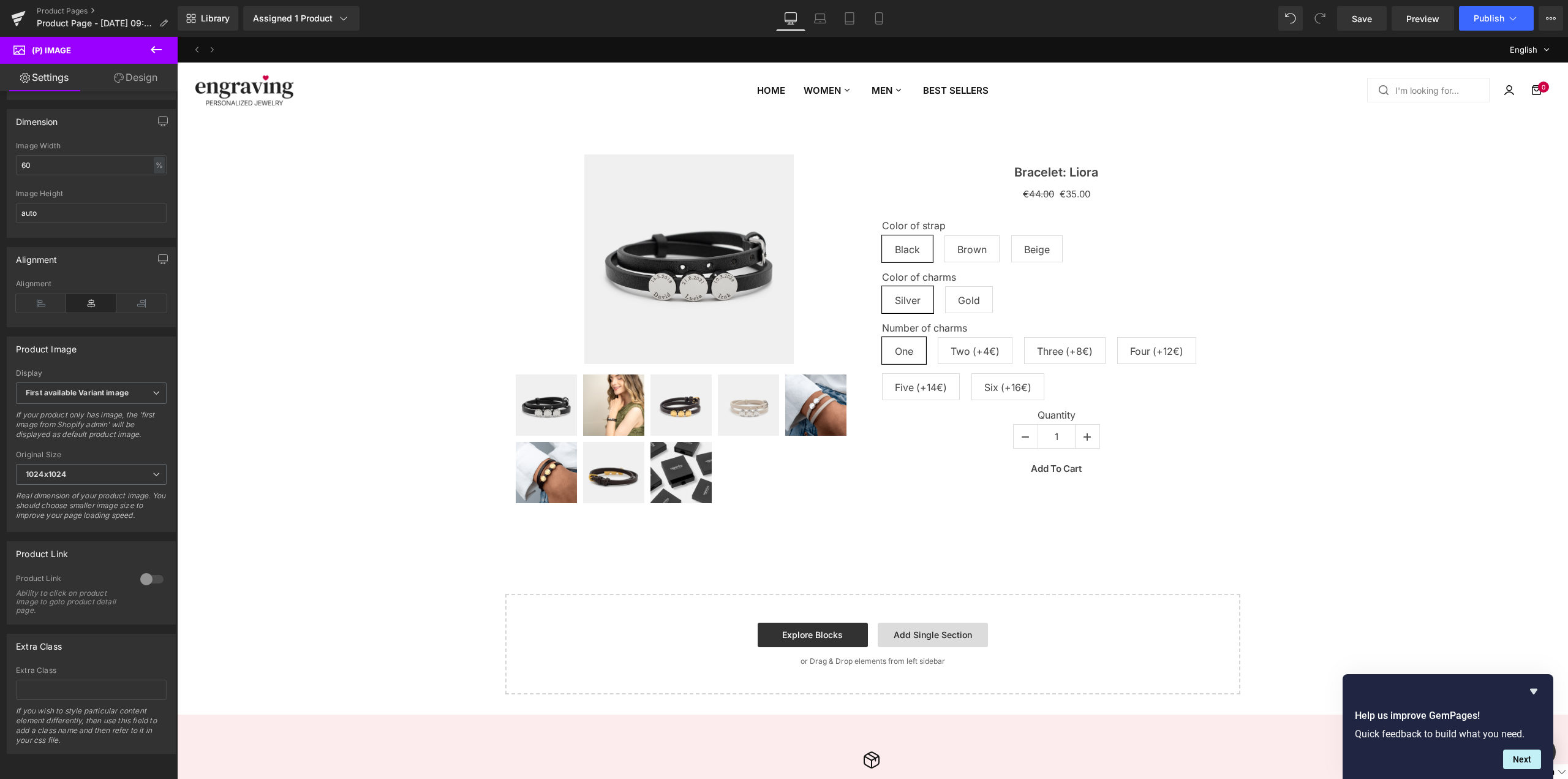
click at [922, 641] on link "Add Single Section" at bounding box center [933, 634] width 110 height 24
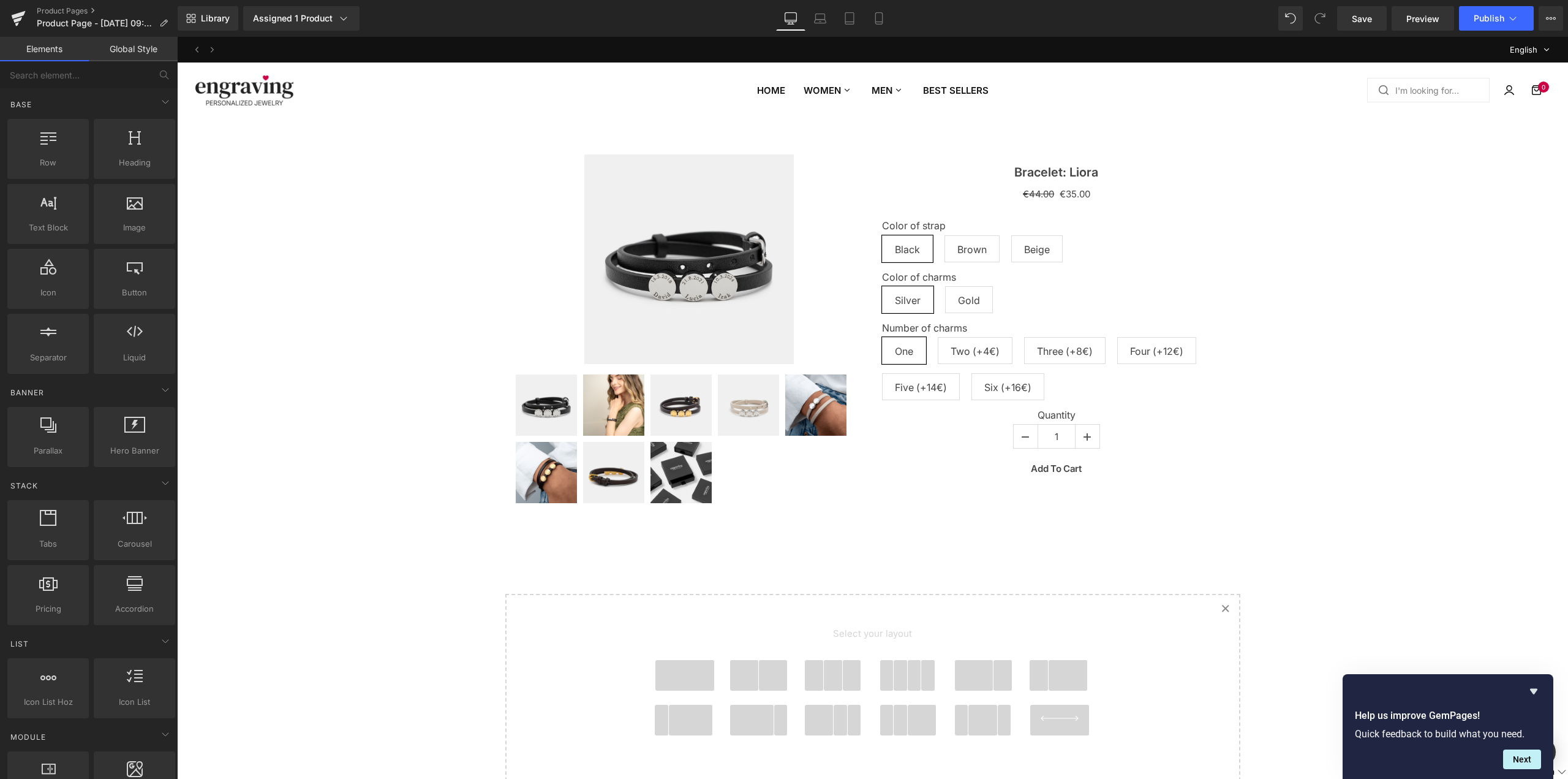
click at [1224, 605] on icon "Created with Sketch." at bounding box center [1225, 608] width 8 height 8
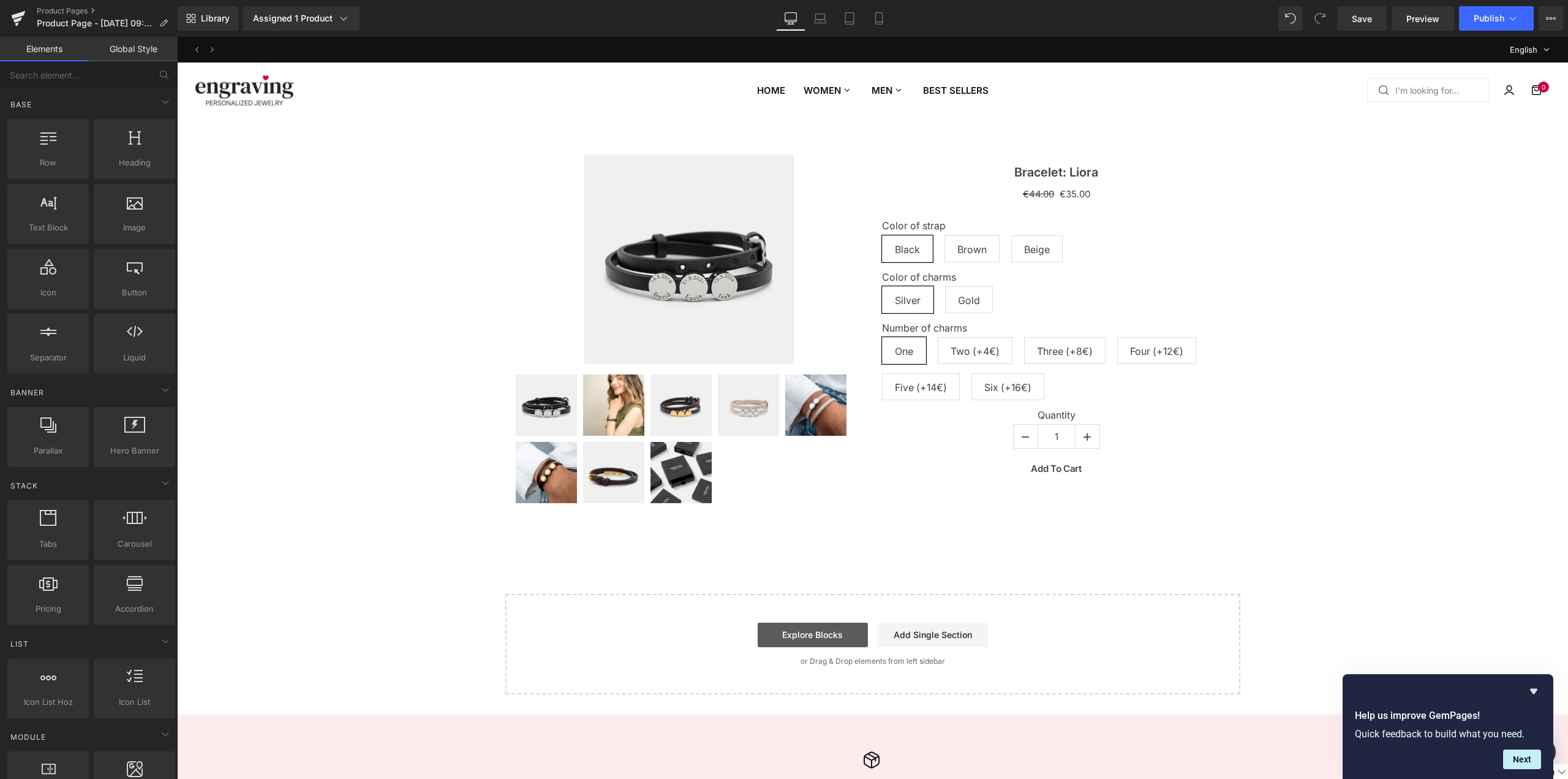
click at [813, 629] on link "Explore Blocks" at bounding box center [813, 634] width 110 height 24
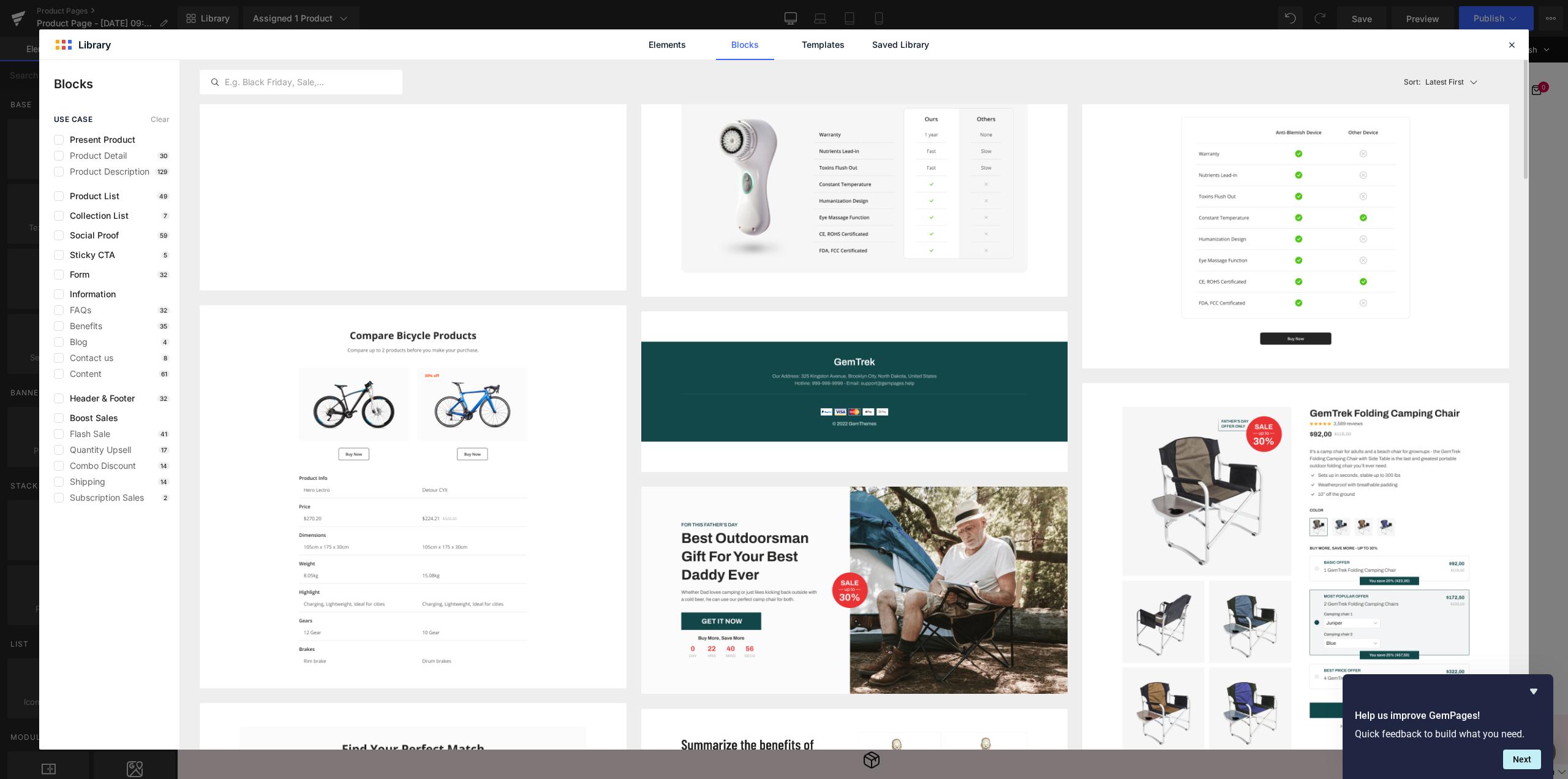
scroll to position [62, 0]
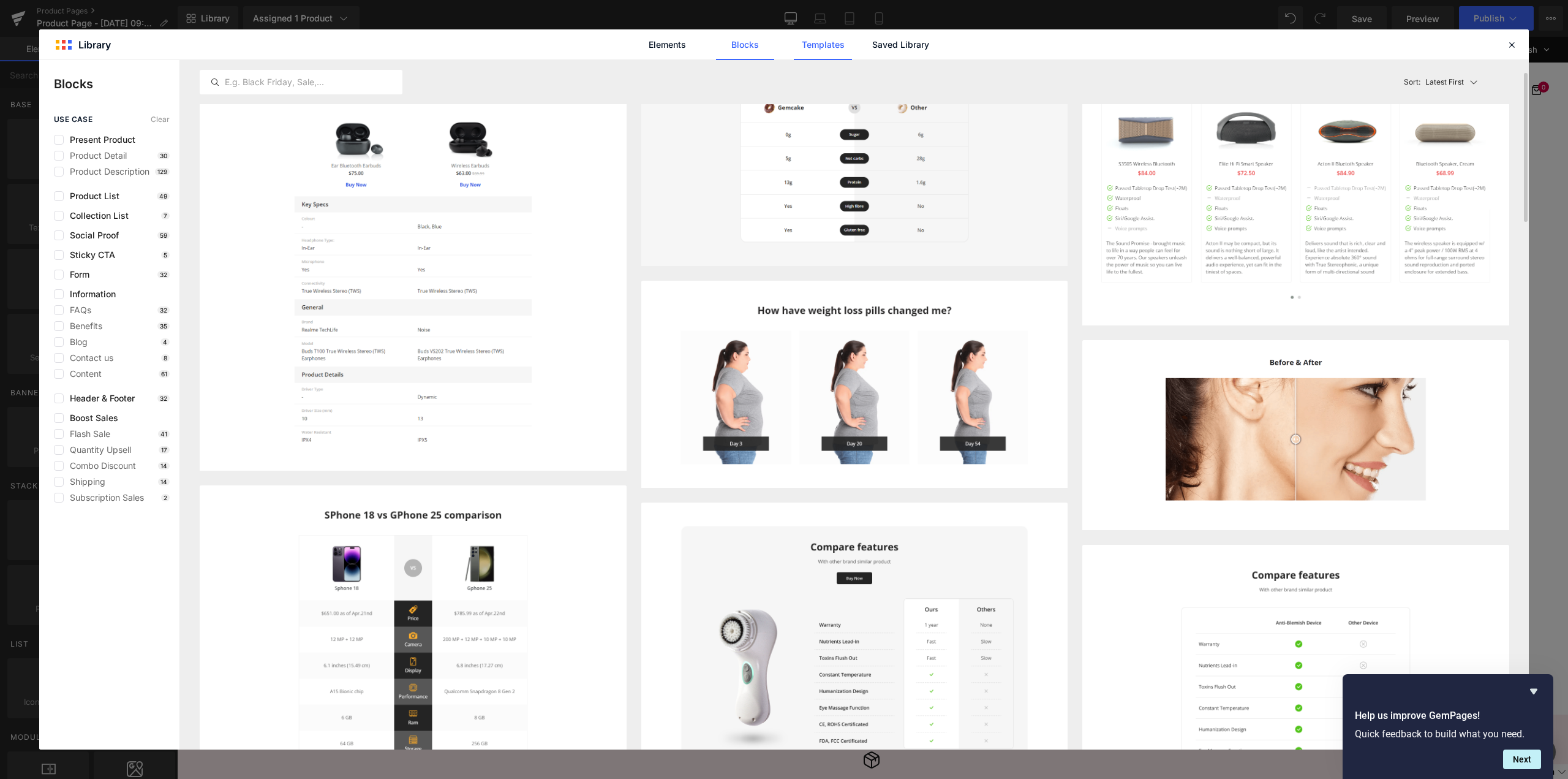
click at [823, 47] on link "Templates" at bounding box center [823, 45] width 58 height 31
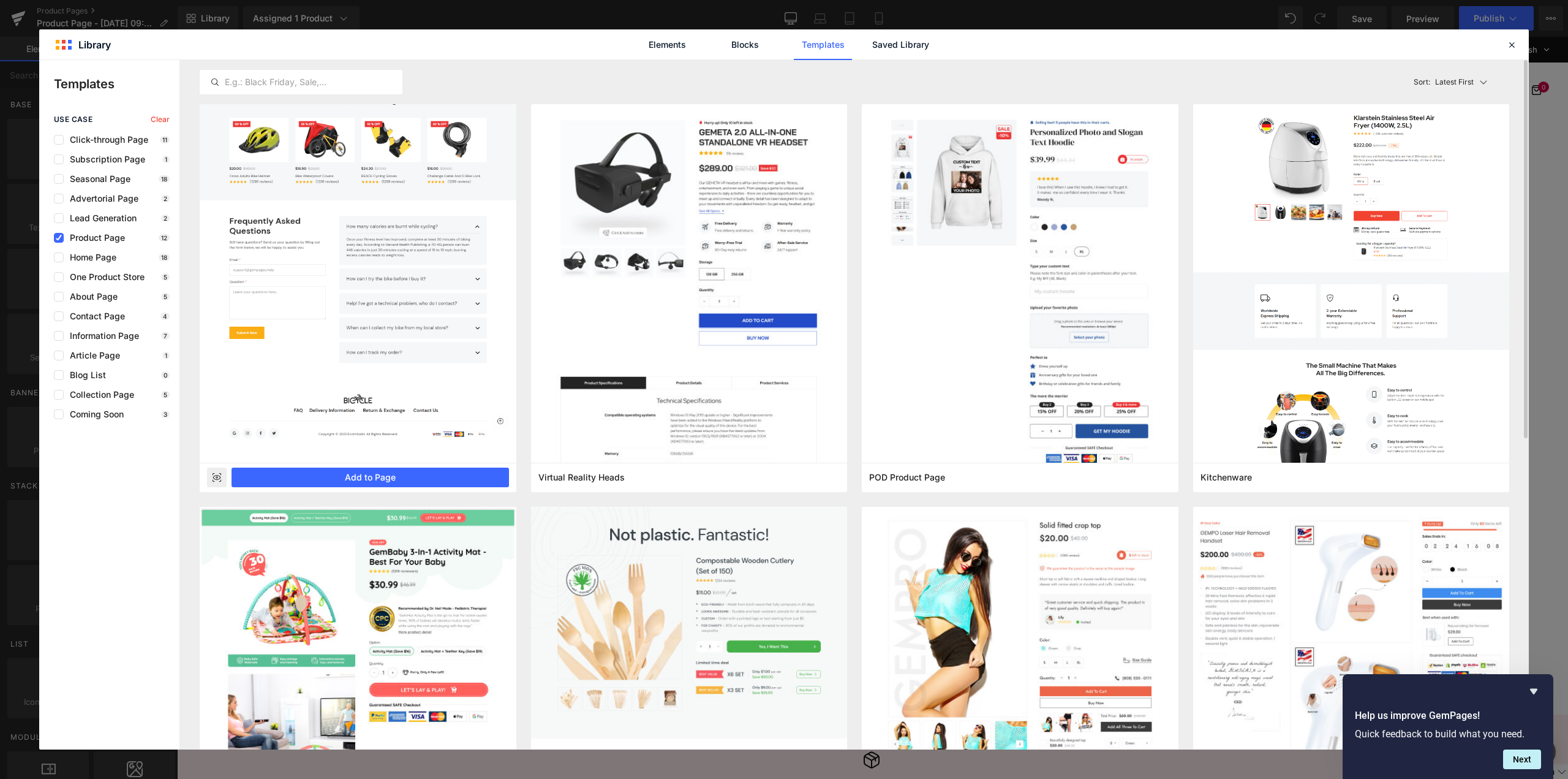
click at [222, 476] on rect at bounding box center [217, 477] width 20 height 20
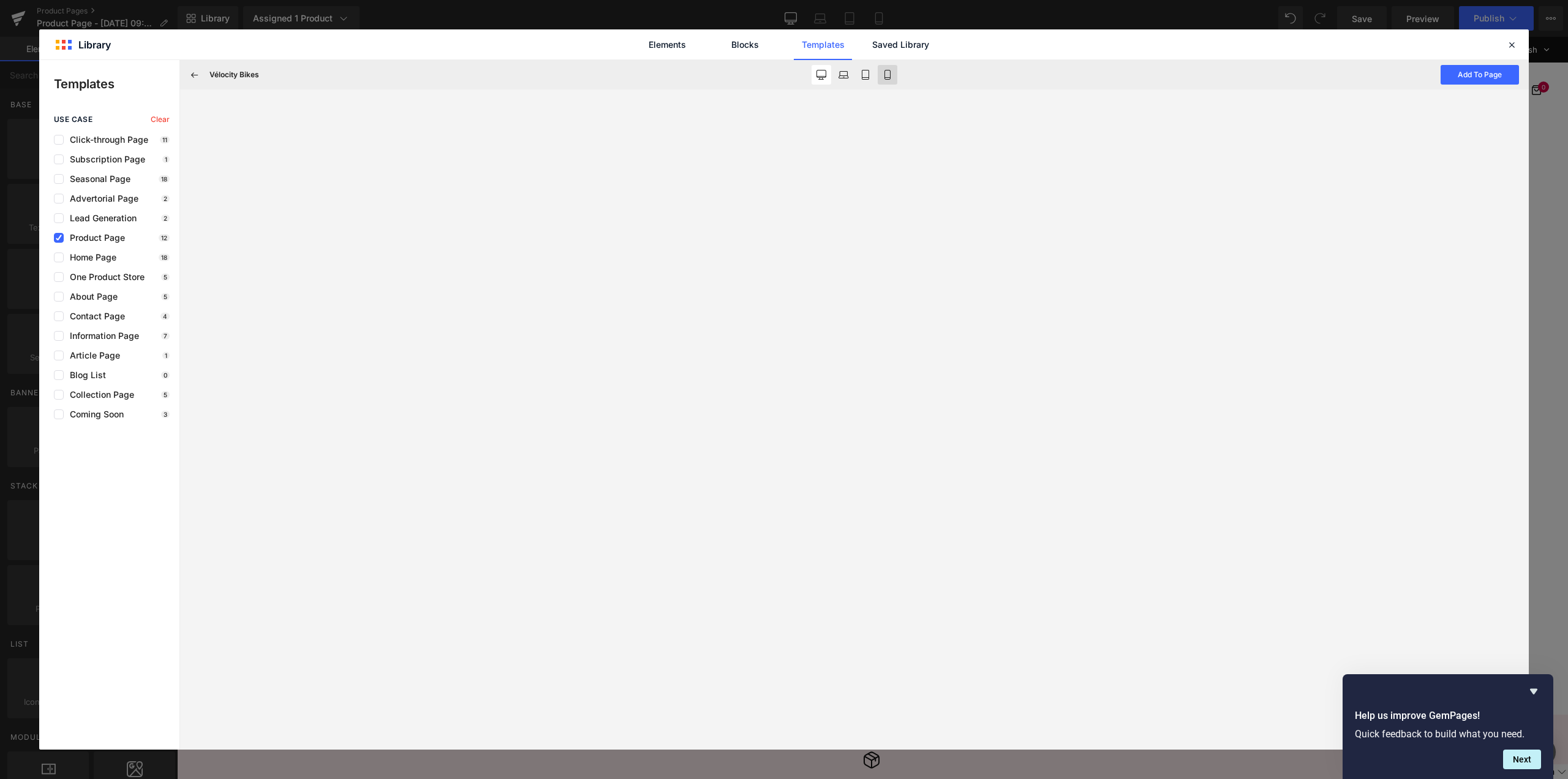
click at [887, 75] on icon at bounding box center [887, 74] width 10 height 10
click at [204, 75] on button at bounding box center [194, 75] width 20 height 20
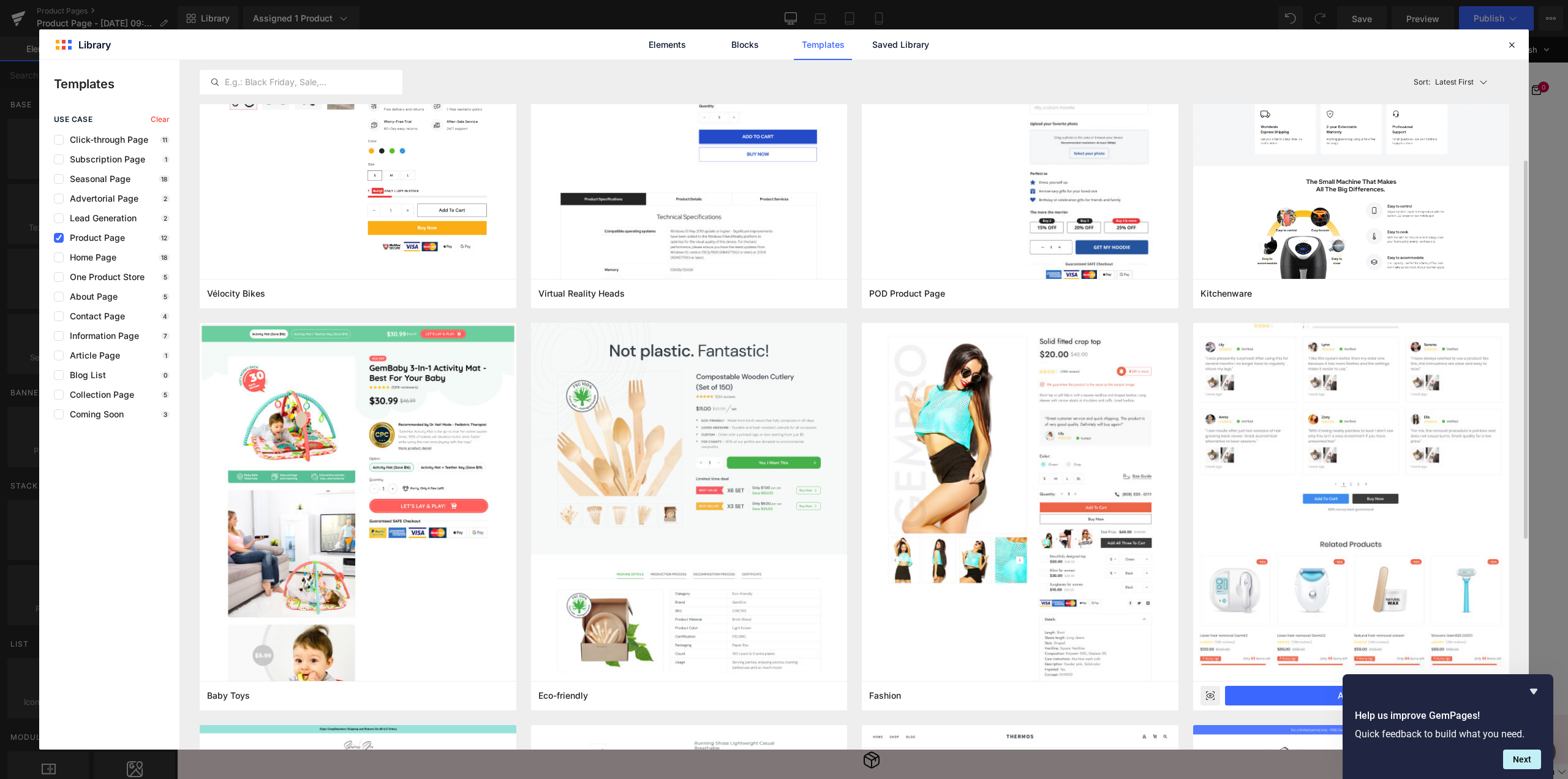
scroll to position [306, 0]
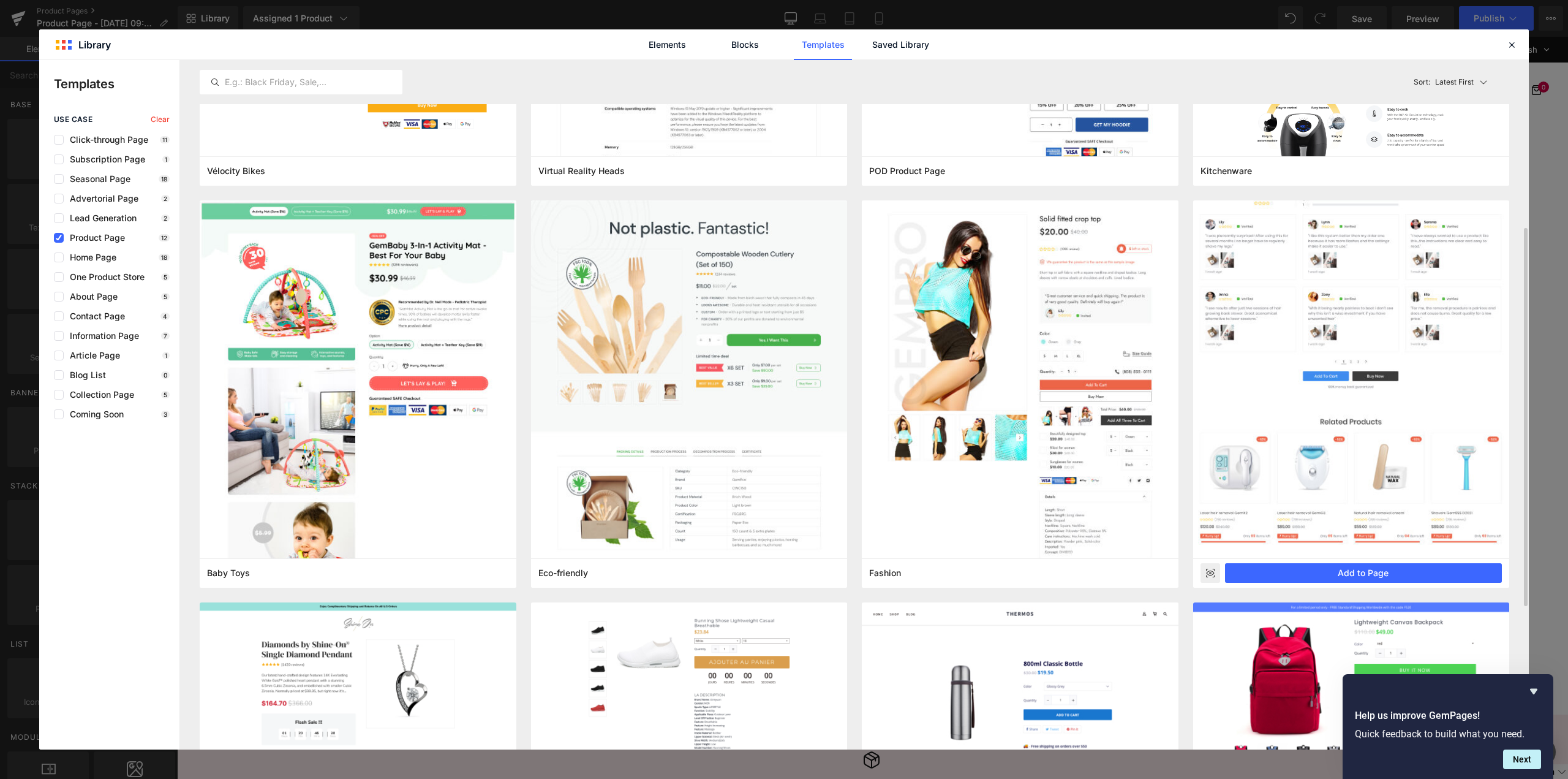
click at [1209, 571] on icon at bounding box center [1210, 572] width 8 height 5
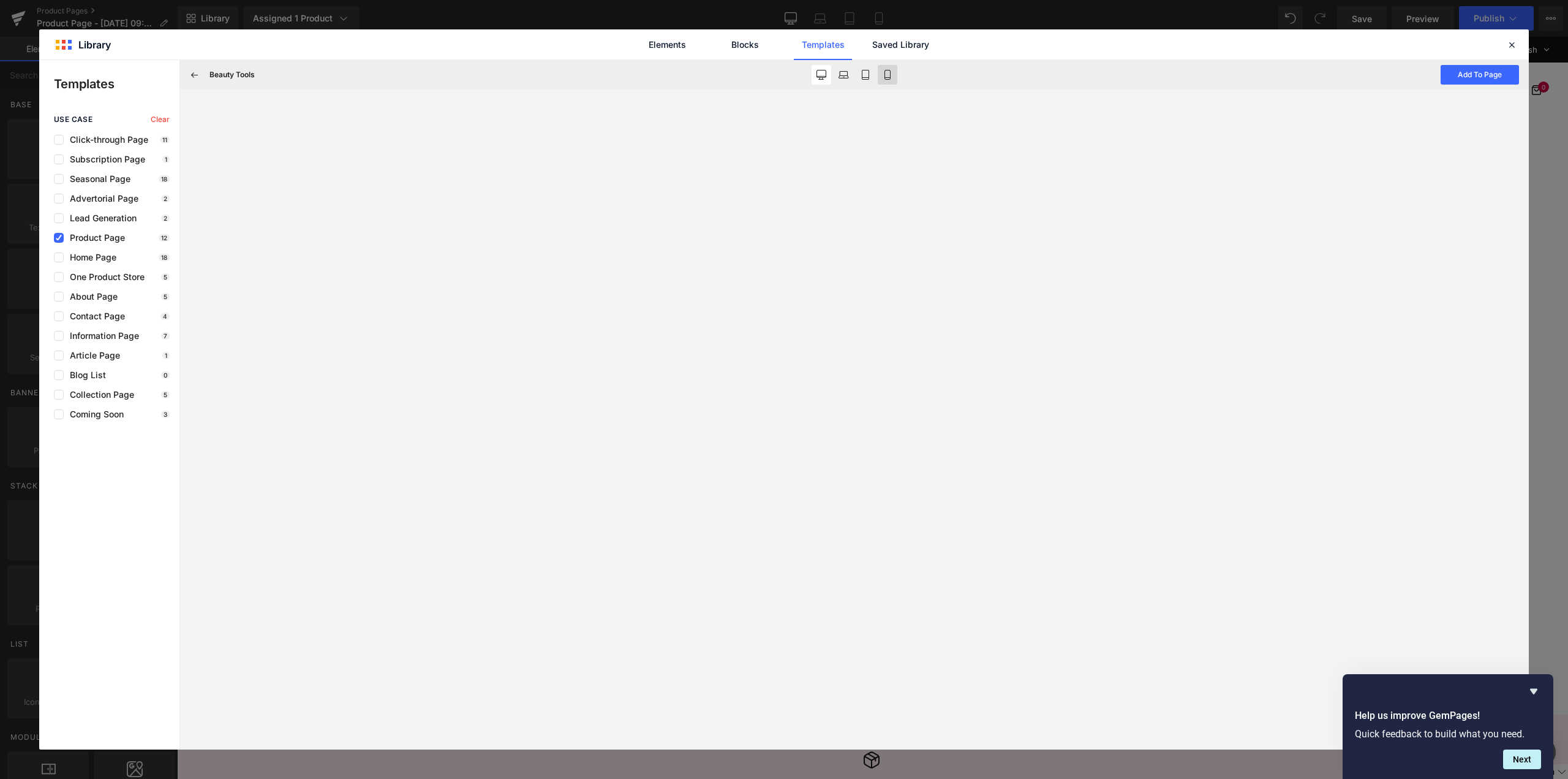
click at [891, 70] on icon at bounding box center [887, 74] width 10 height 10
click at [738, 45] on link "Blocks" at bounding box center [744, 45] width 58 height 31
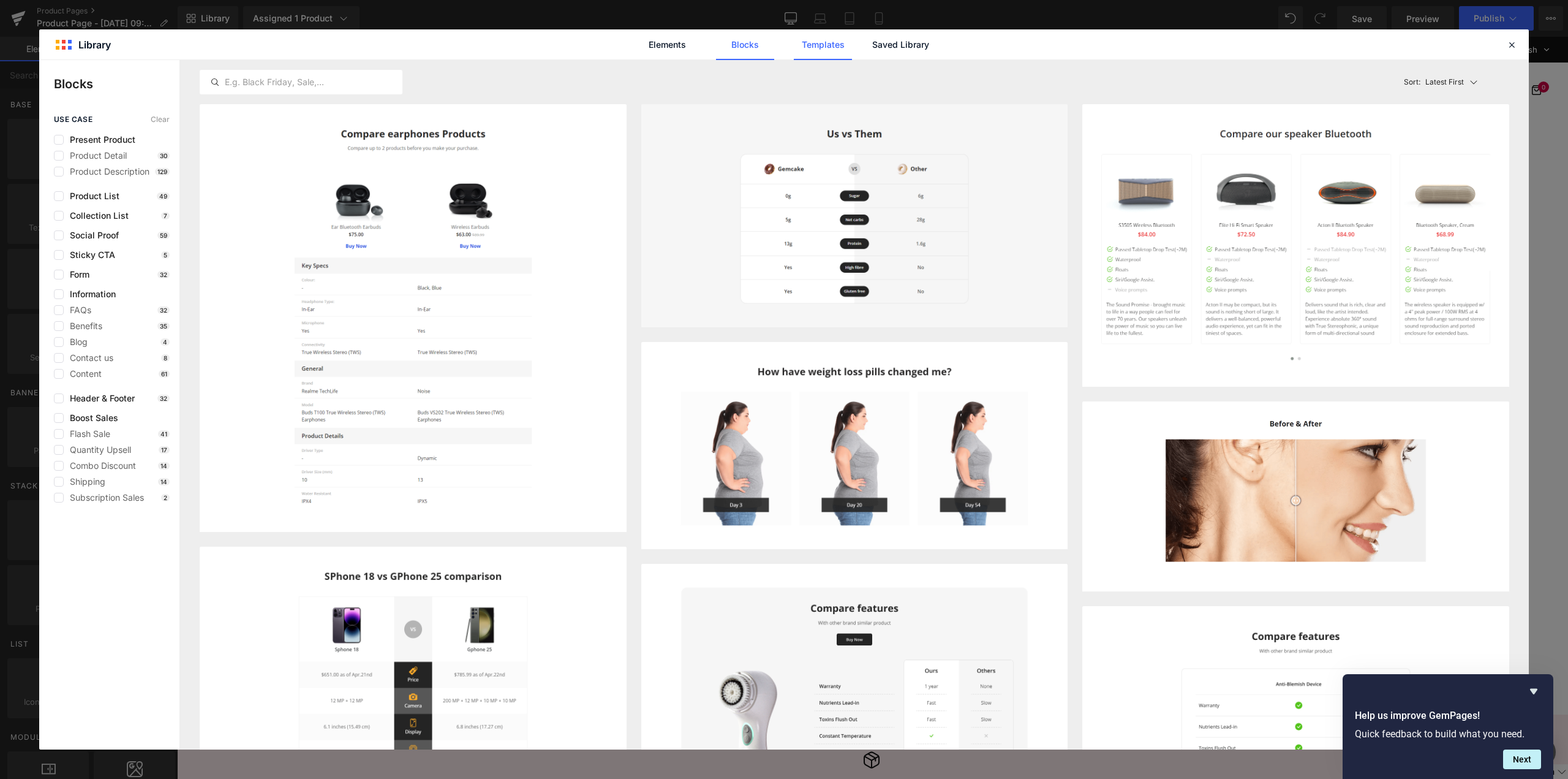
click at [837, 47] on link "Templates" at bounding box center [823, 45] width 58 height 31
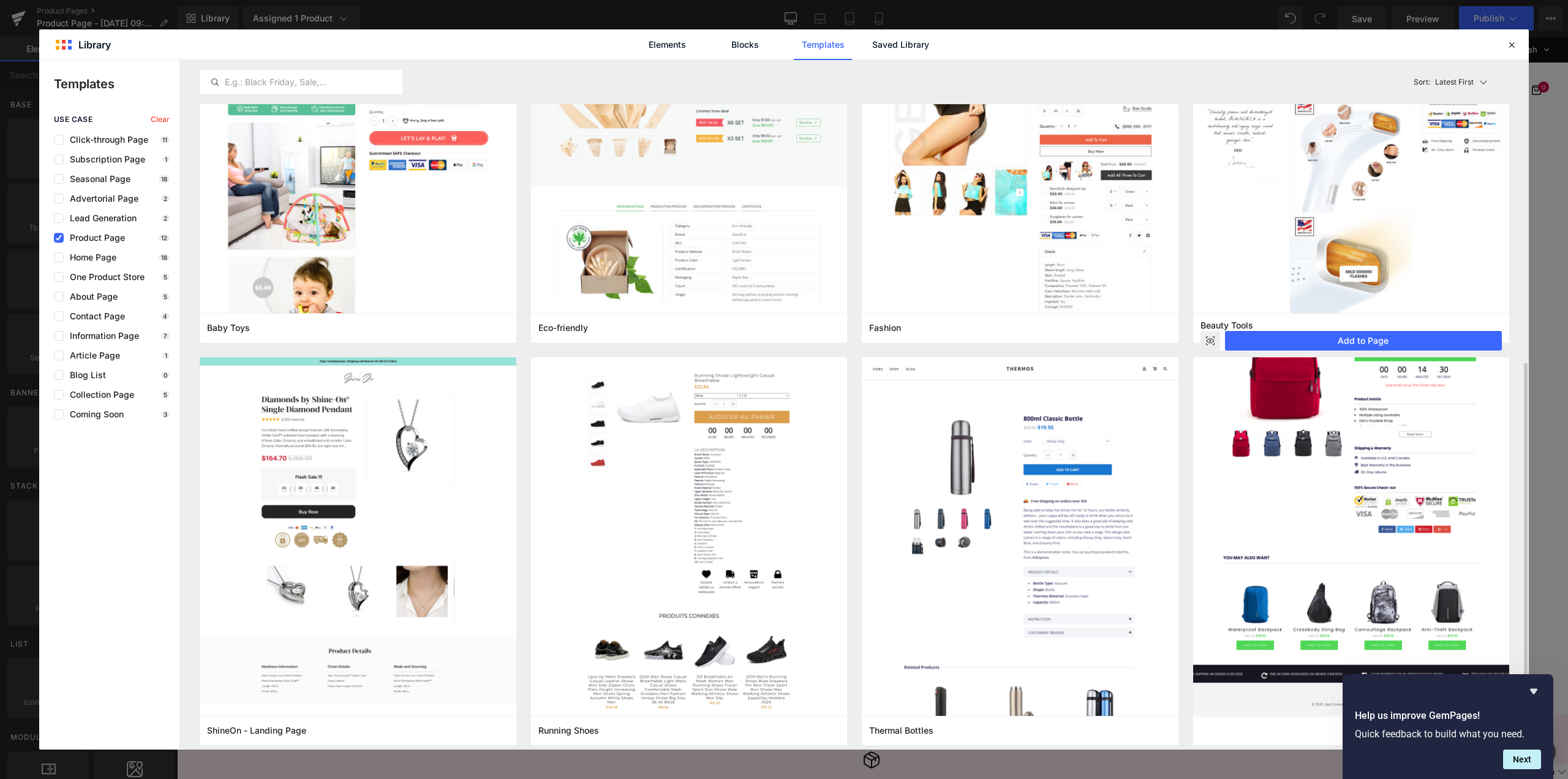
scroll to position [566, 0]
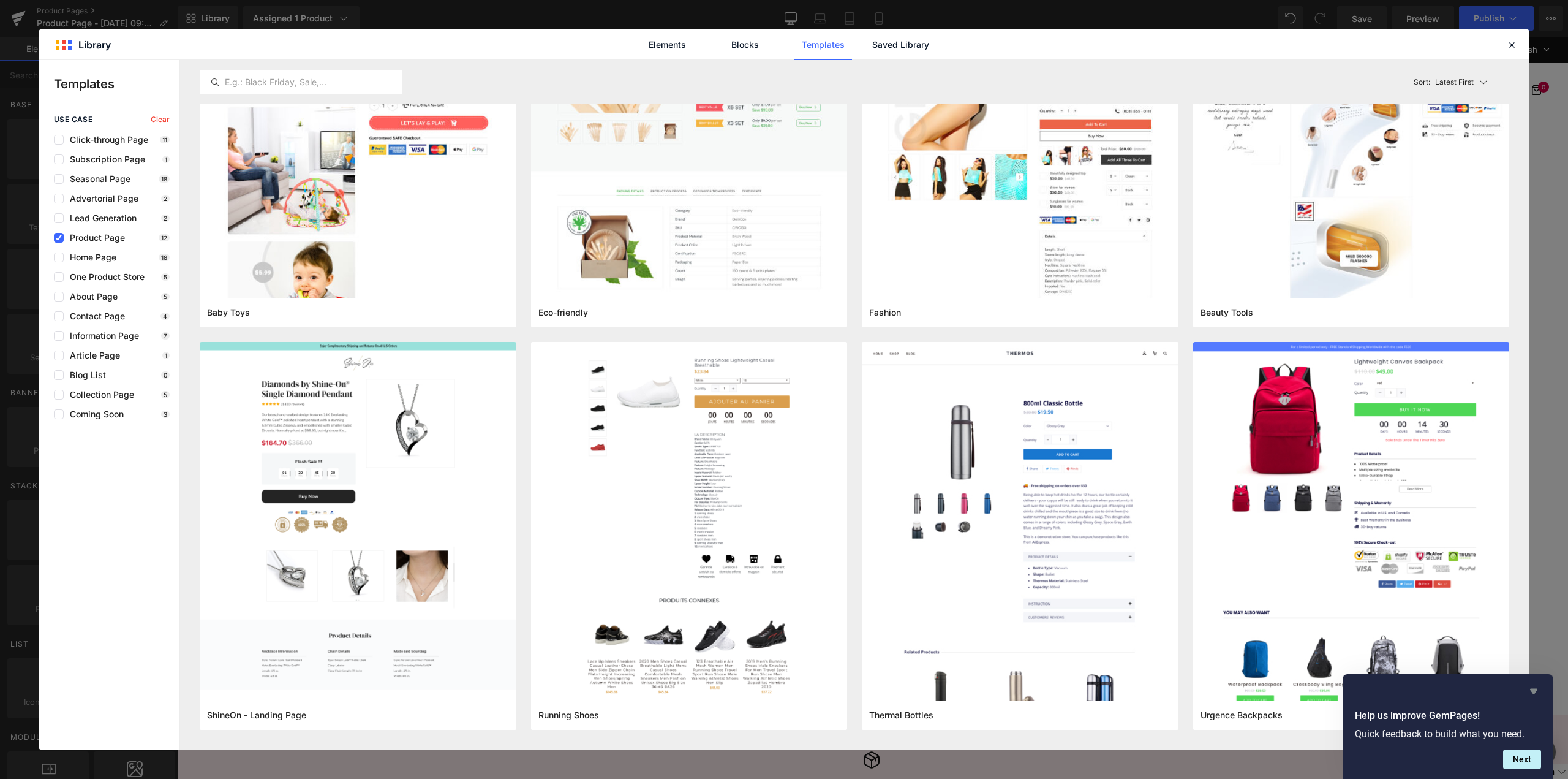
click at [1537, 693] on icon "Hide survey" at bounding box center [1534, 691] width 15 height 15
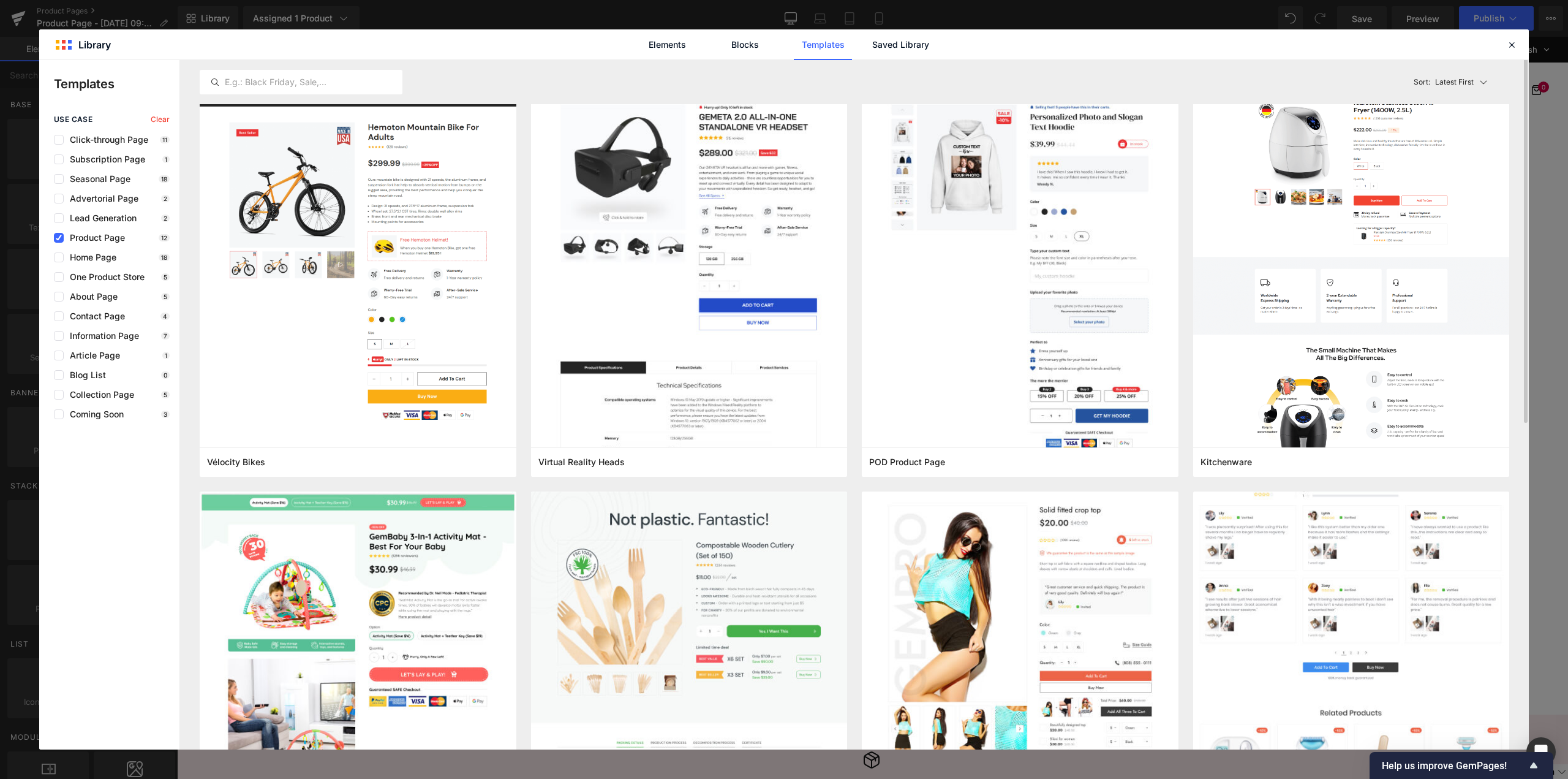
scroll to position [0, 0]
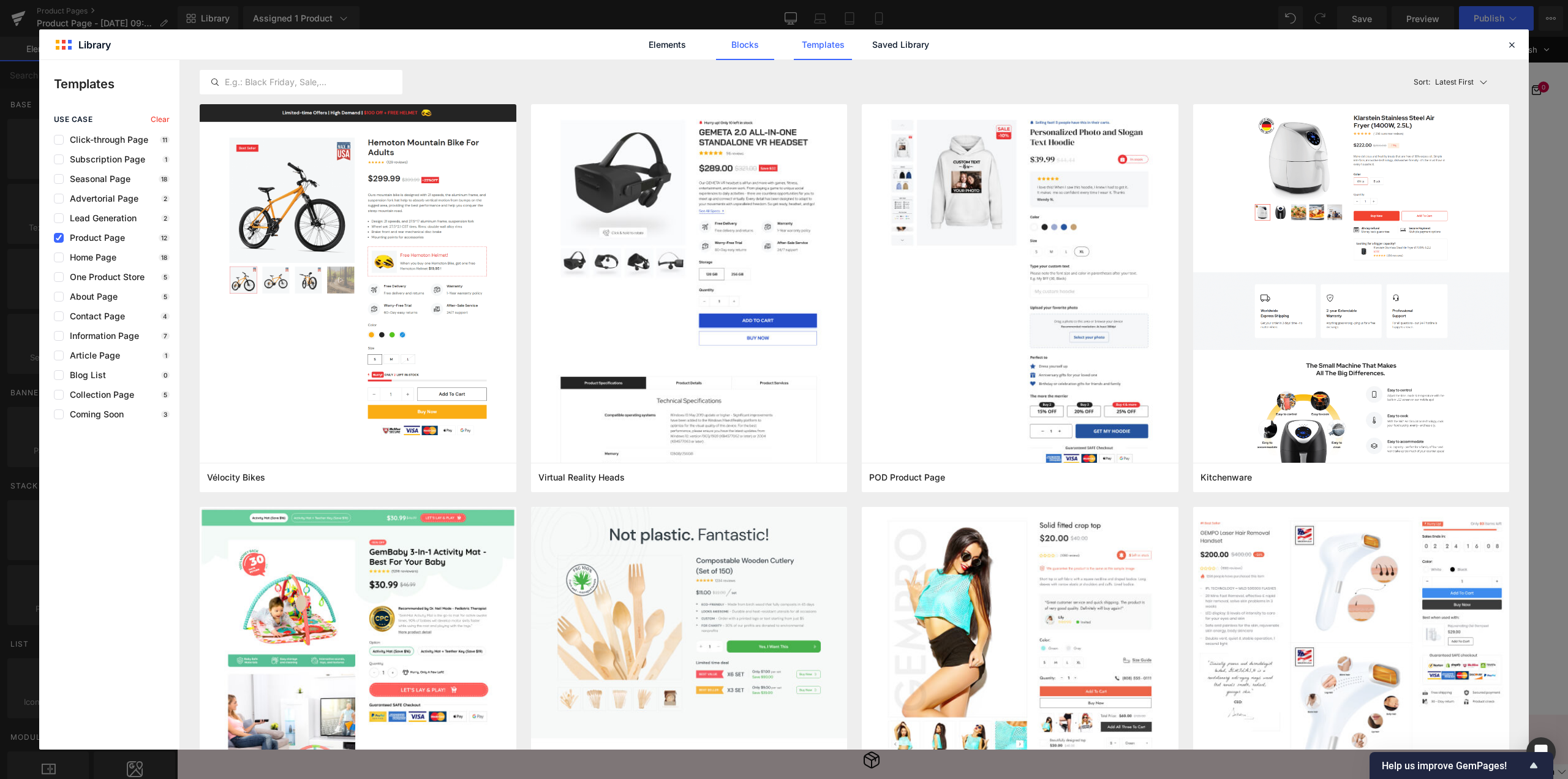
click at [769, 54] on link "Blocks" at bounding box center [744, 45] width 58 height 31
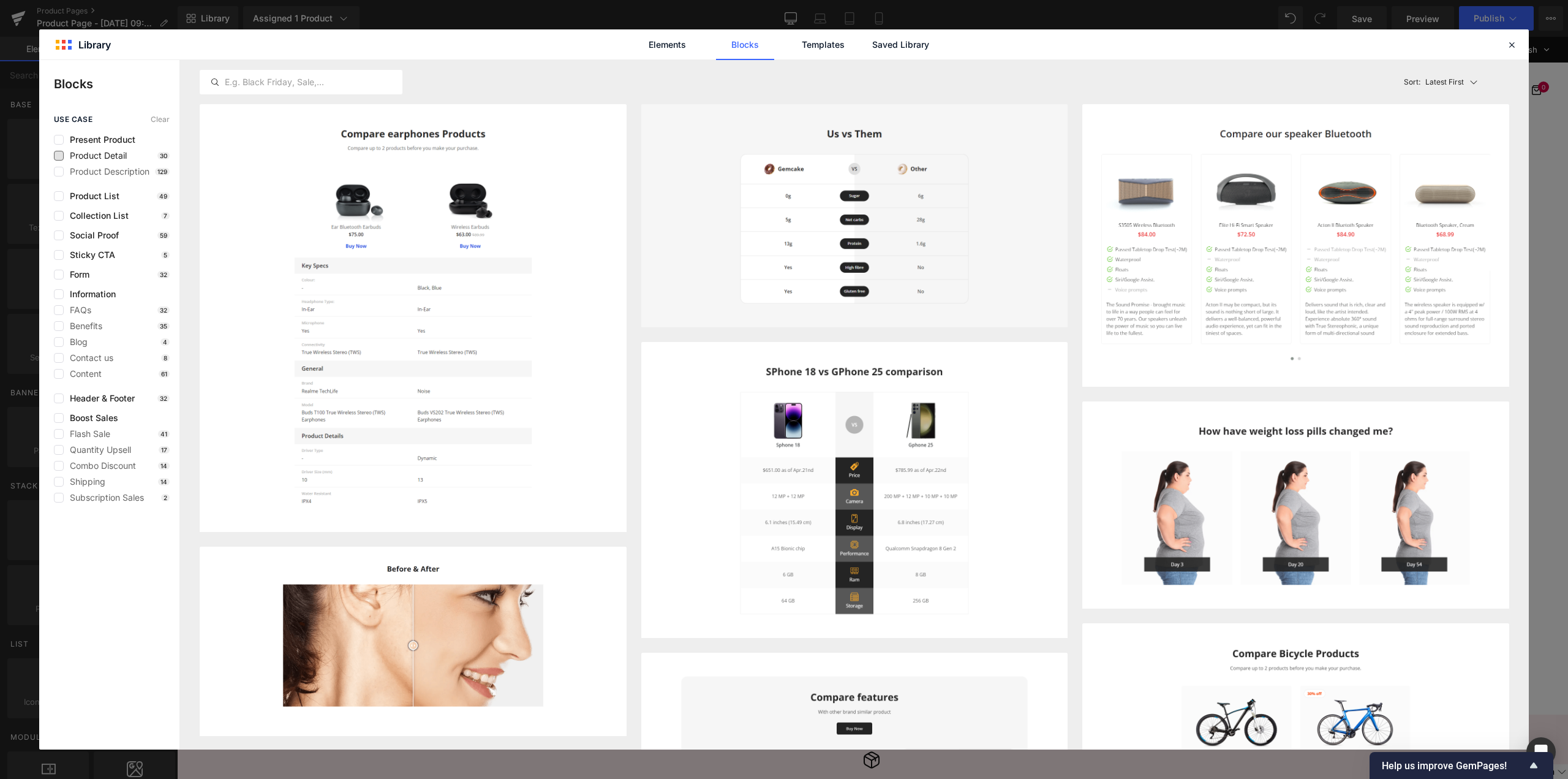
click at [117, 153] on span "Product Detail" at bounding box center [95, 155] width 63 height 10
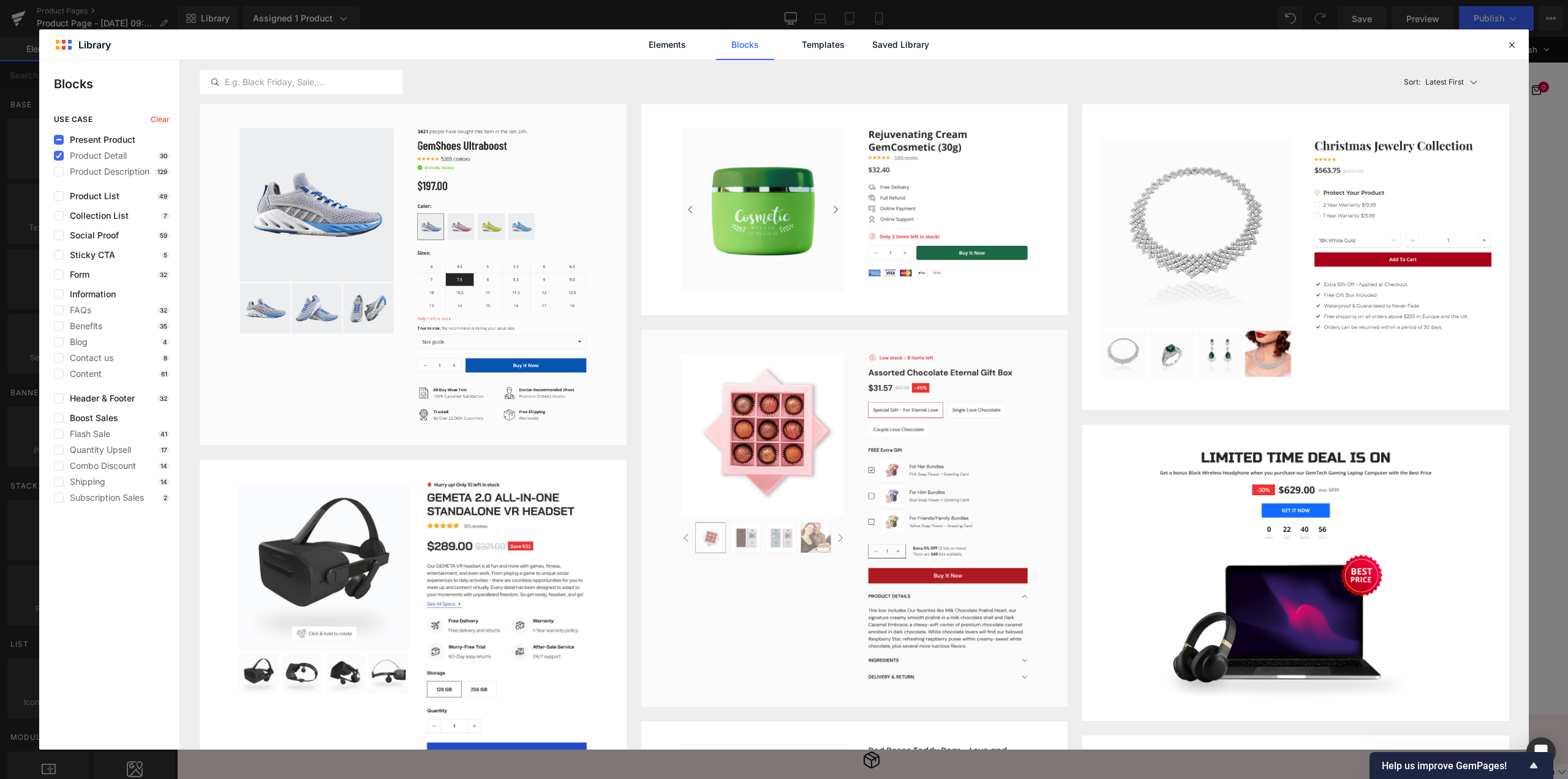
click at [1460, 84] on p "Latest First" at bounding box center [1445, 82] width 39 height 11
click at [1444, 136] on p "Most View" at bounding box center [1448, 136] width 42 height 10
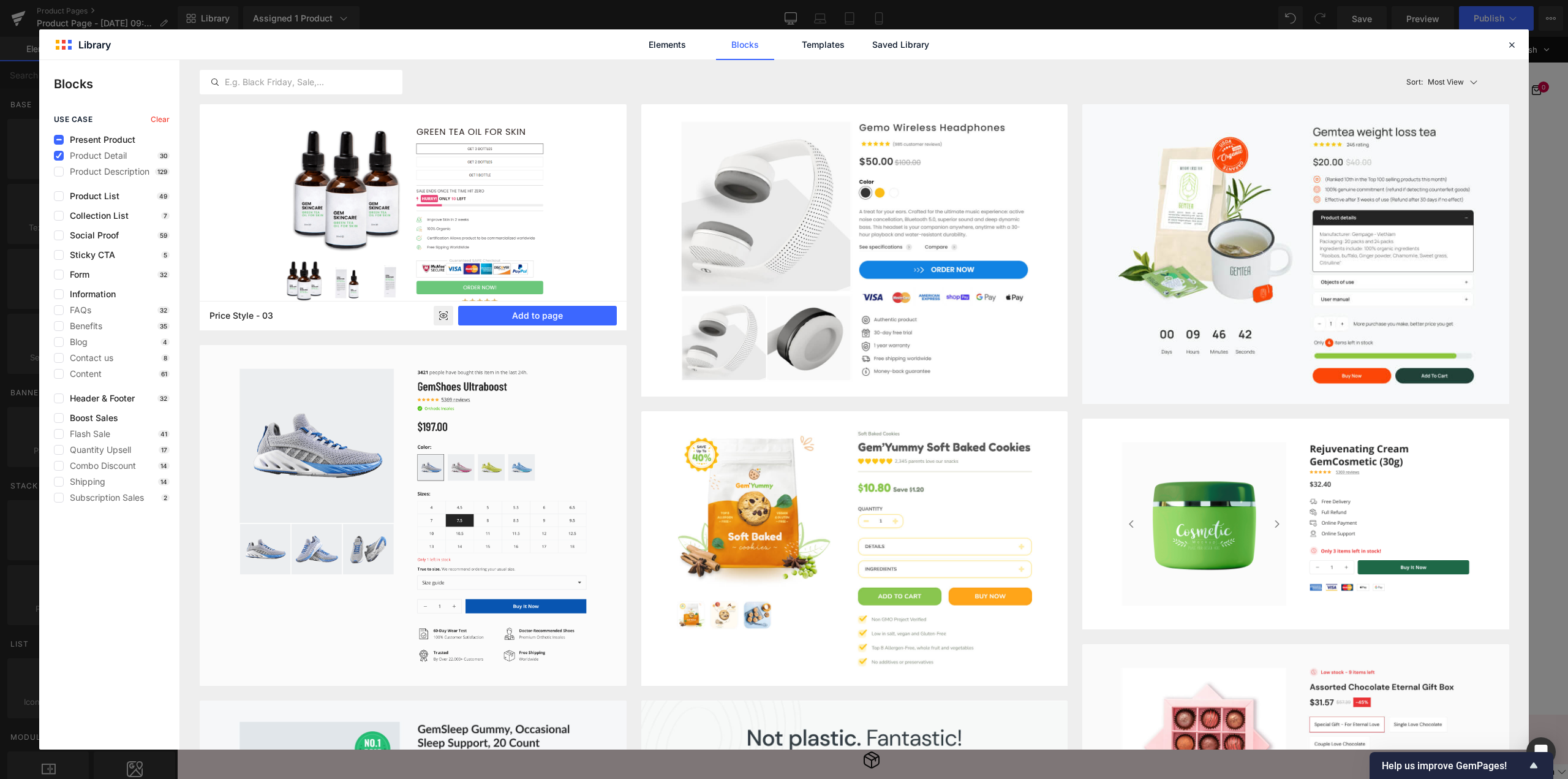
click at [434, 316] on rect at bounding box center [443, 315] width 20 height 20
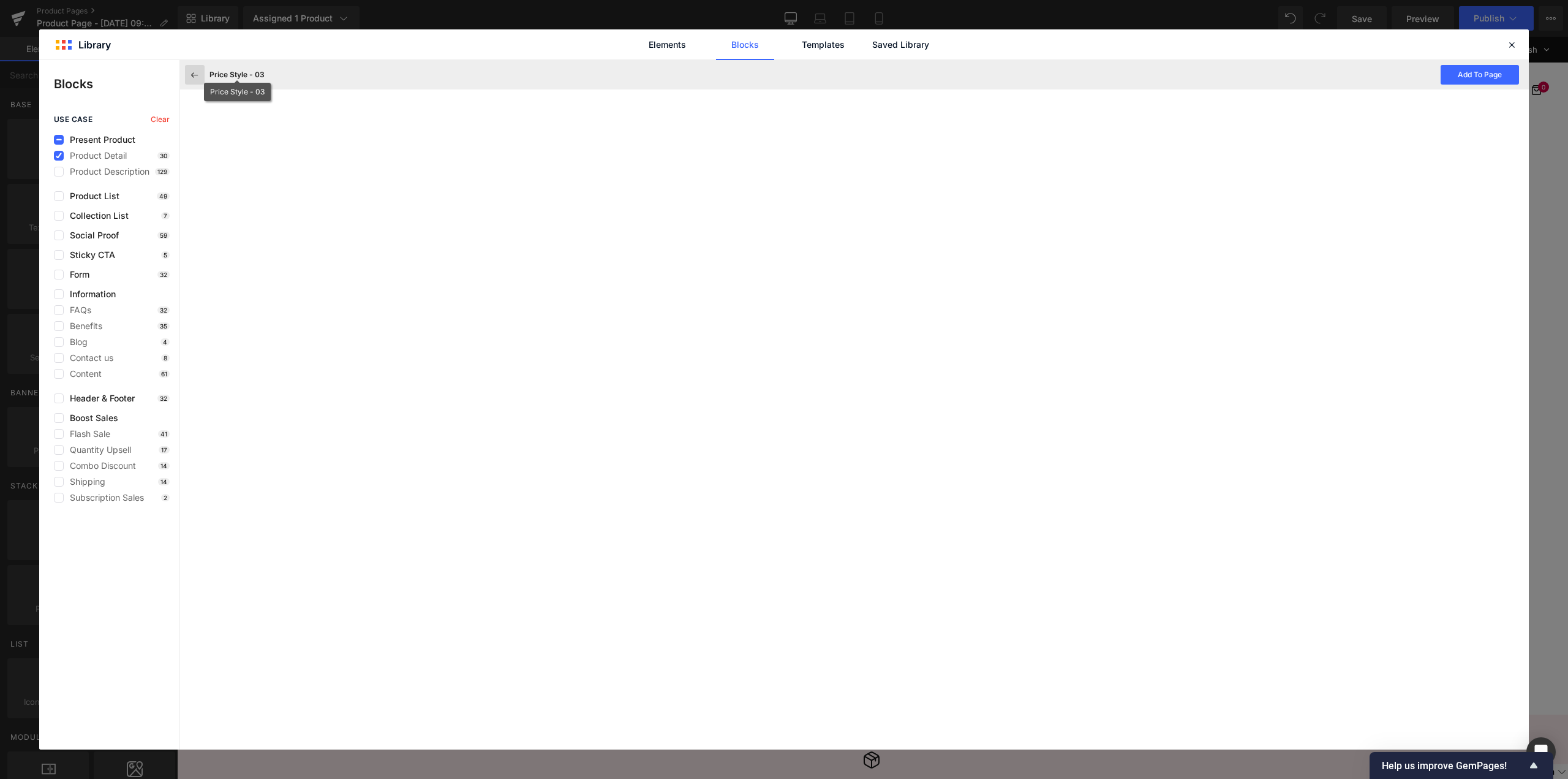
click at [199, 70] on icon at bounding box center [194, 74] width 11 height 11
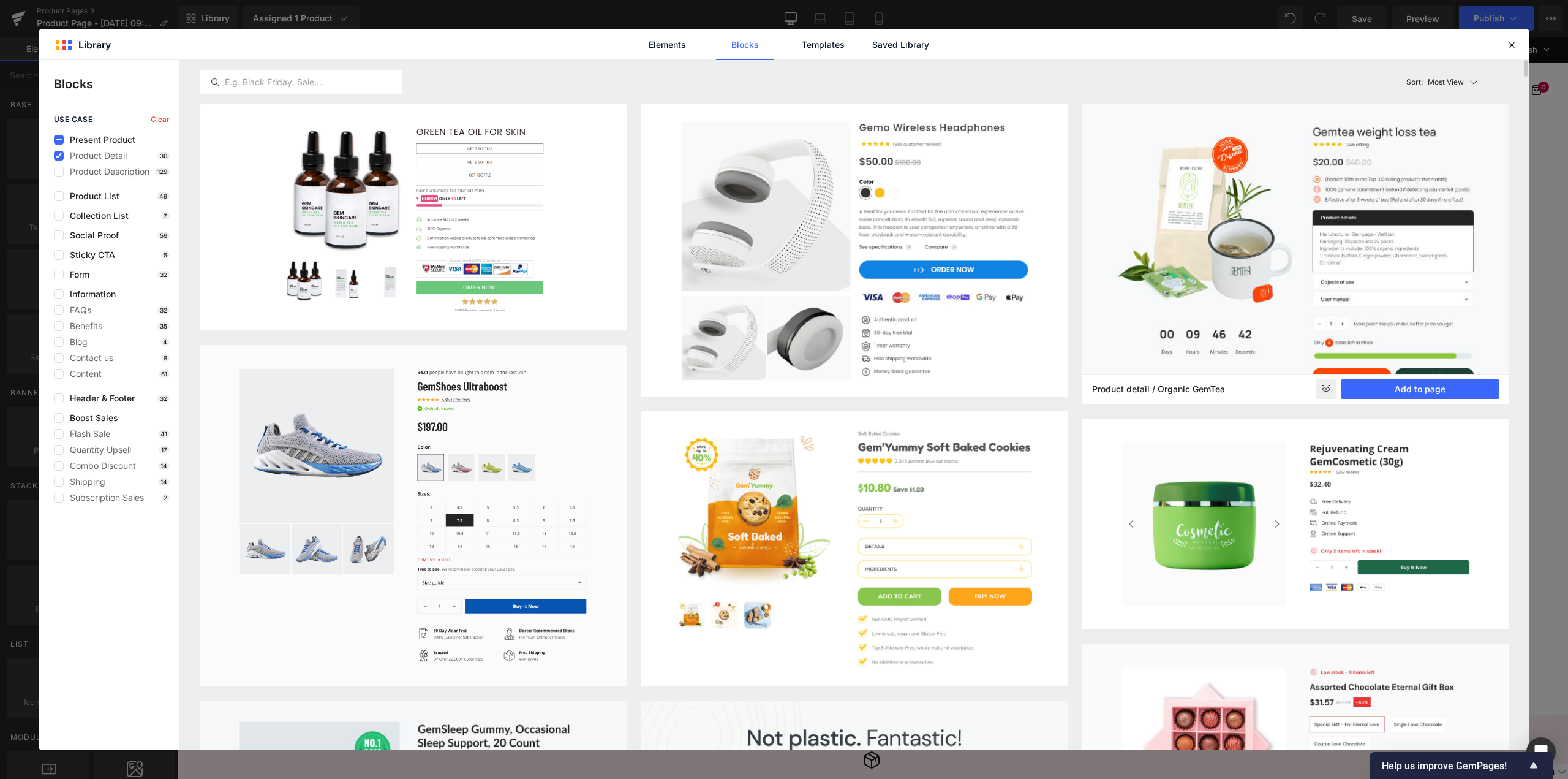
click at [1322, 387] on rect at bounding box center [1326, 389] width 20 height 20
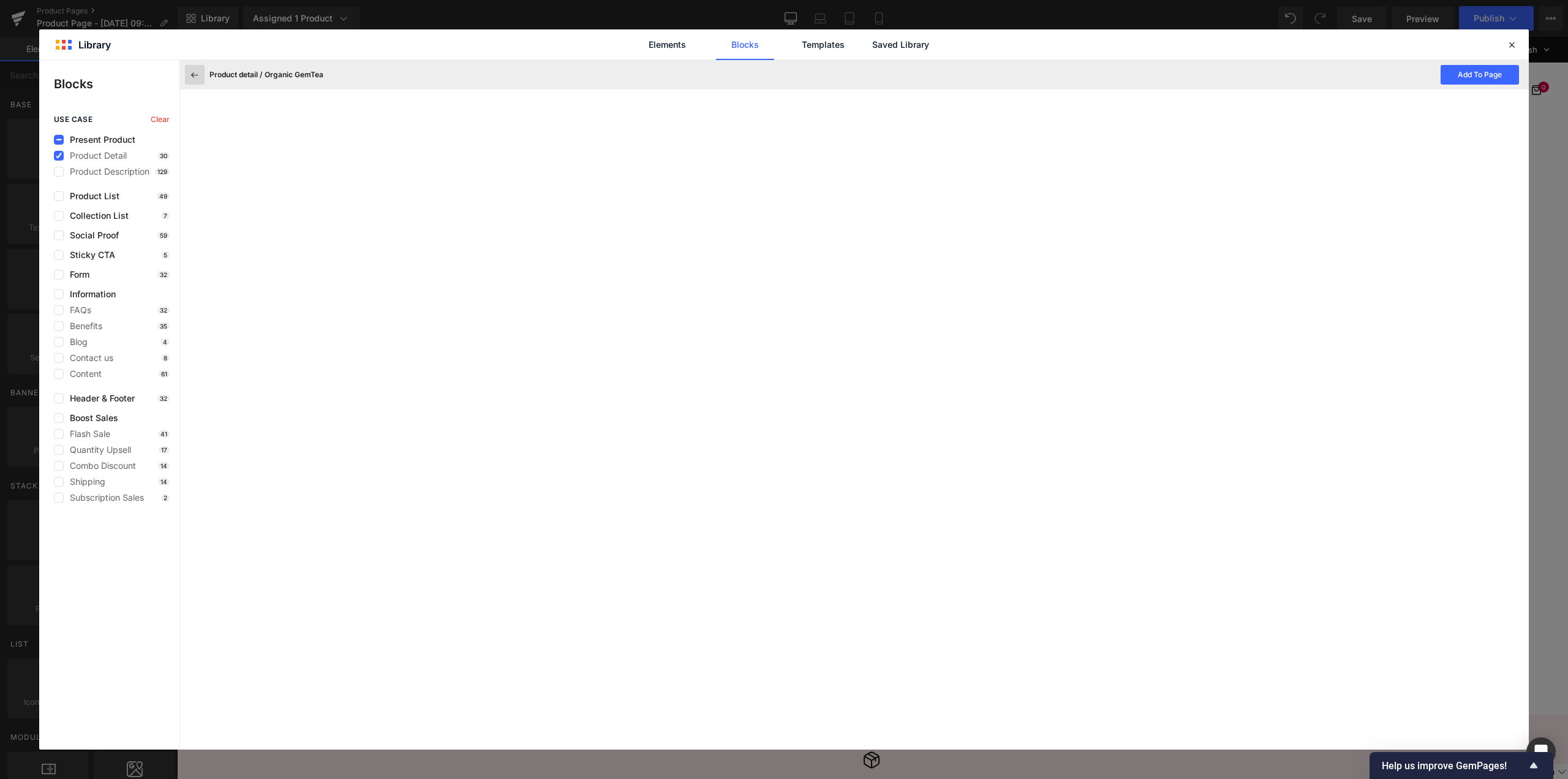
click at [190, 70] on icon at bounding box center [194, 74] width 11 height 11
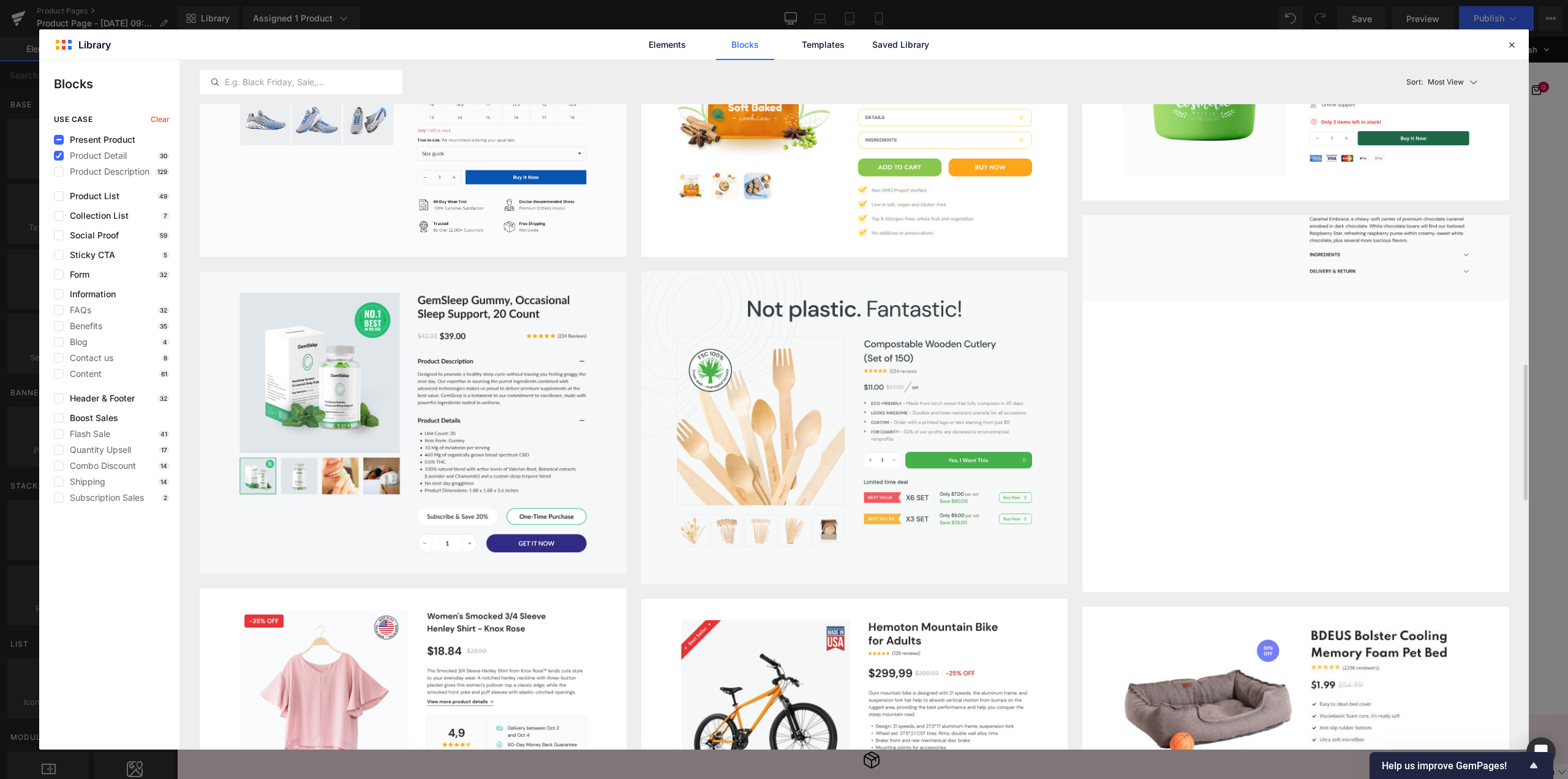
scroll to position [735, 0]
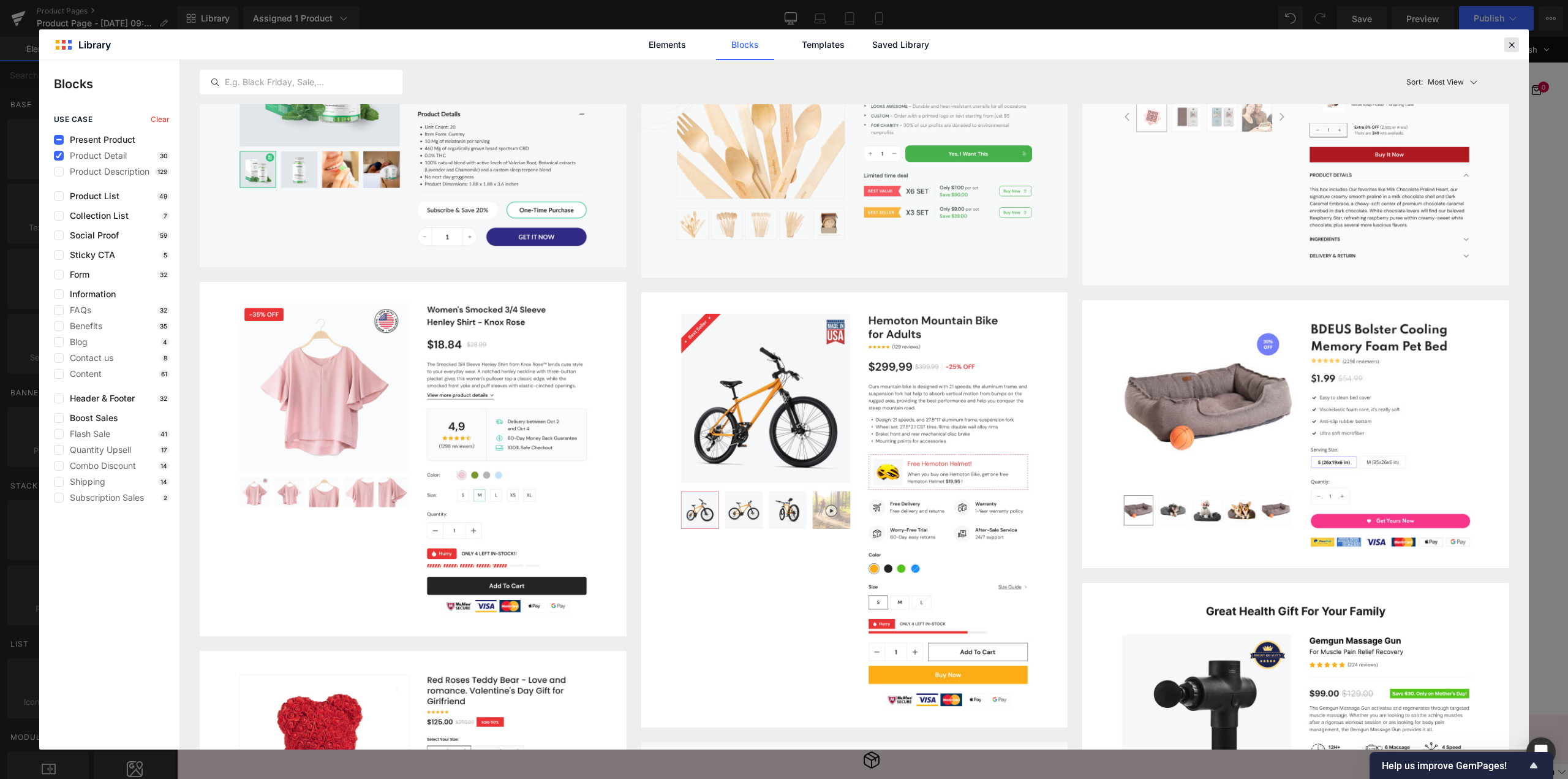
drag, startPoint x: 1335, startPoint y: 12, endPoint x: 1512, endPoint y: 49, distance: 180.8
click at [1512, 49] on icon at bounding box center [1512, 45] width 11 height 11
